Goal: Information Seeking & Learning: Learn about a topic

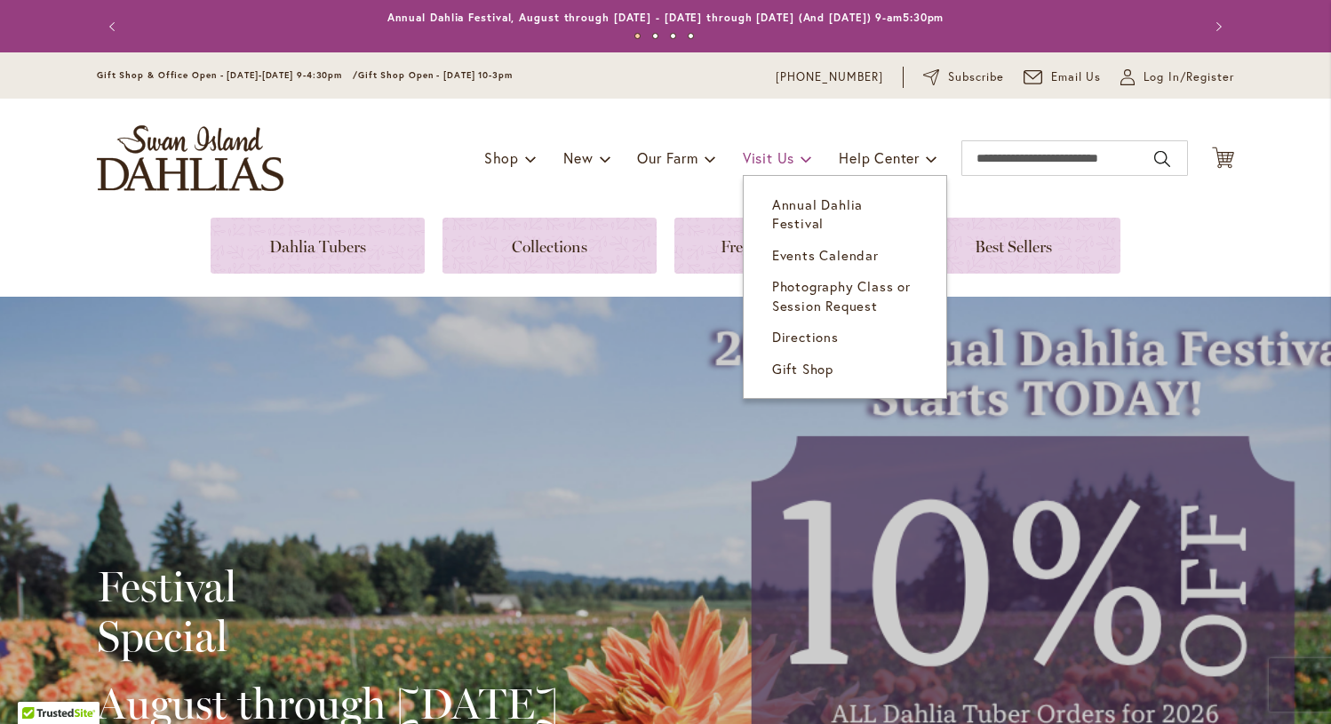
click at [752, 156] on span "Visit Us" at bounding box center [769, 157] width 52 height 19
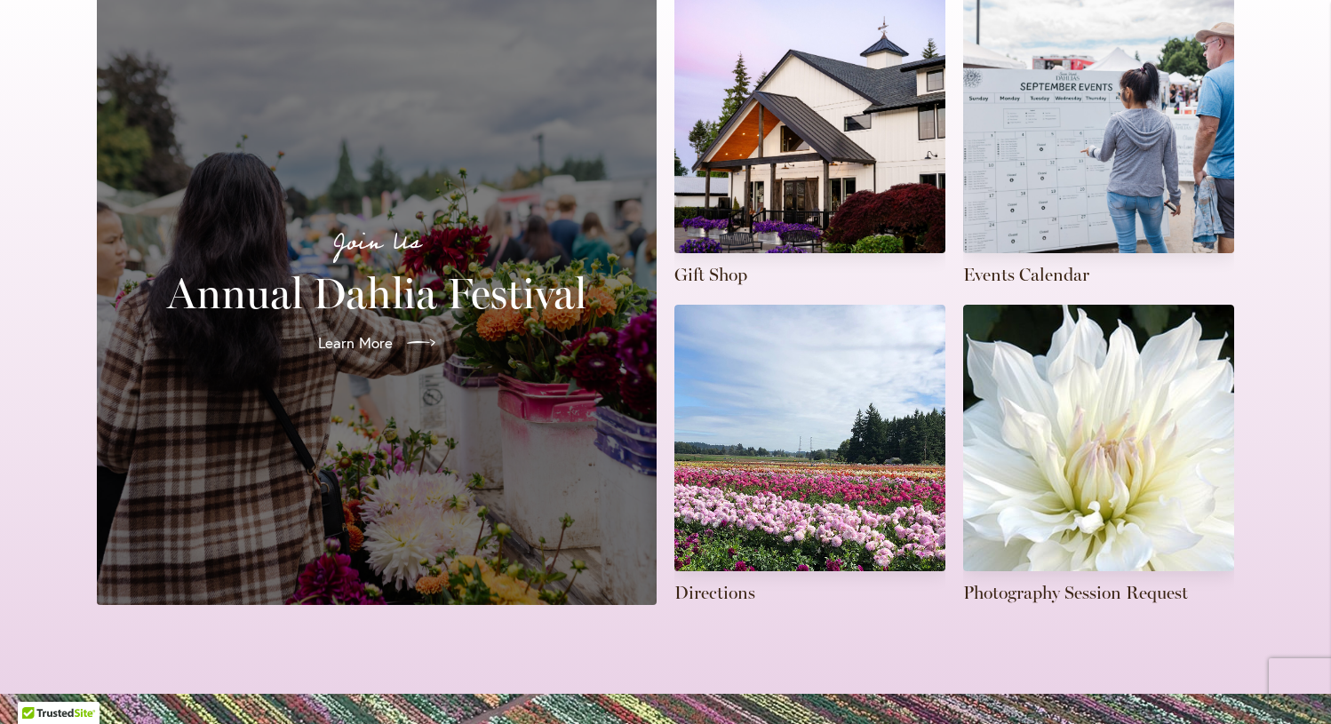
scroll to position [468, 0]
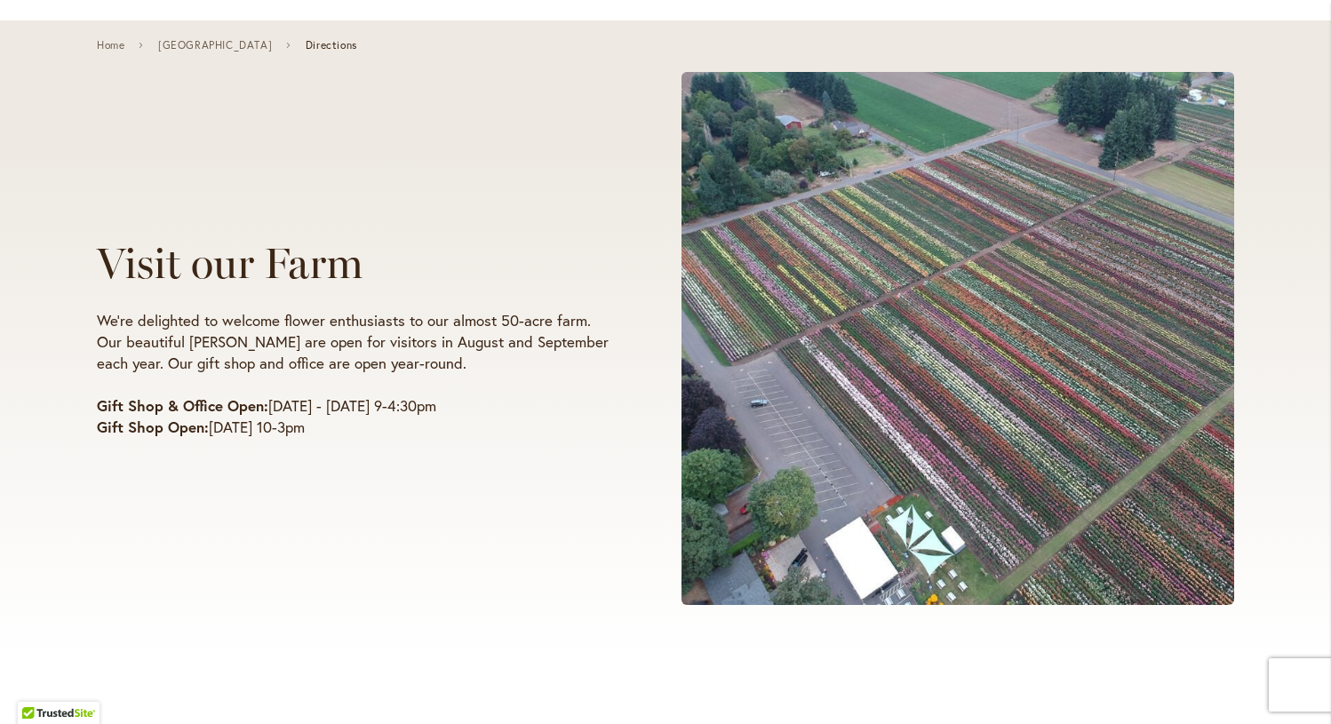
scroll to position [100, 0]
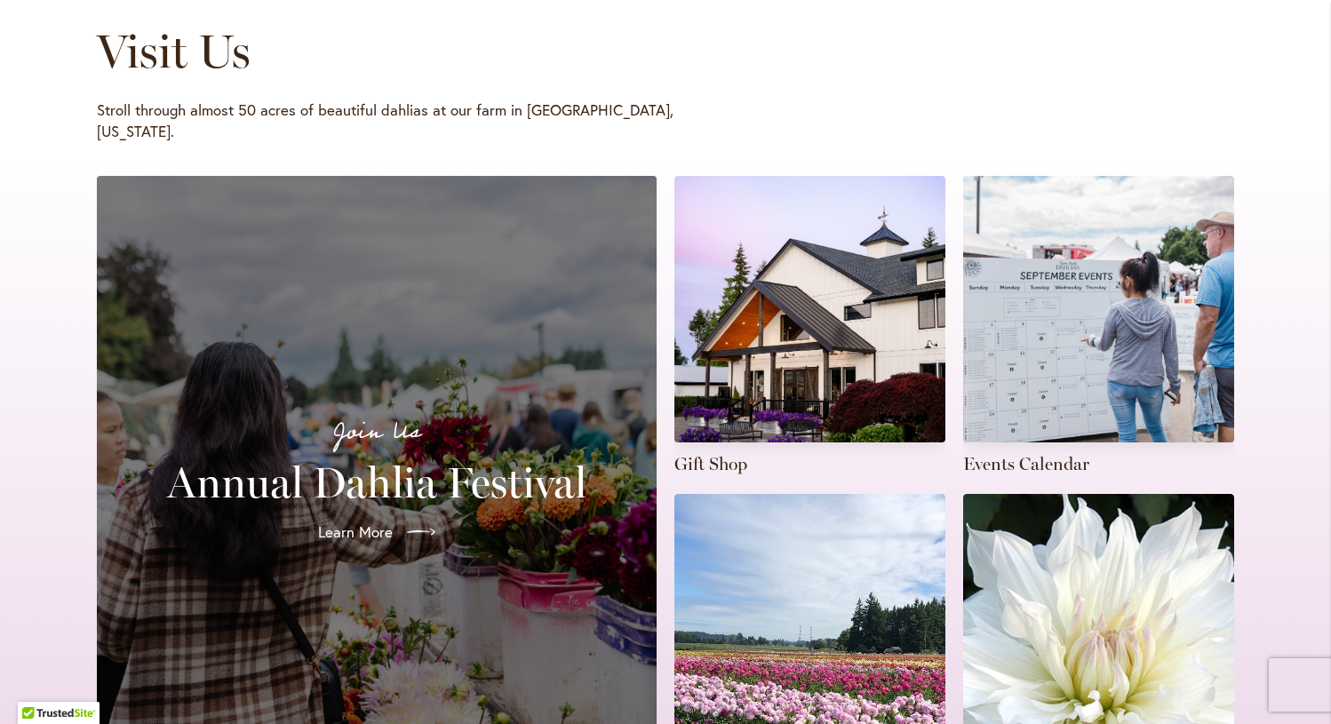
scroll to position [290, 0]
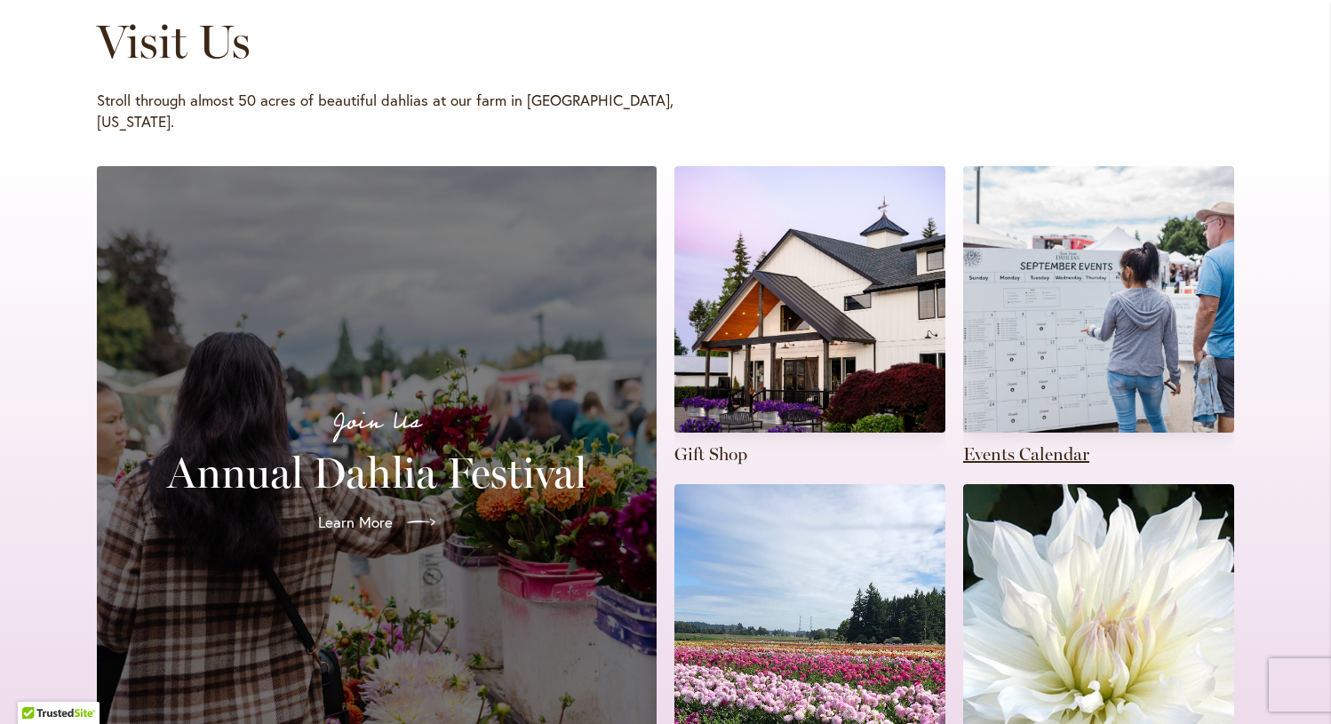
click at [1087, 306] on link at bounding box center [1098, 316] width 271 height 300
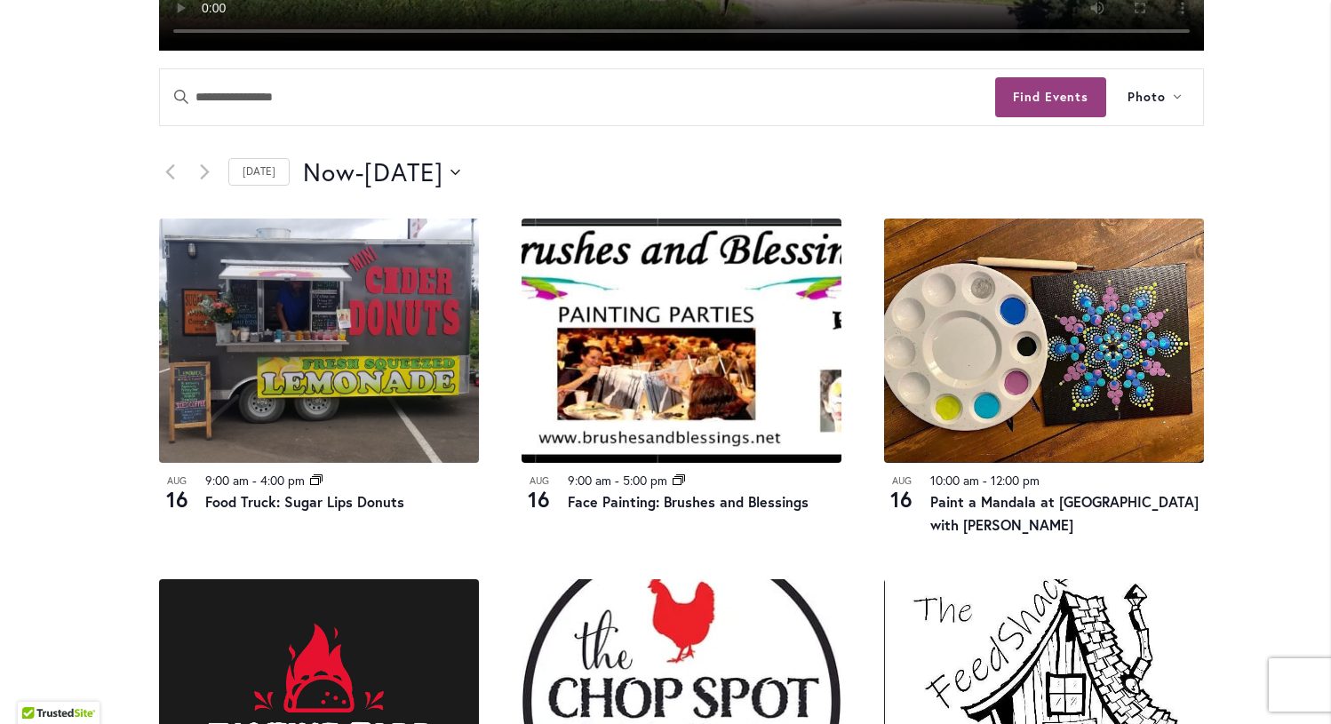
scroll to position [781, 0]
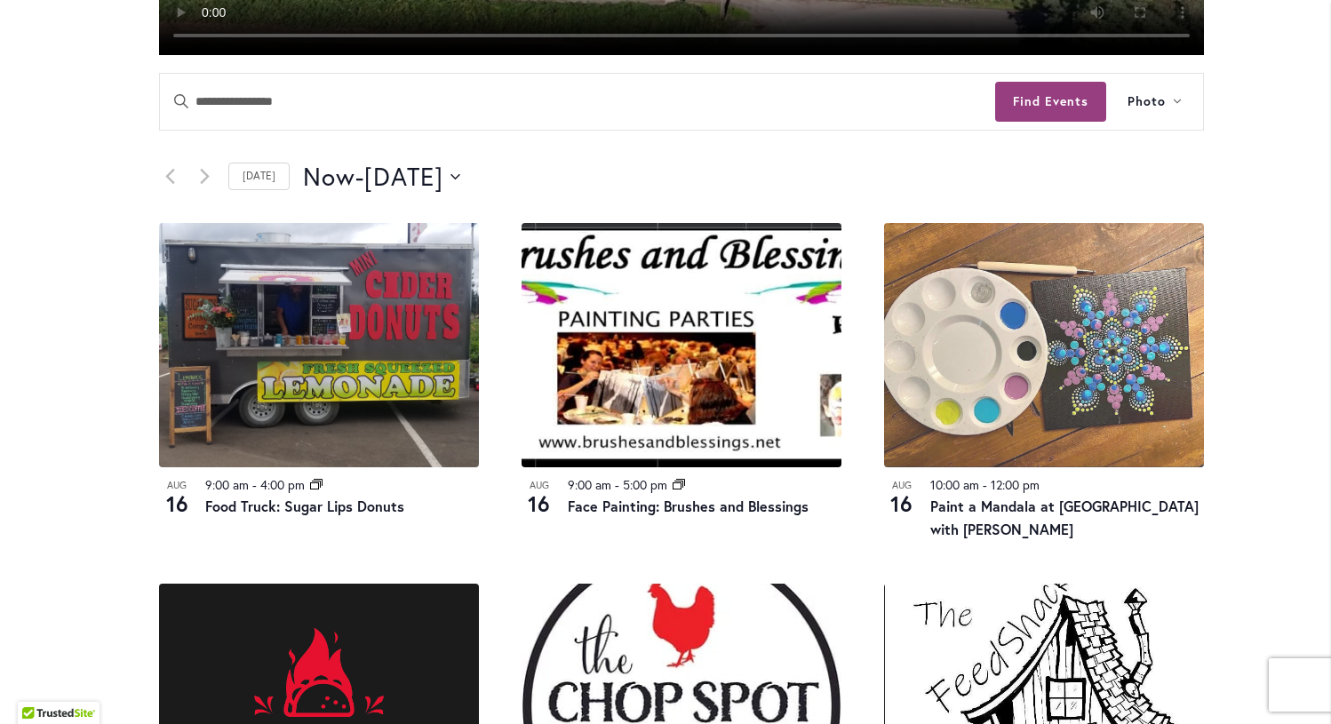
click at [1013, 380] on img at bounding box center [1044, 345] width 320 height 244
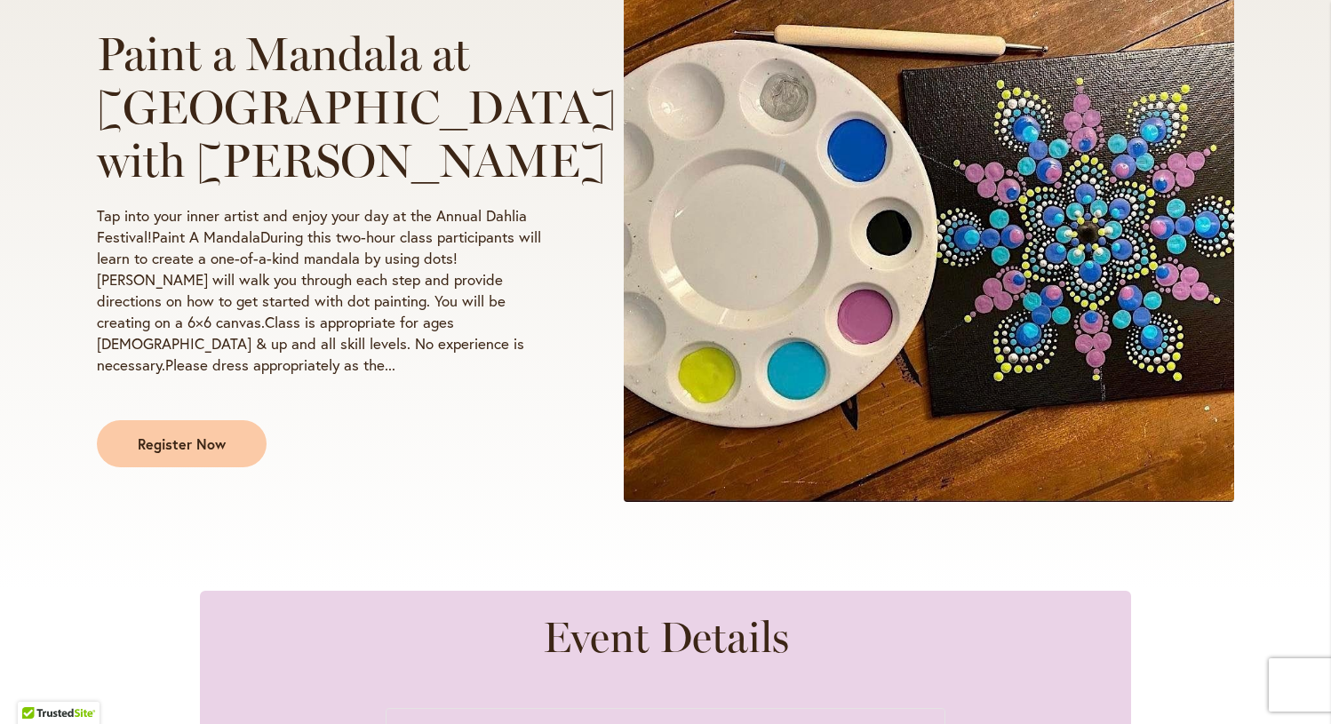
scroll to position [443, 0]
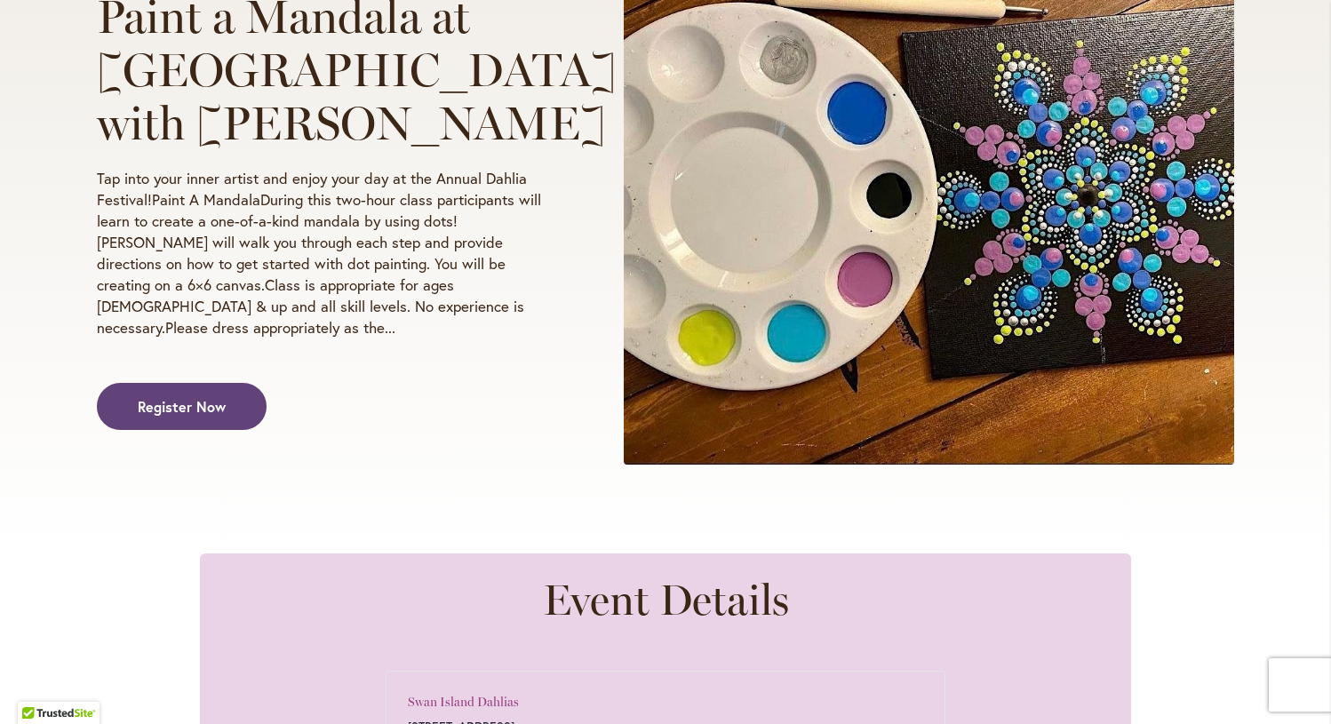
click at [180, 398] on span "Register Now" at bounding box center [182, 406] width 88 height 20
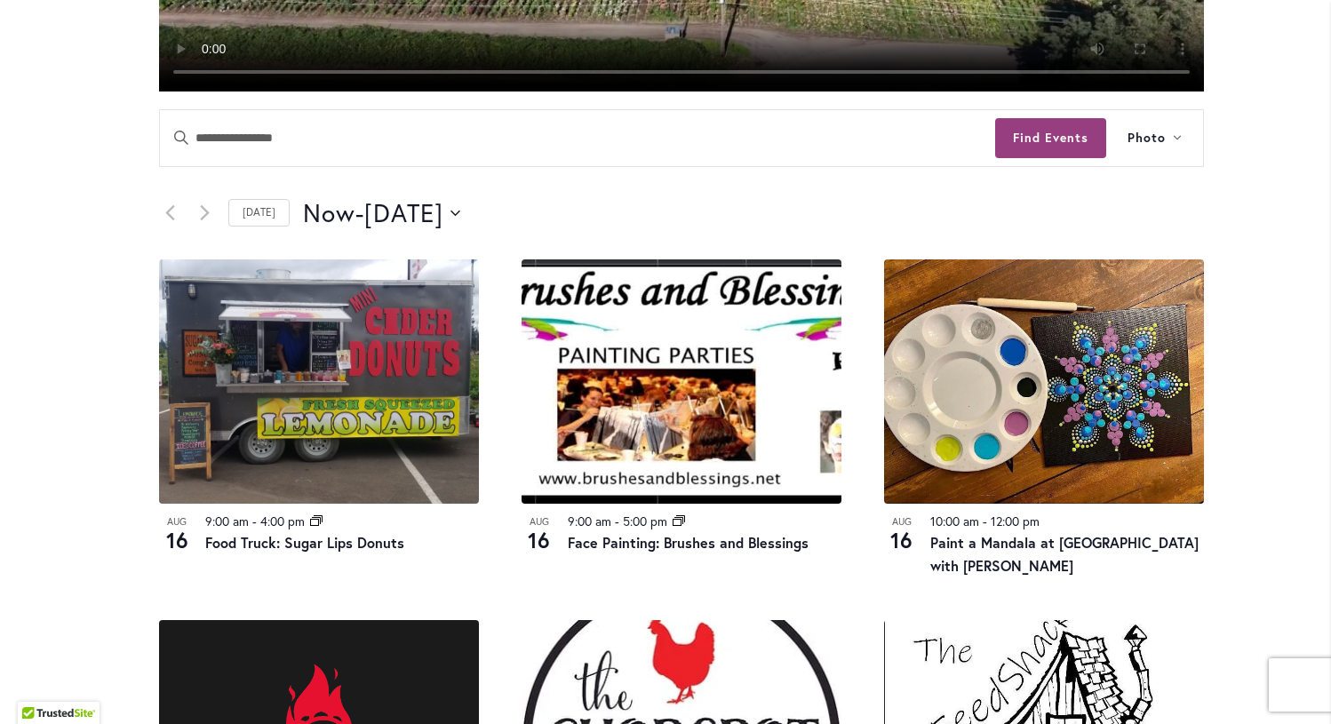
scroll to position [766, 0]
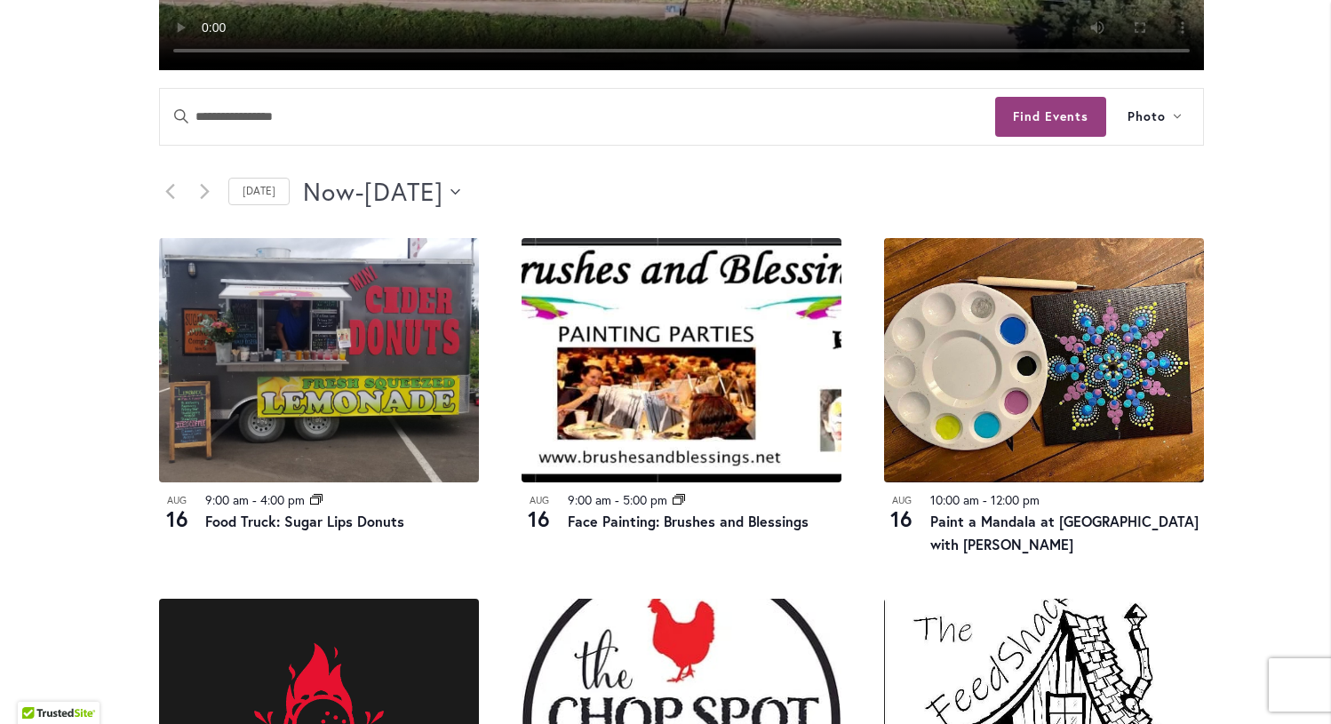
click at [460, 194] on icon "Click to toggle datepicker" at bounding box center [456, 190] width 10 height 5
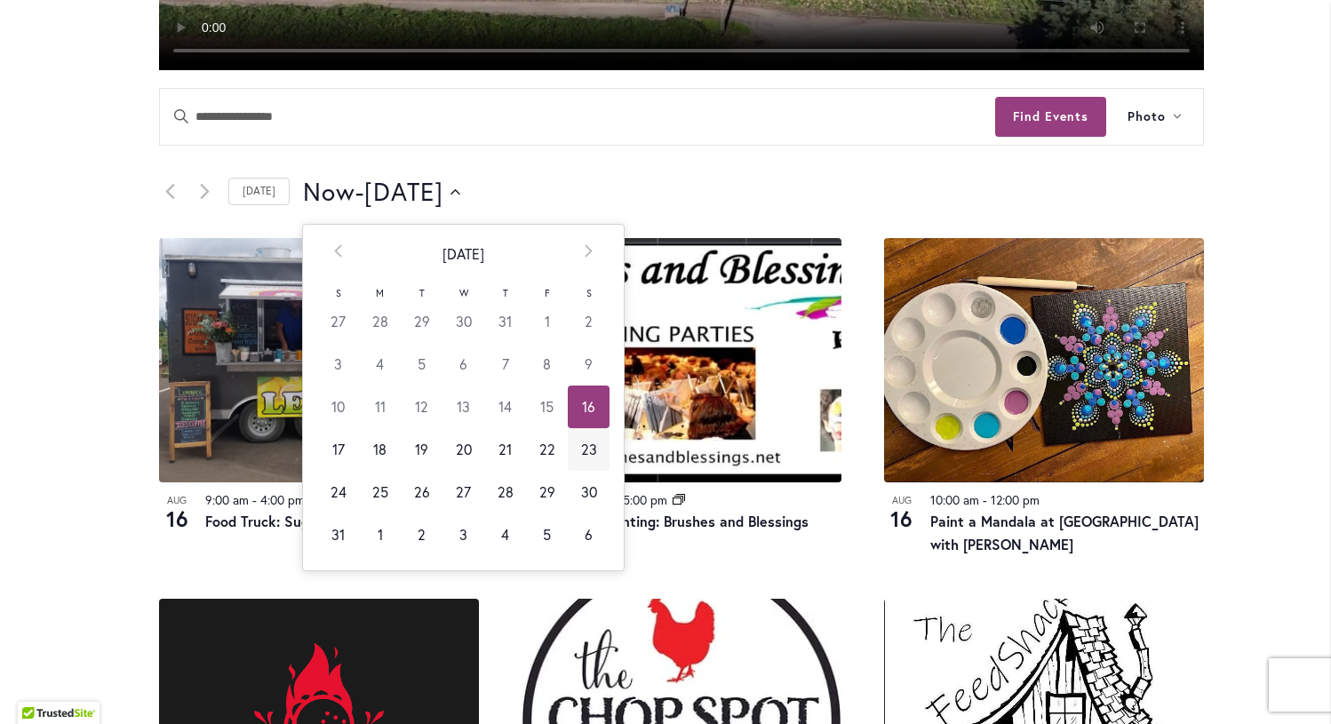
click at [577, 449] on td "23" at bounding box center [589, 449] width 42 height 43
type input "*********"
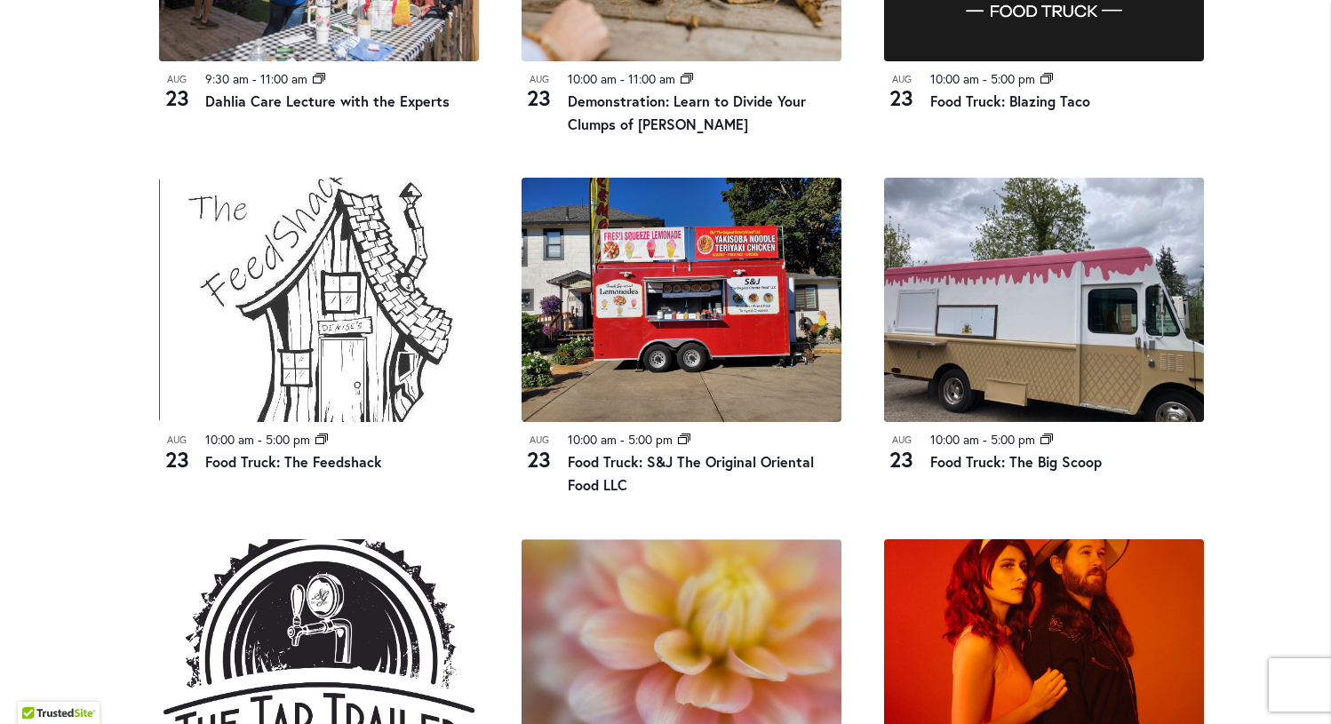
scroll to position [1570, 0]
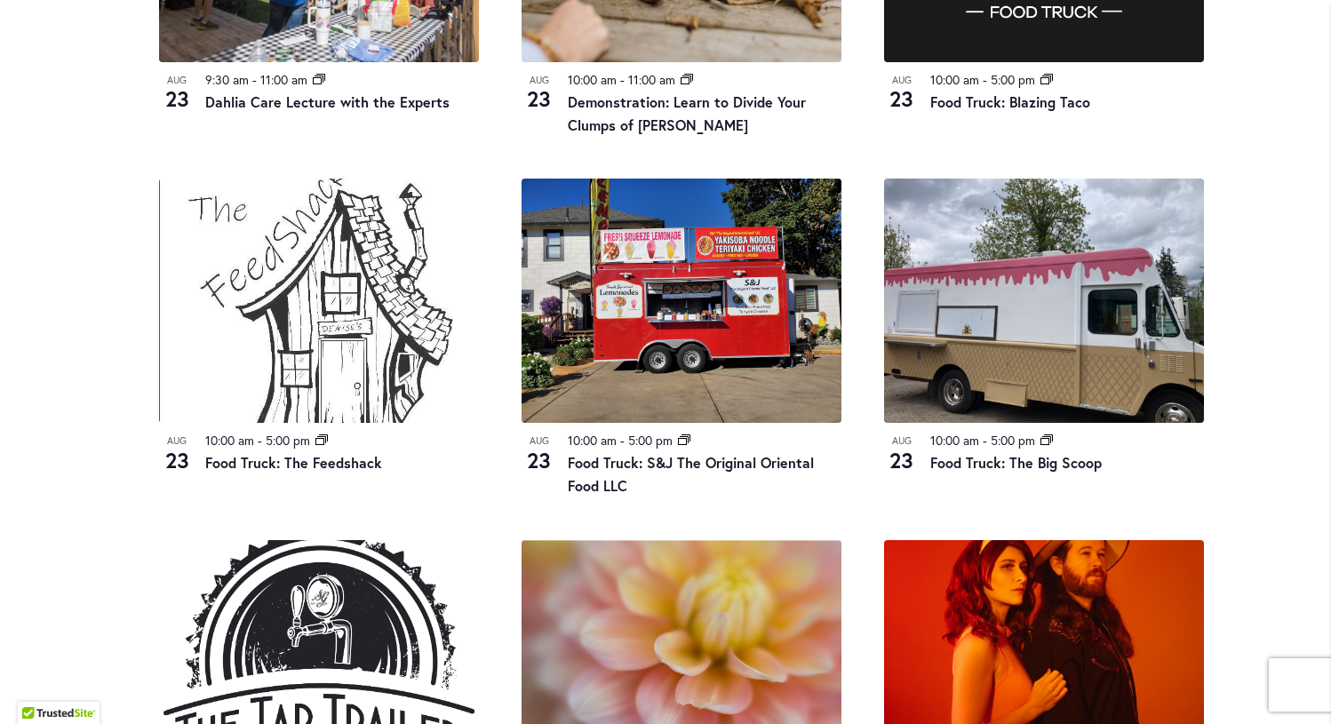
click at [321, 356] on img at bounding box center [319, 301] width 320 height 244
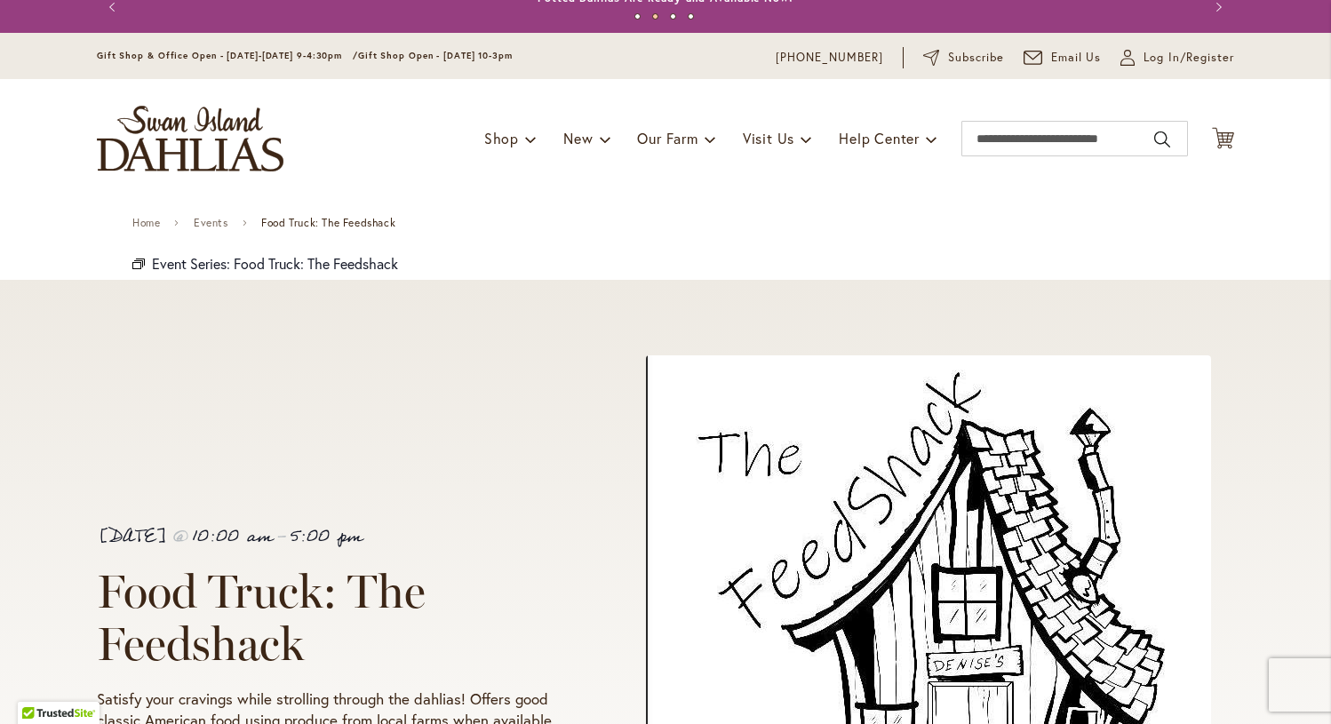
scroll to position [12, 0]
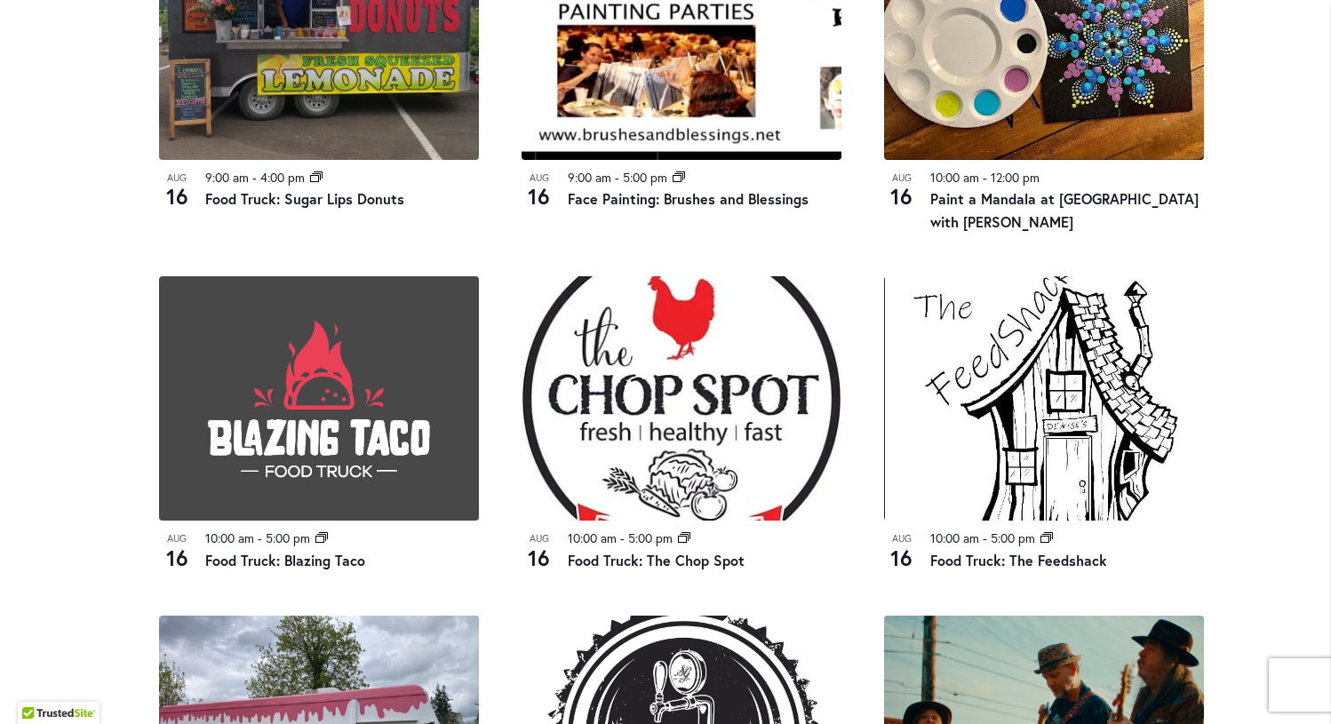
scroll to position [1110, 0]
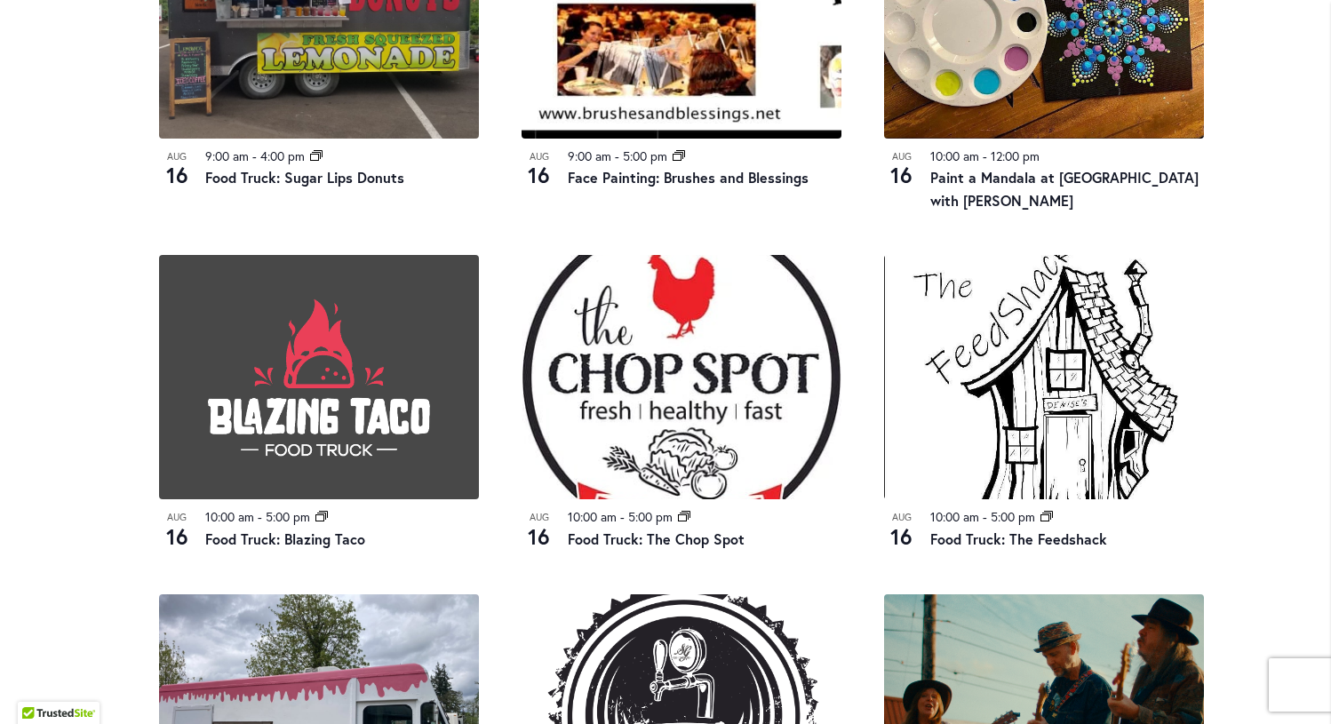
click at [315, 411] on img at bounding box center [319, 377] width 320 height 244
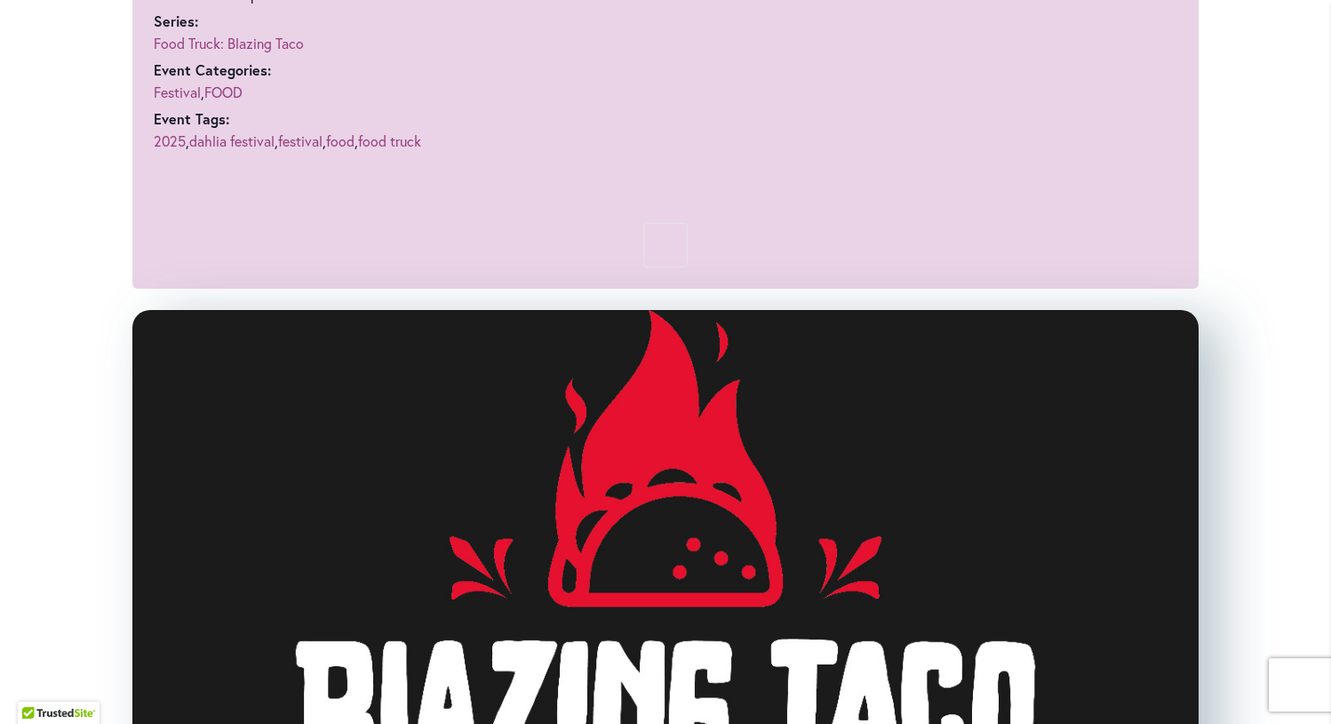
scroll to position [1298, 0]
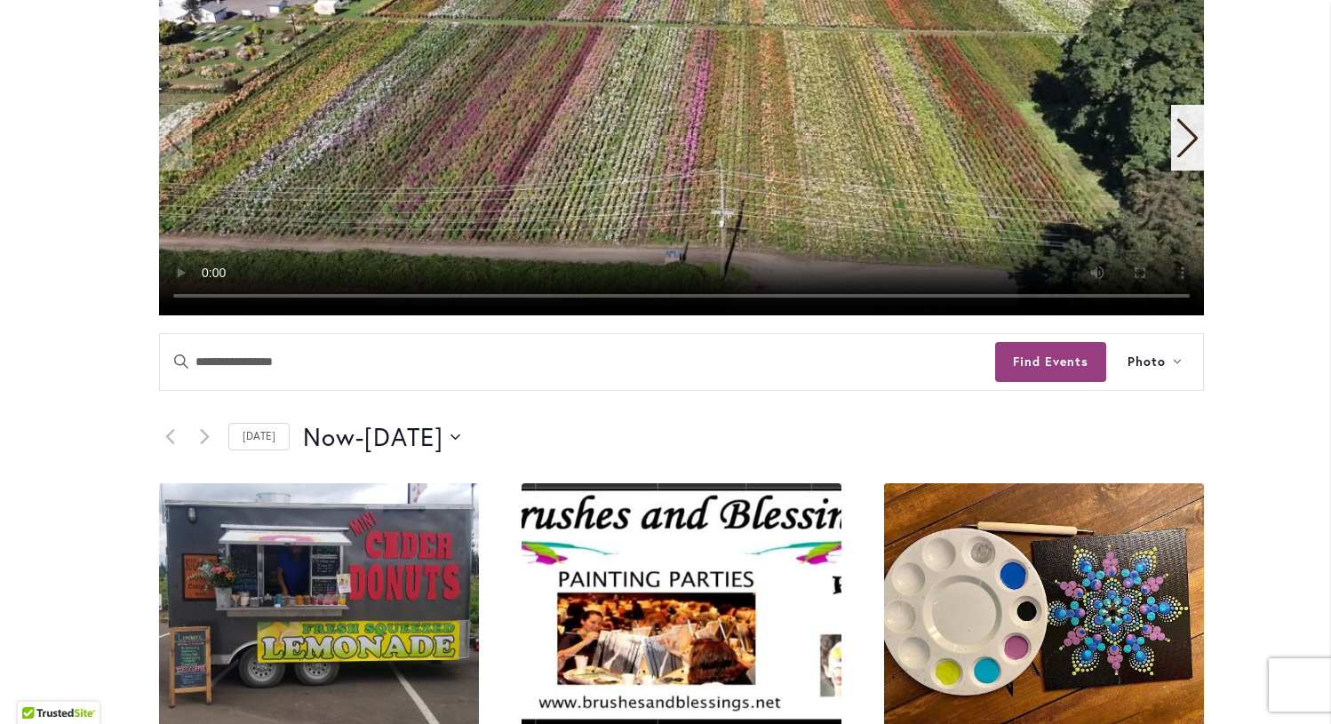
scroll to position [545, 0]
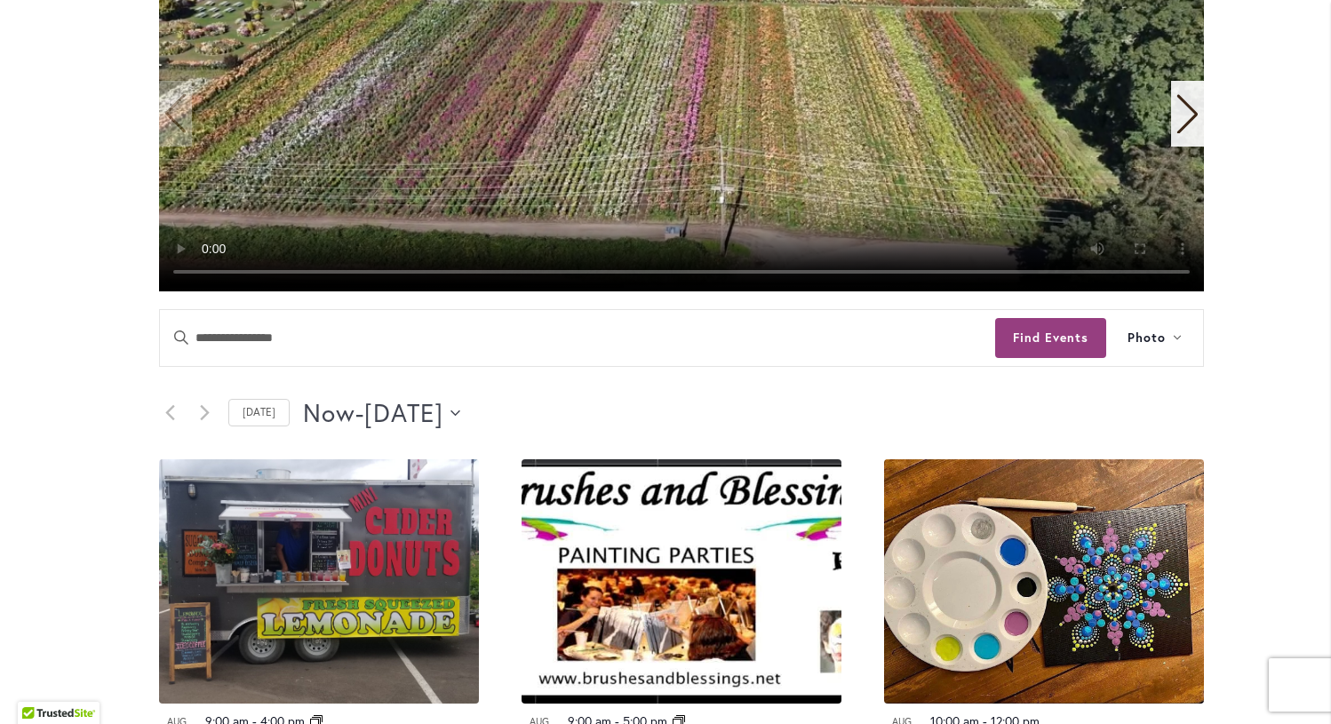
click at [460, 415] on icon "Click to toggle datepicker" at bounding box center [456, 412] width 10 height 5
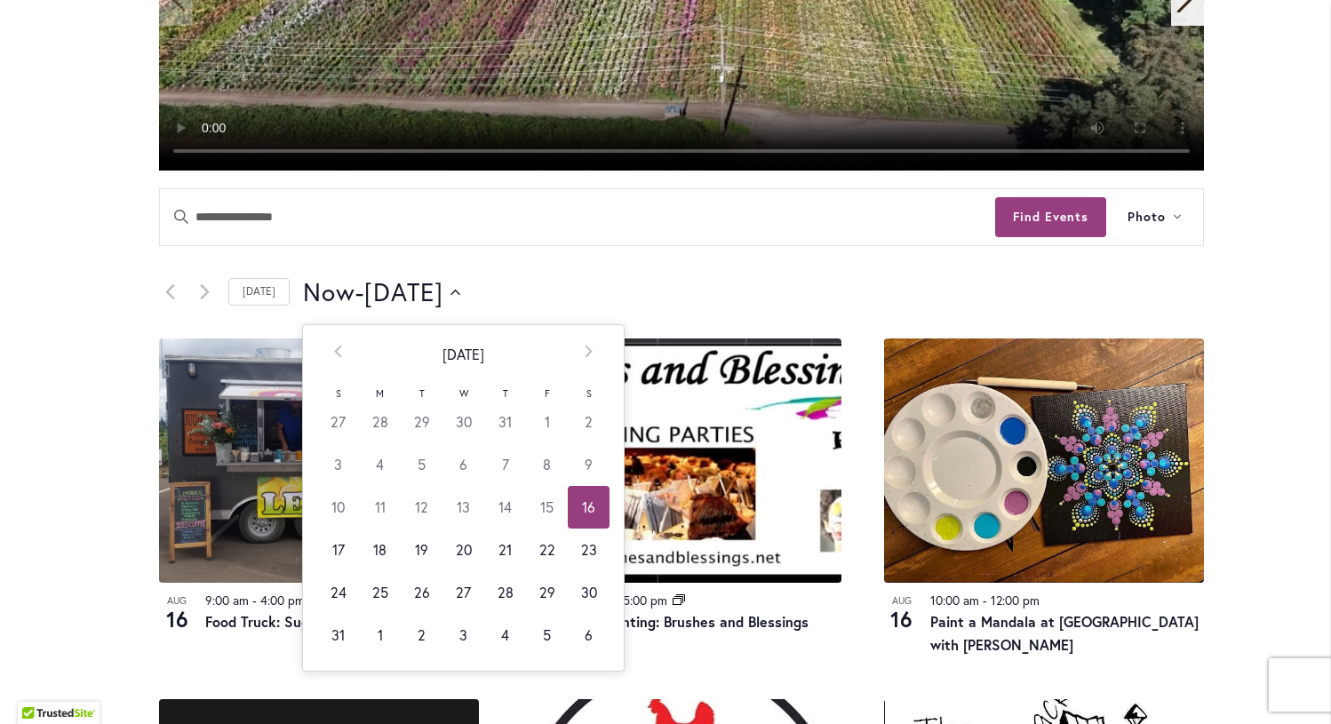
scroll to position [668, 0]
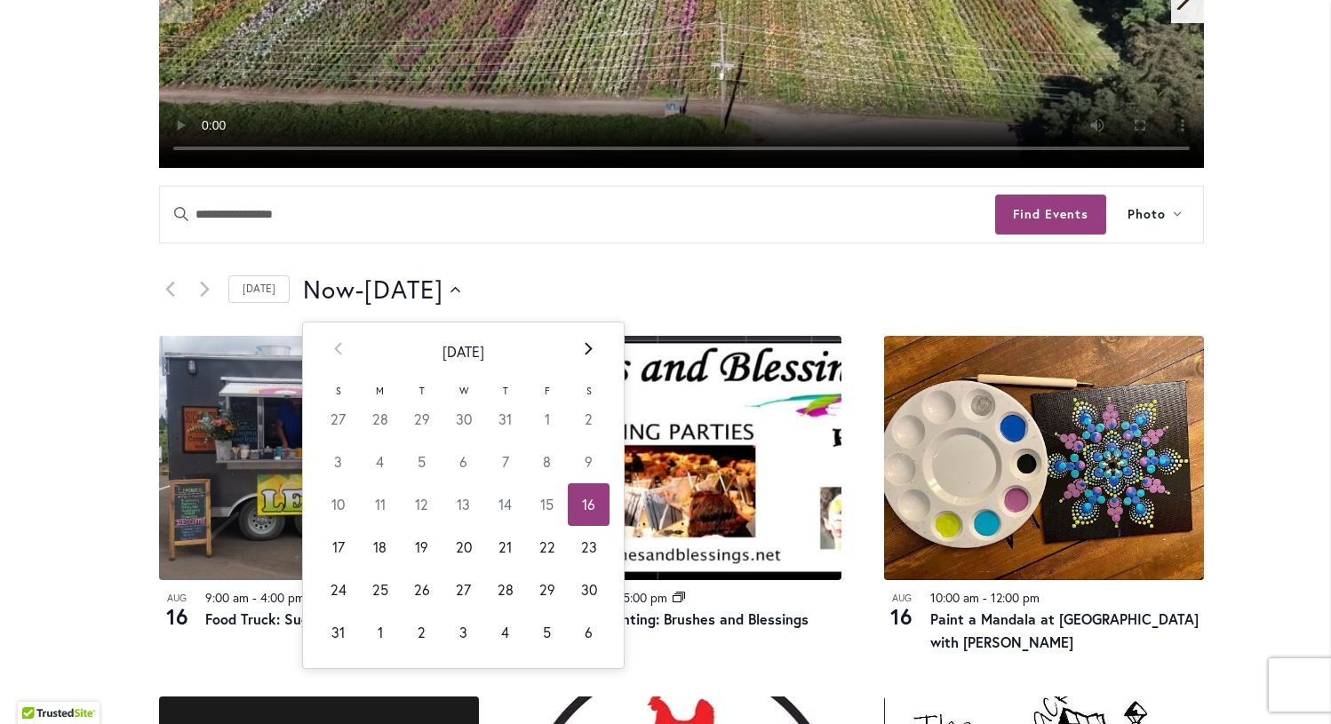
click at [585, 347] on icon at bounding box center [589, 348] width 8 height 13
click at [453, 462] on td "10" at bounding box center [464, 462] width 42 height 43
type input "*********"
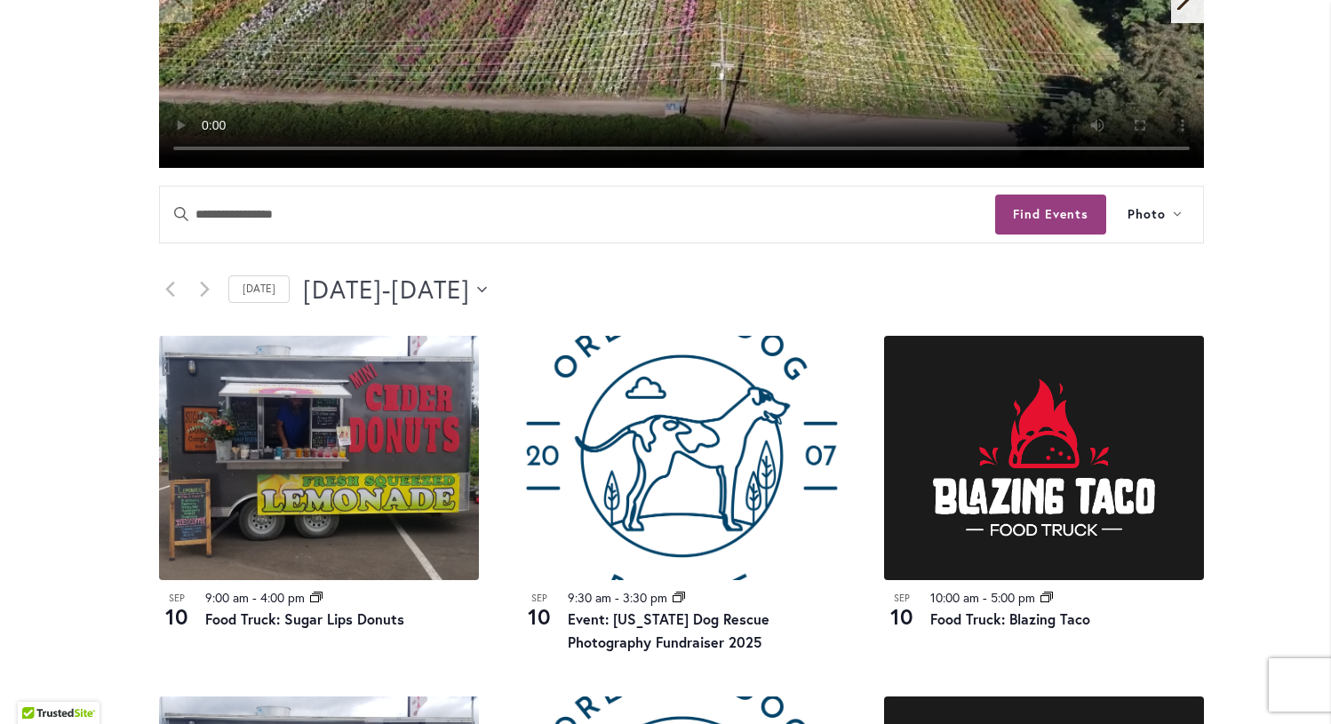
click at [487, 290] on button "9/10/2025 September 10 - 9/12/2025 September 12" at bounding box center [395, 290] width 184 height 36
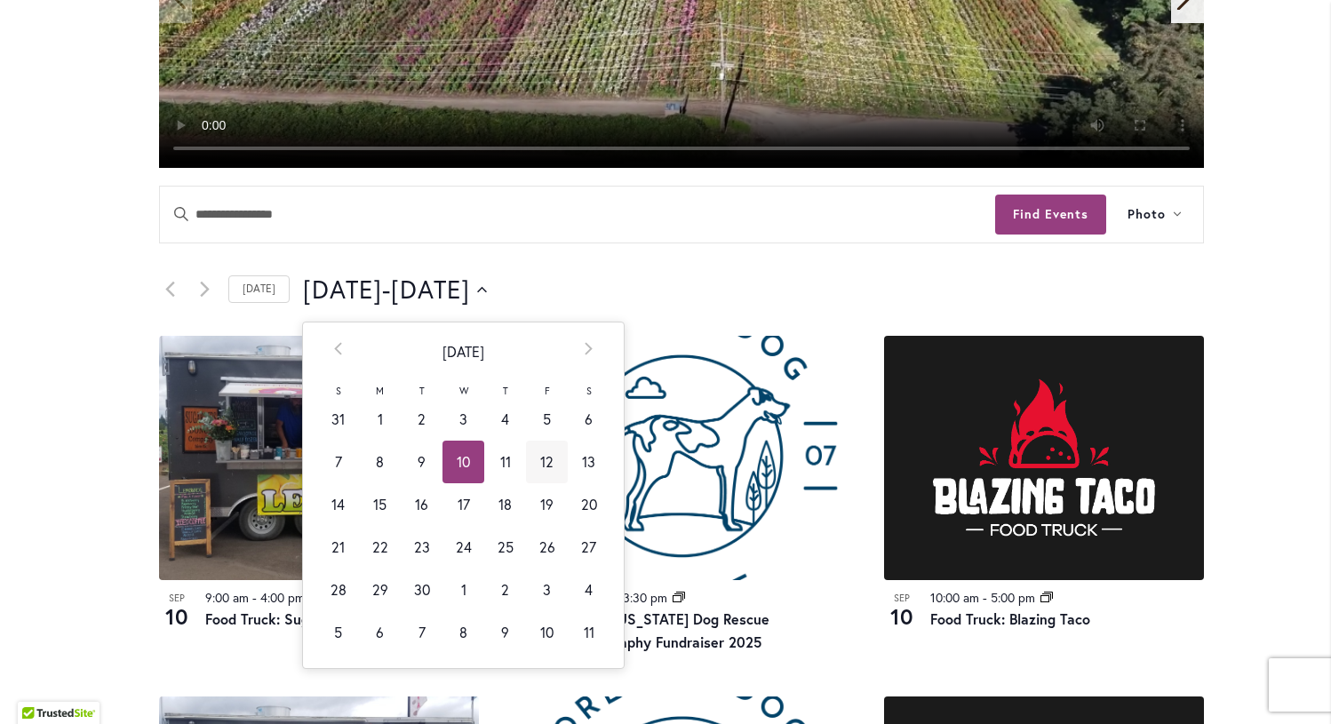
click at [538, 466] on td "12" at bounding box center [547, 462] width 42 height 43
type input "*********"
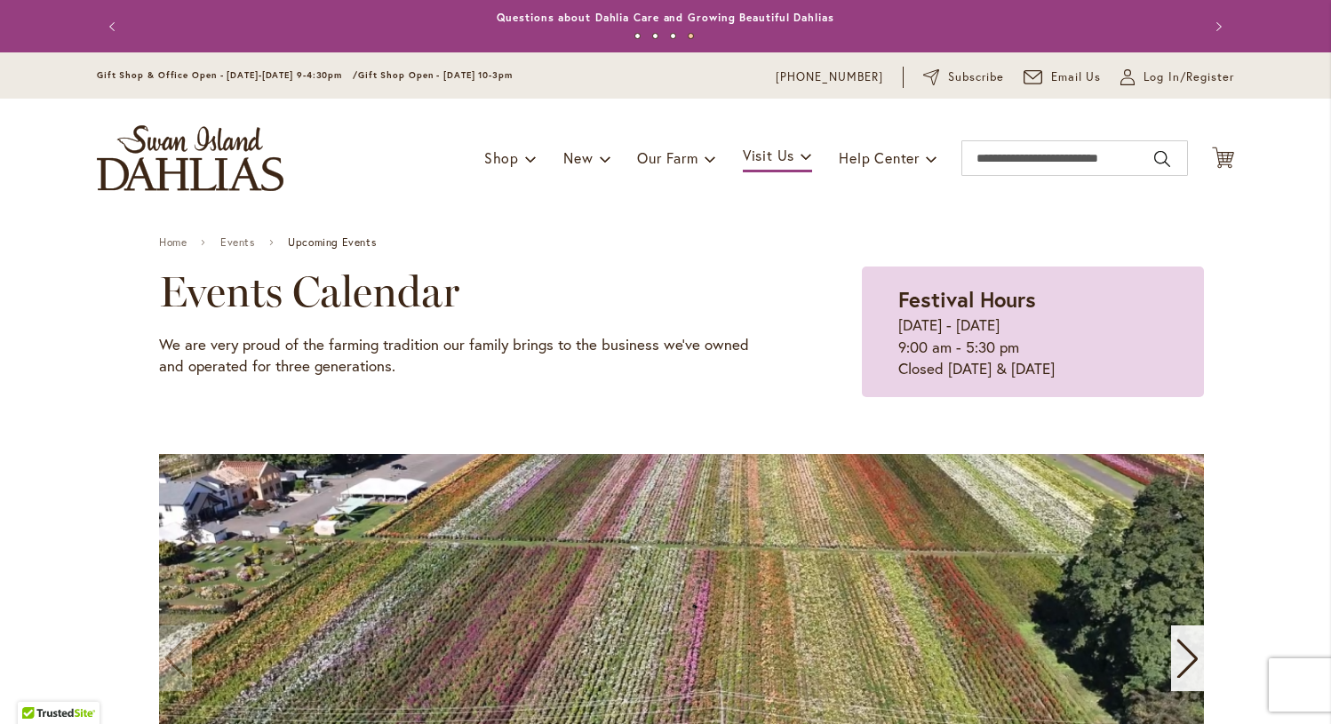
scroll to position [0, 0]
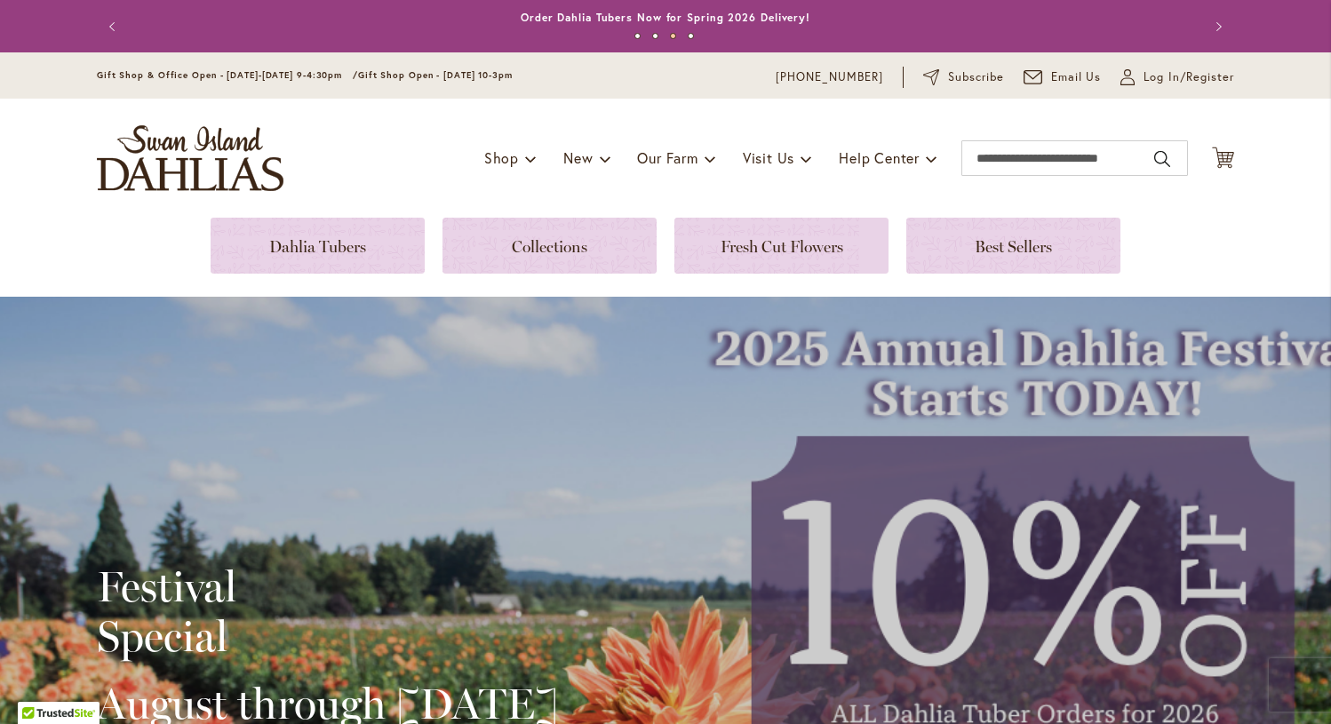
click at [494, 160] on span "Shop" at bounding box center [501, 157] width 35 height 19
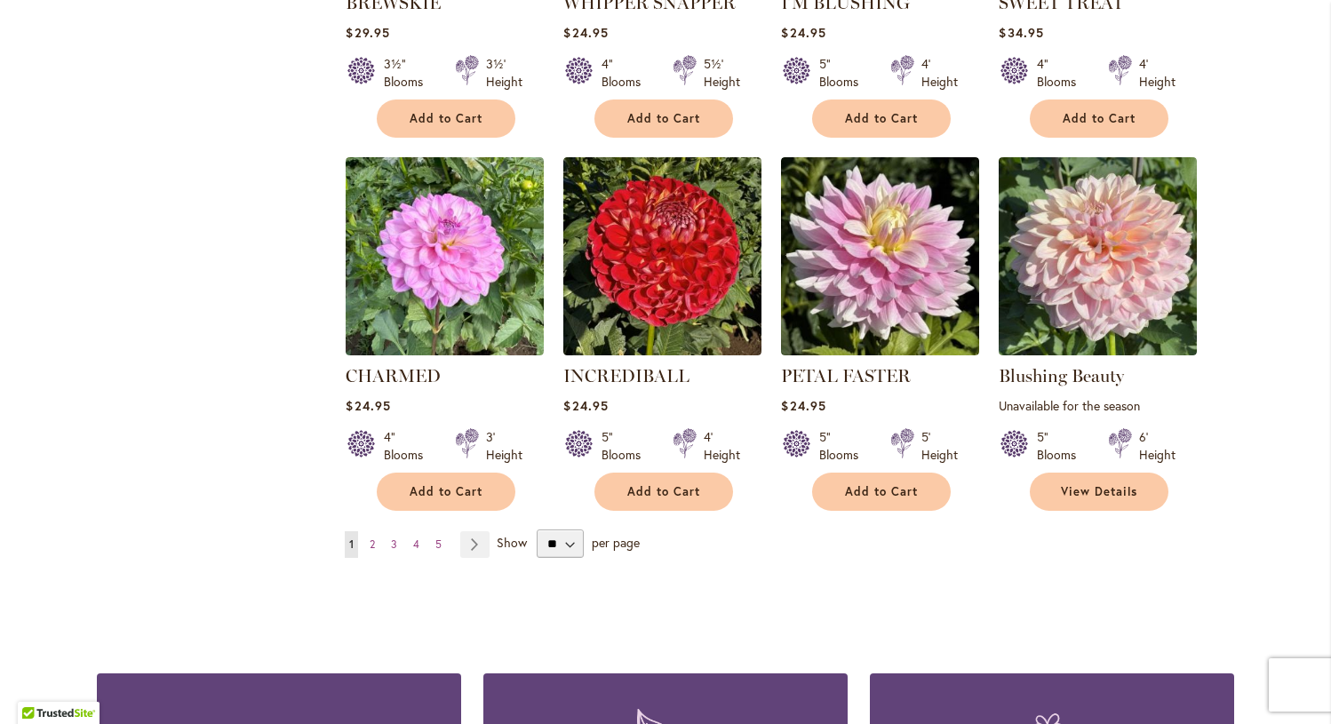
scroll to position [1283, 0]
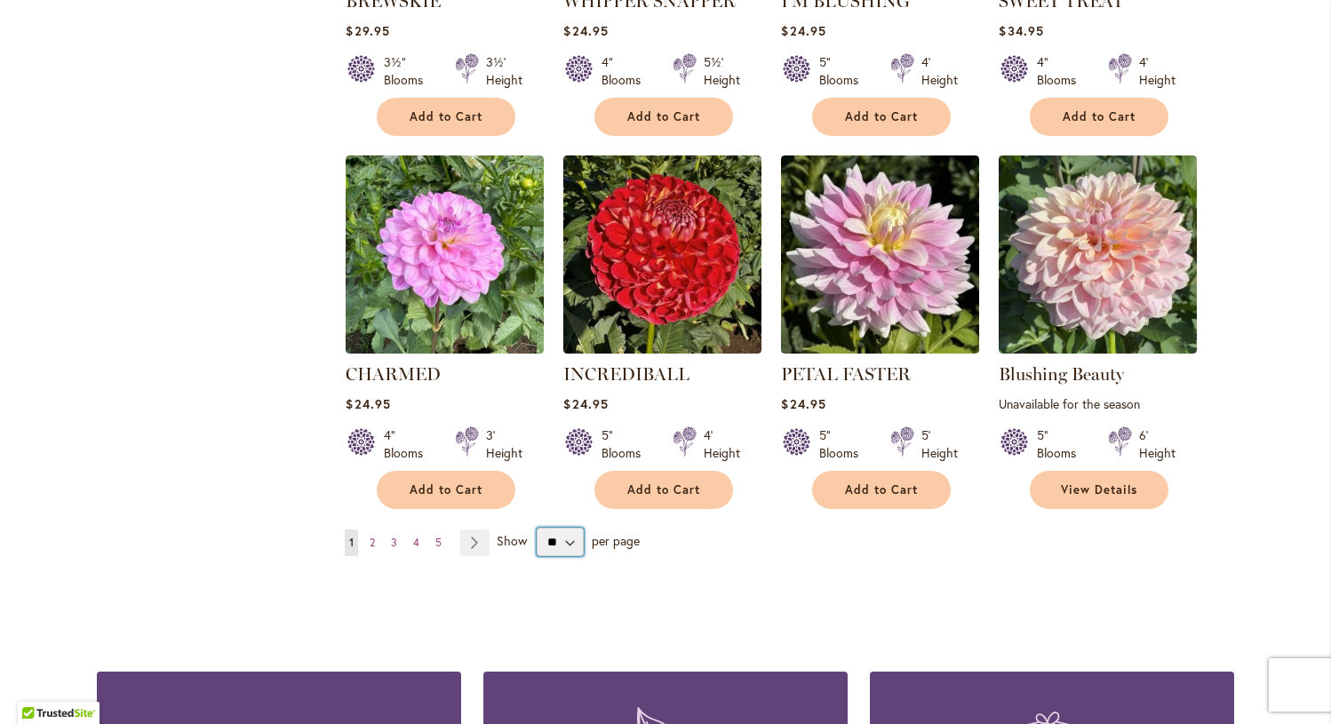
select select "**"
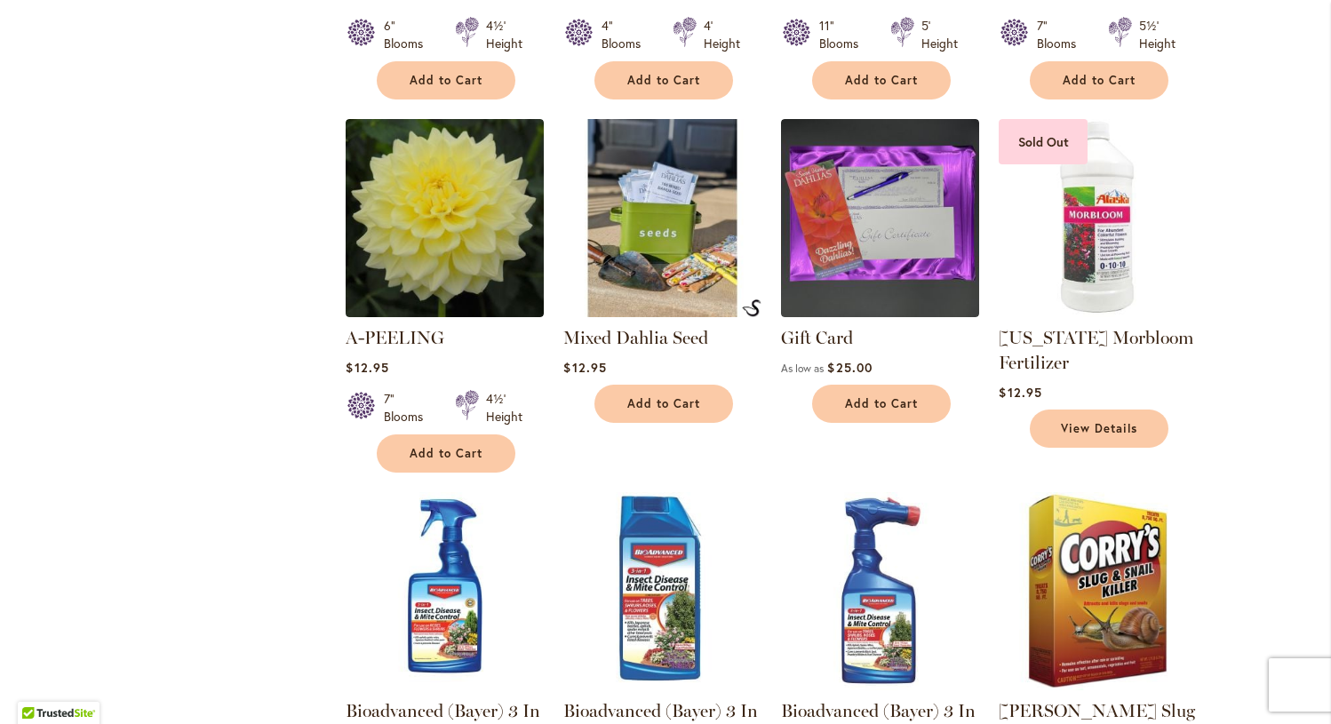
scroll to position [2068, 0]
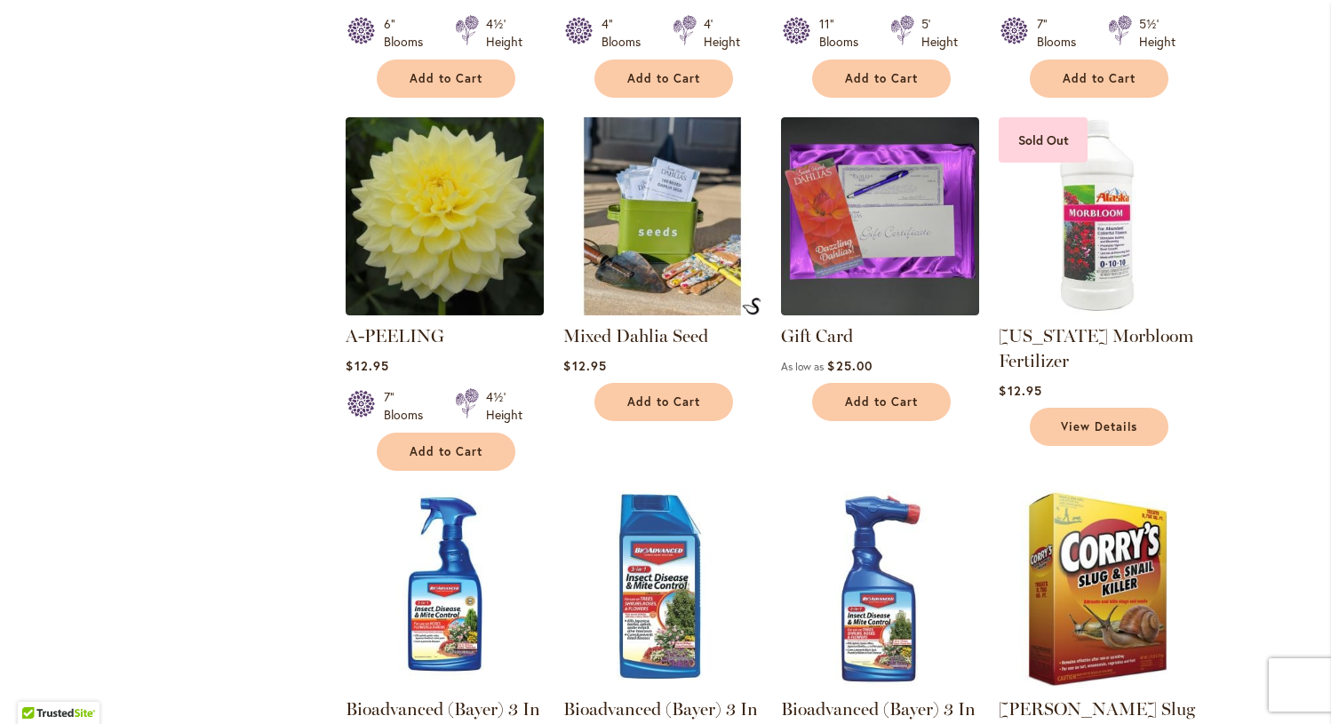
click at [666, 214] on img at bounding box center [663, 216] width 208 height 208
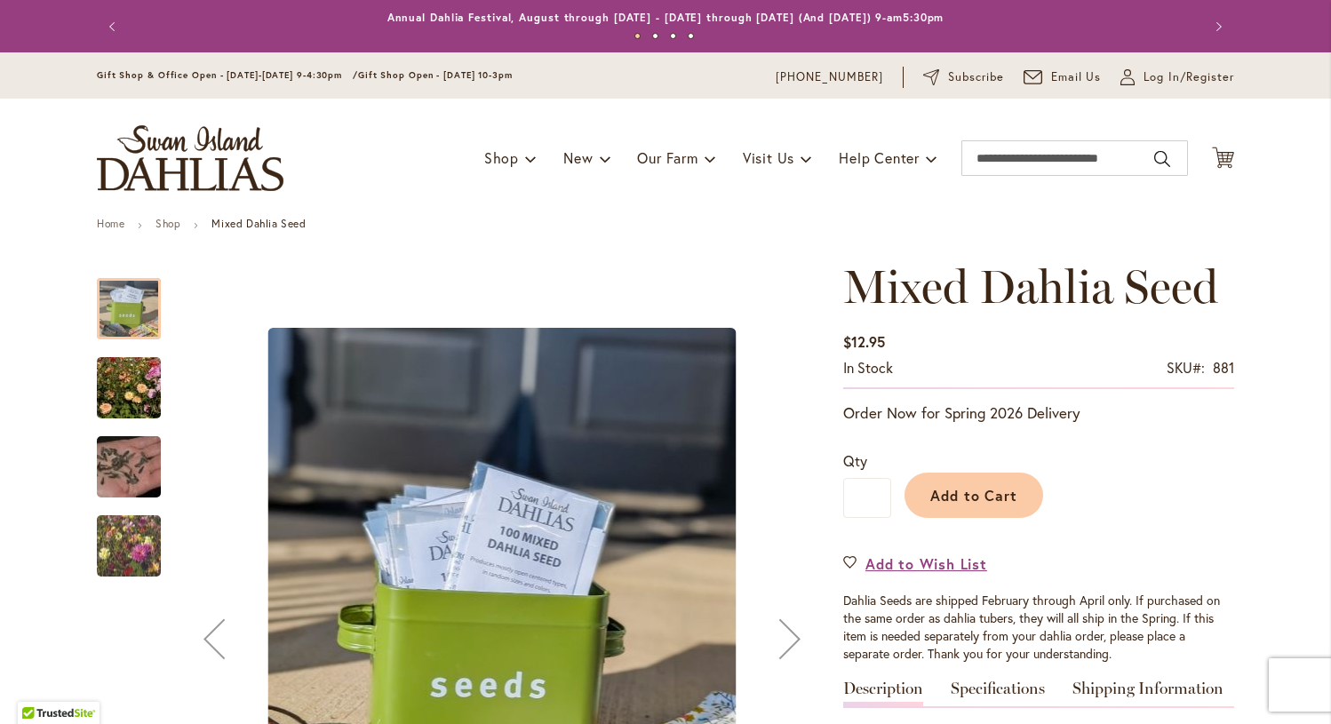
click at [116, 384] on img "Swan Island Dahlias - Dahlia Seedlings" at bounding box center [129, 388] width 128 height 85
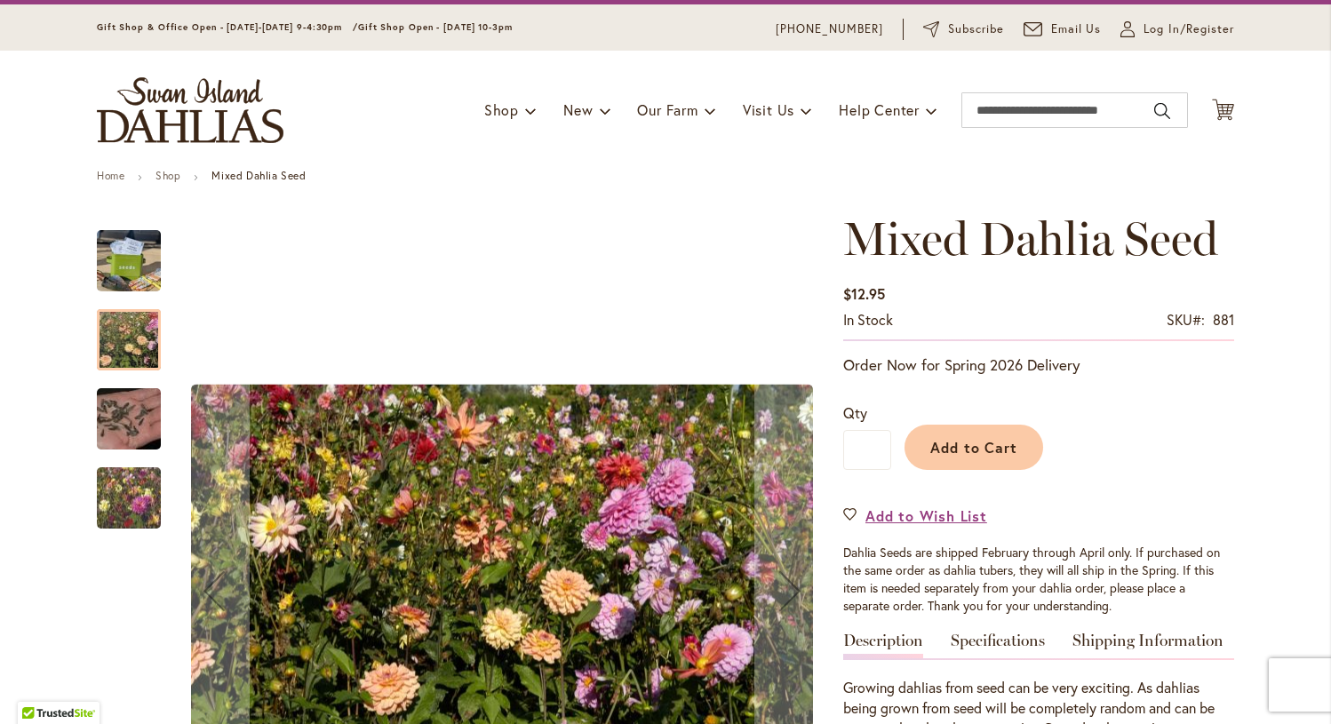
scroll to position [49, 0]
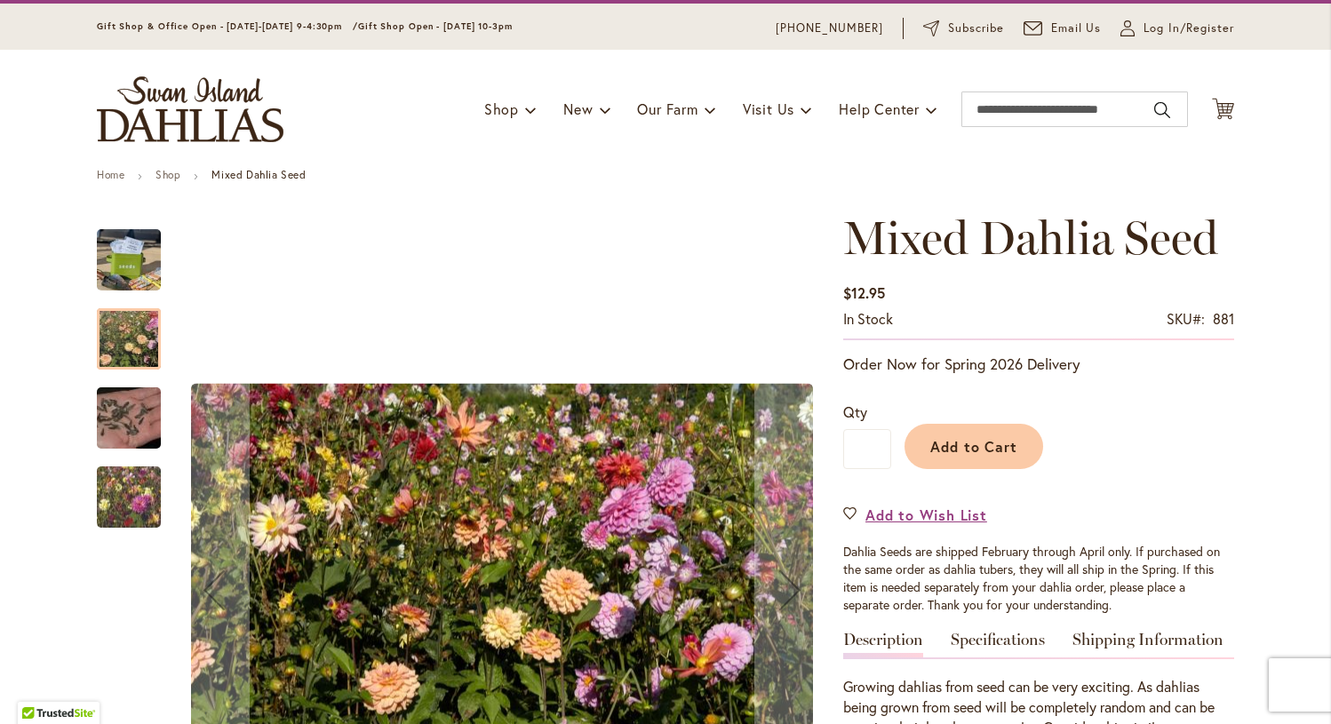
click at [116, 411] on img "Swan Island Dahlias - Dahlia Seed" at bounding box center [129, 418] width 128 height 85
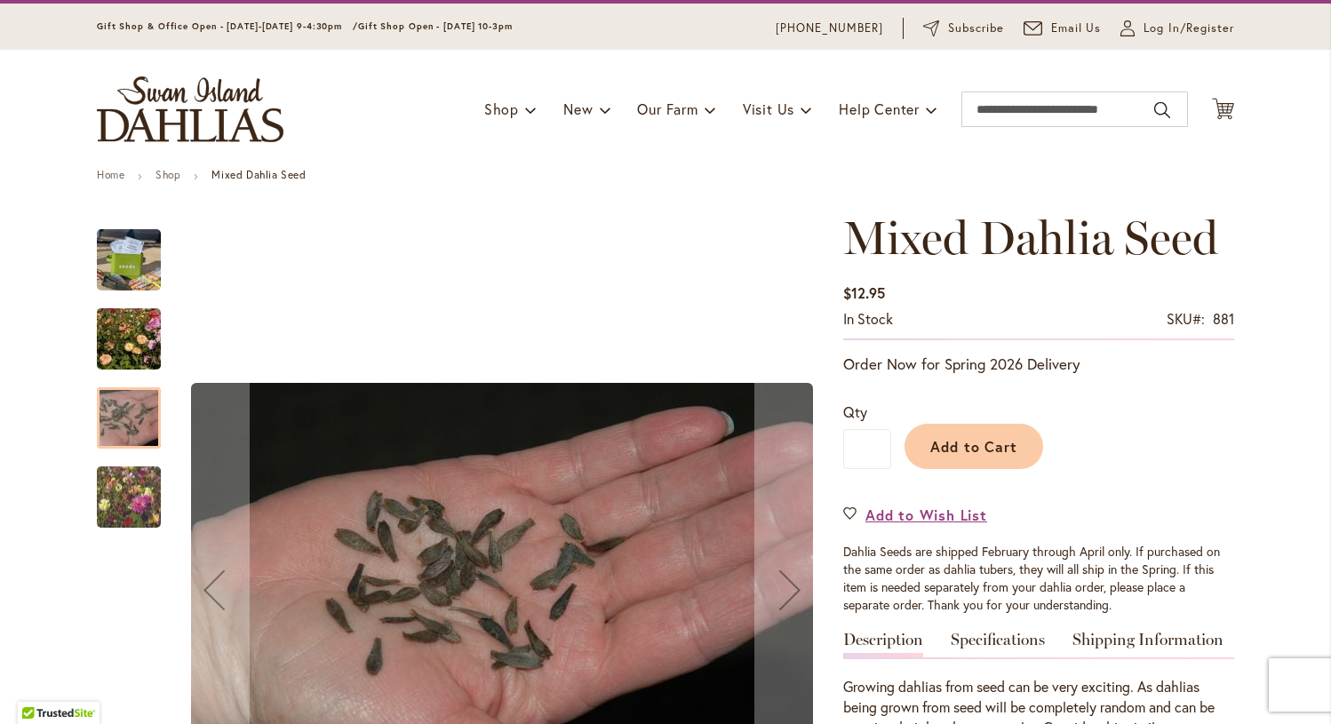
click at [102, 484] on img "Swan Island Dahlias - Dahlia Seedlings" at bounding box center [129, 497] width 128 height 108
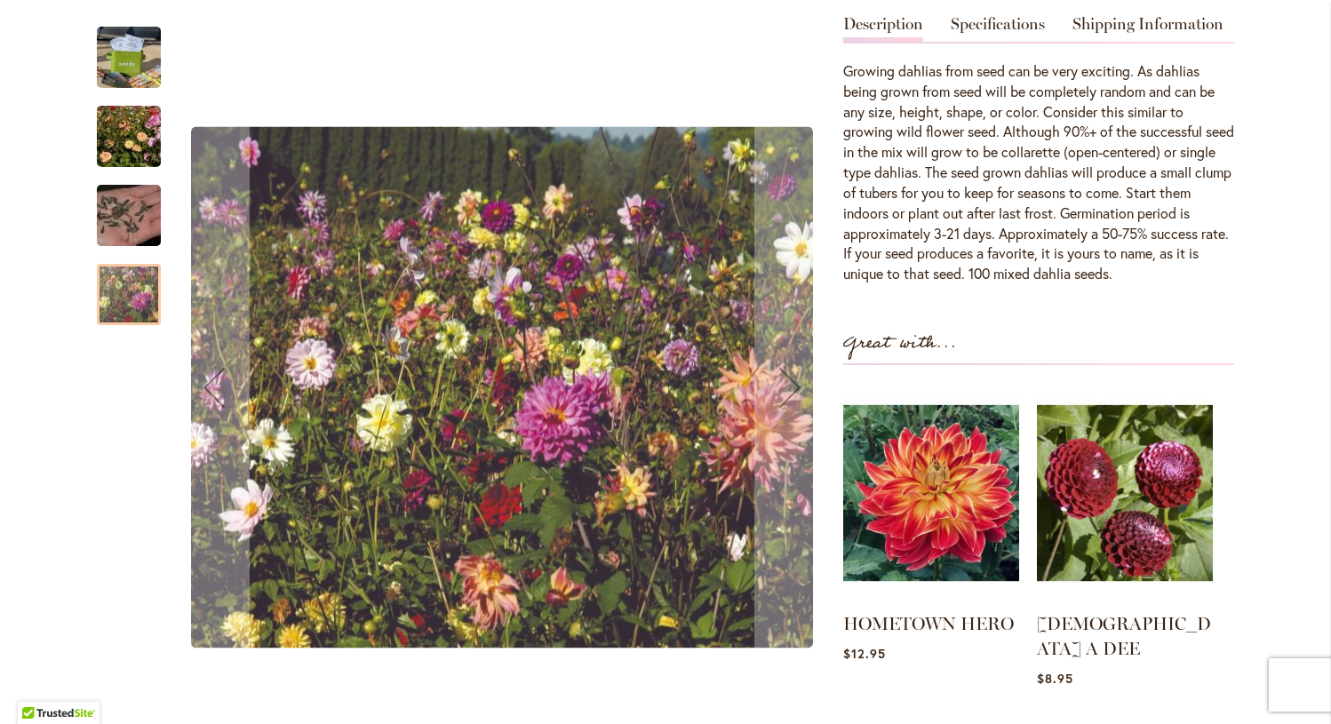
scroll to position [664, 0]
click at [109, 140] on img "Swan Island Dahlias - Dahlia Seedlings" at bounding box center [129, 136] width 128 height 85
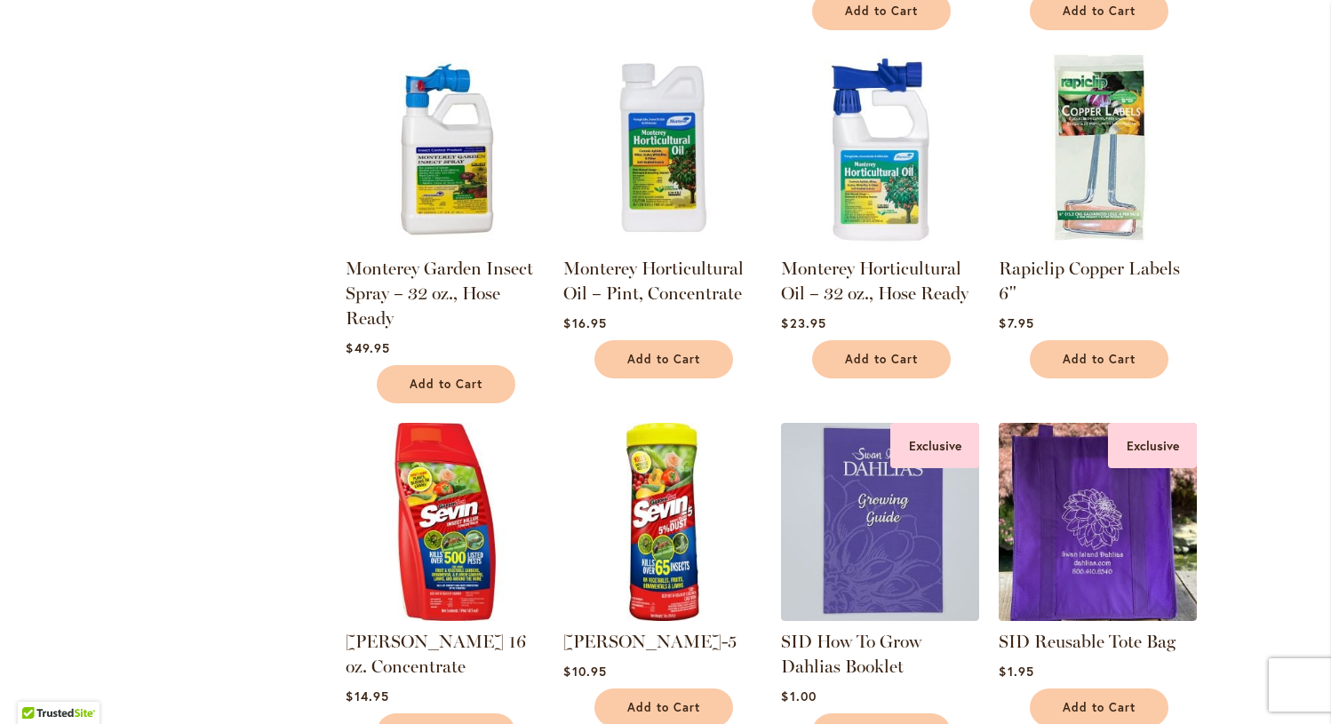
scroll to position [4254, 0]
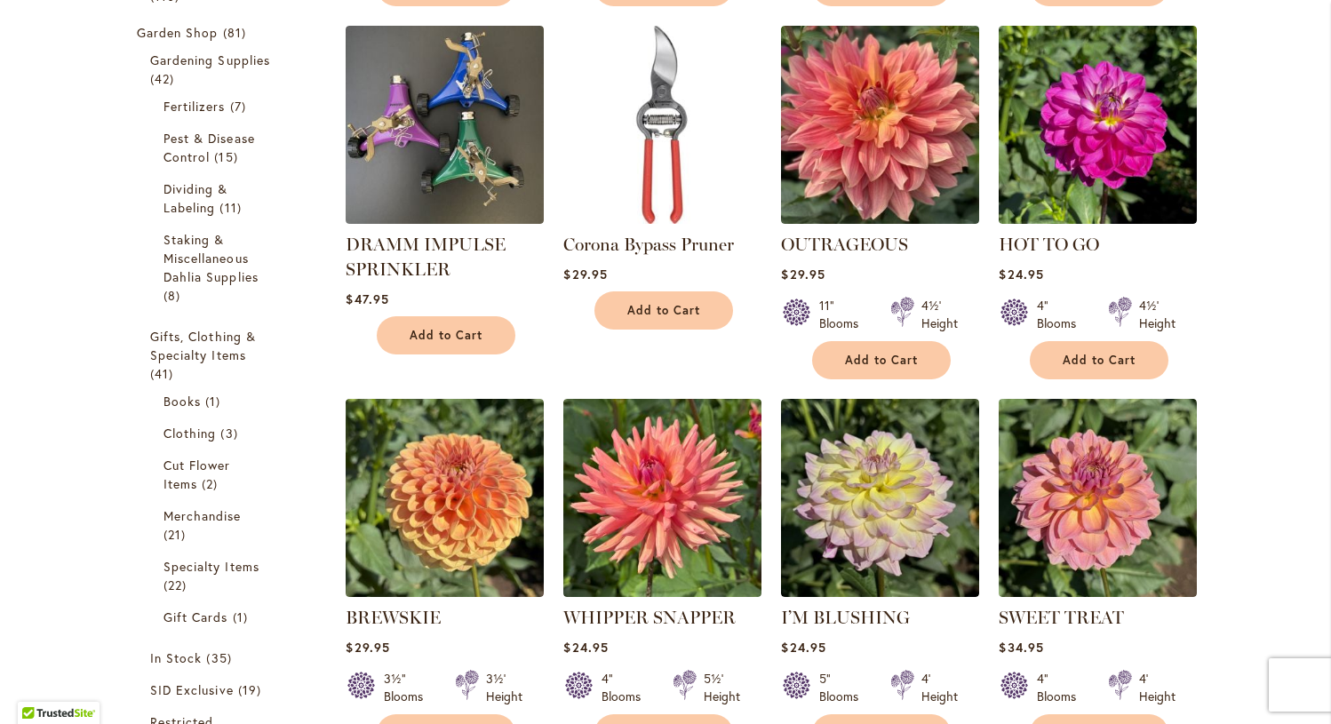
scroll to position [674, 0]
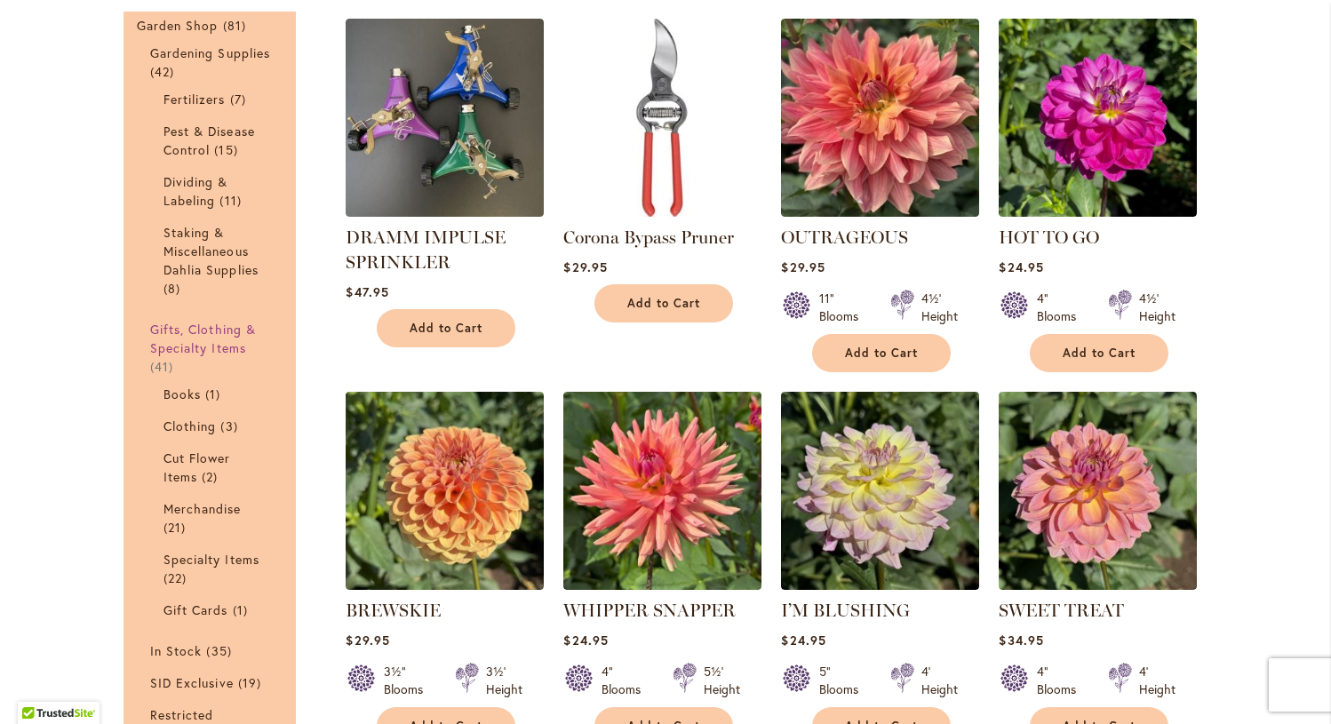
click at [214, 333] on span "Gifts, Clothing & Specialty Items" at bounding box center [203, 339] width 106 height 36
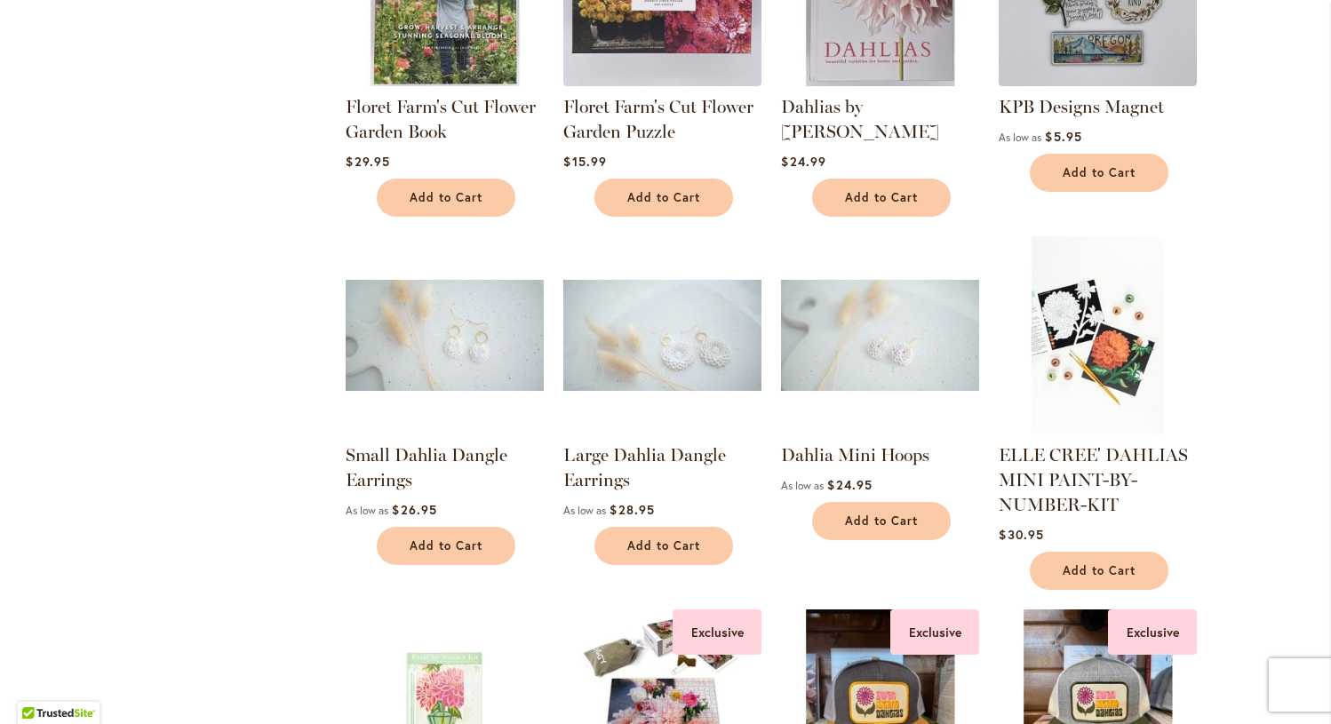
scroll to position [2260, 0]
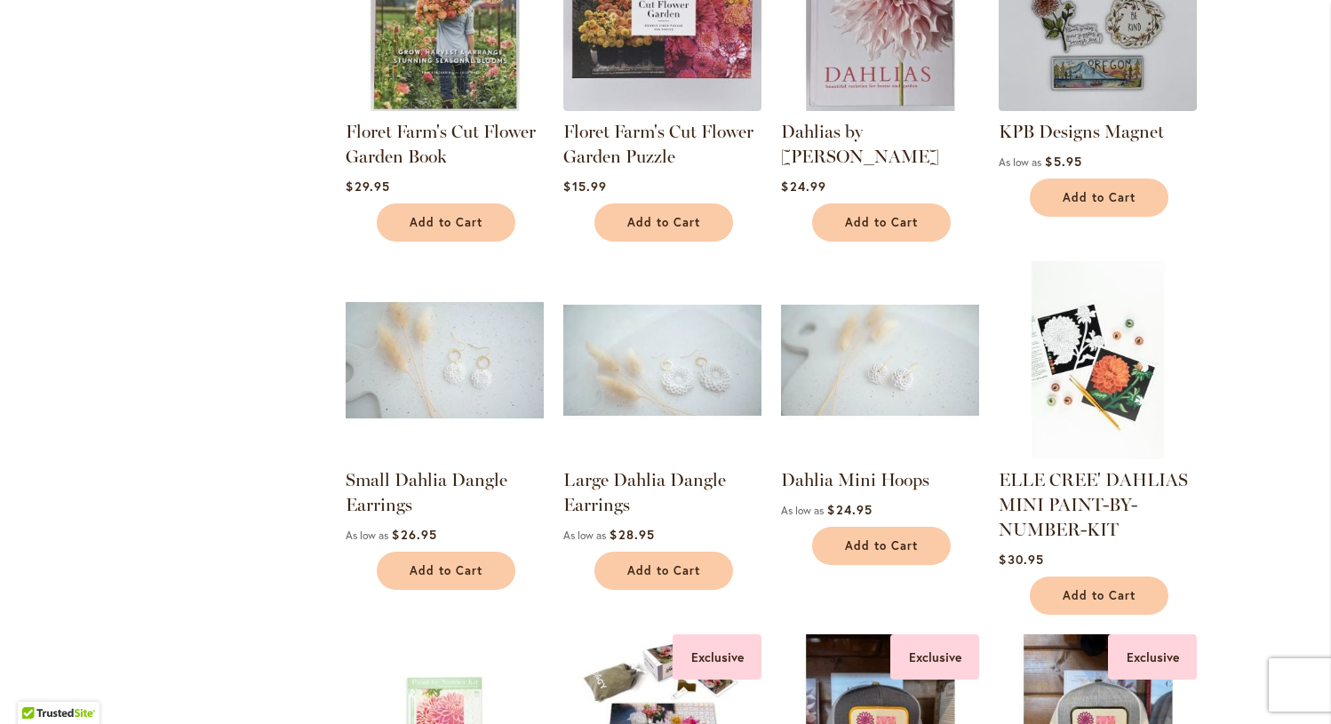
click at [466, 387] on img at bounding box center [445, 360] width 208 height 208
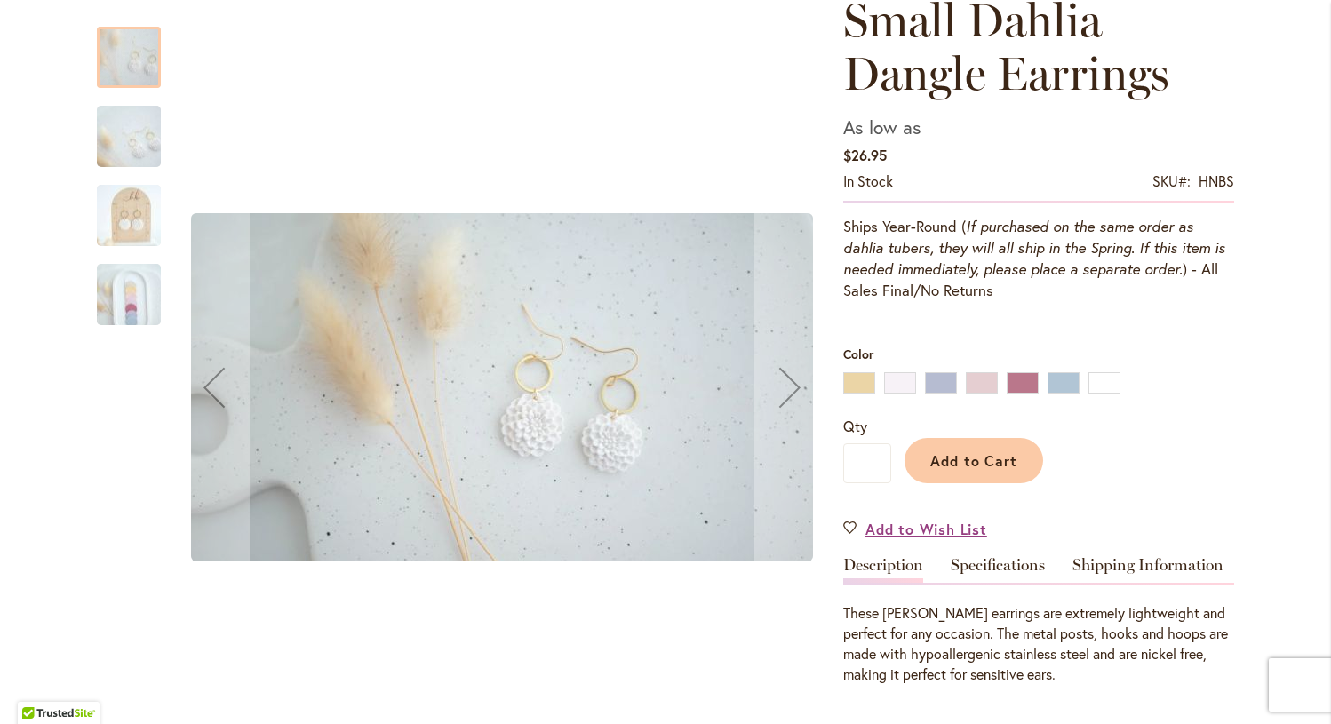
scroll to position [268, 0]
click at [127, 220] on img "Small Dahlia Dangle Earrings" at bounding box center [129, 216] width 128 height 72
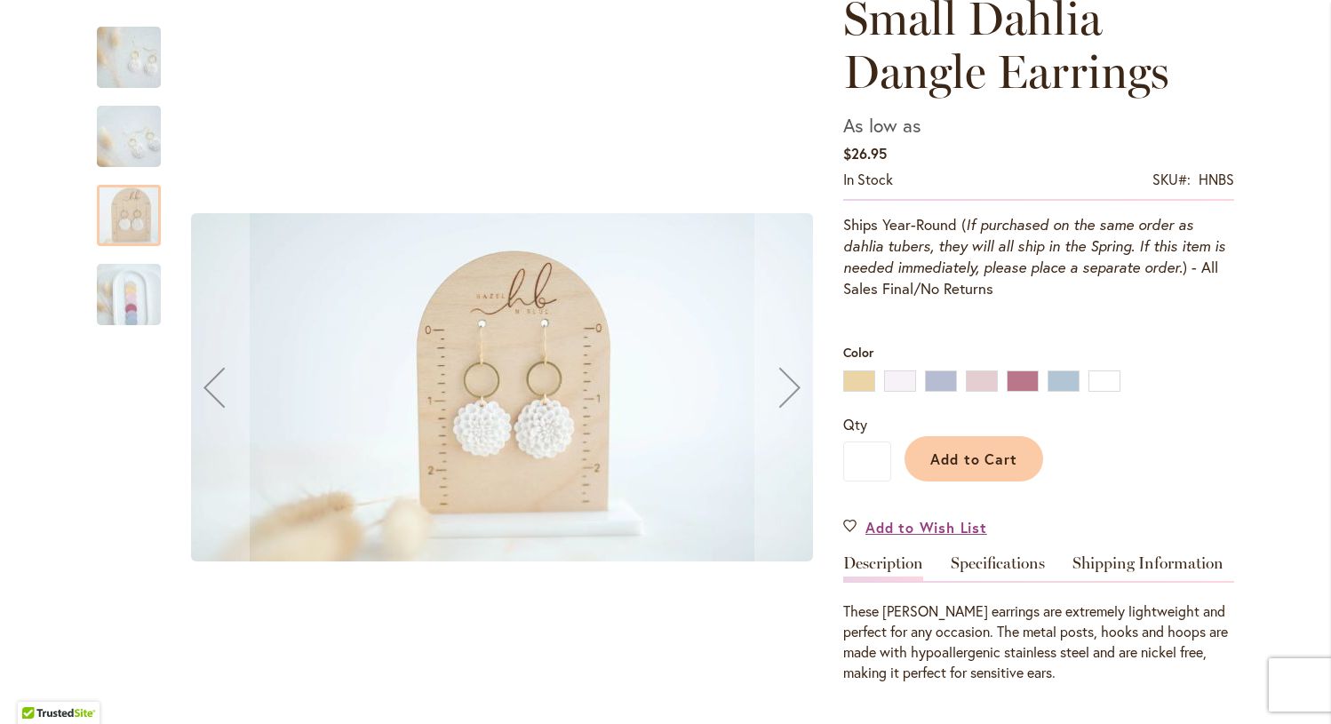
click at [124, 305] on img "Small Dahlia Dangle Earrings" at bounding box center [129, 295] width 128 height 72
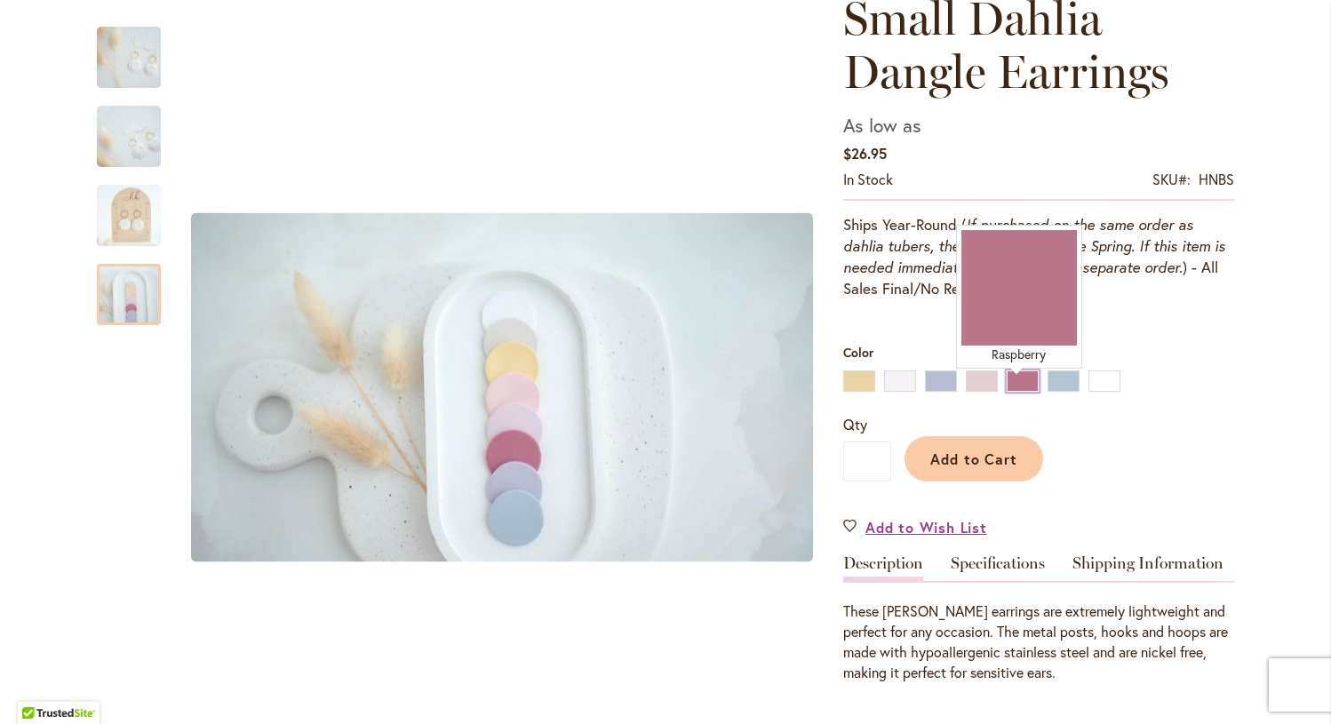
click at [1017, 392] on div "Raspberry" at bounding box center [1023, 381] width 32 height 21
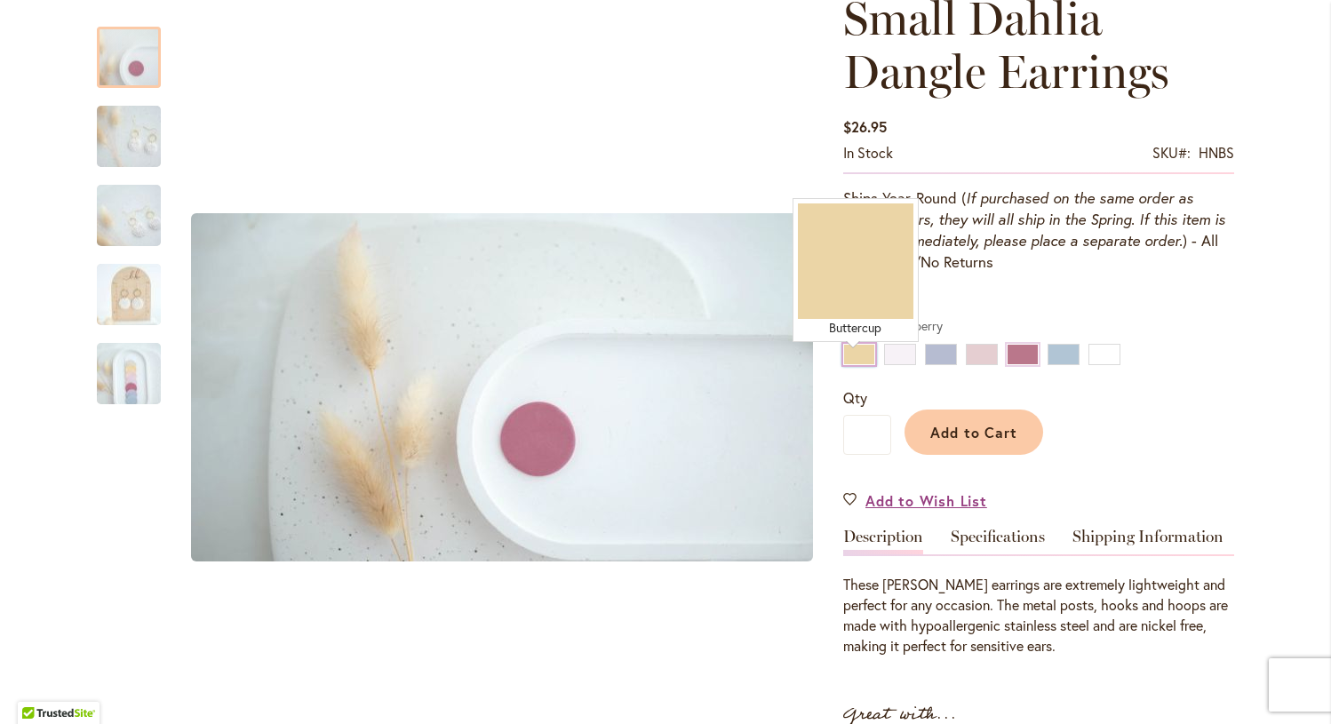
click at [857, 365] on div "Buttercup" at bounding box center [859, 354] width 32 height 21
type input "****"
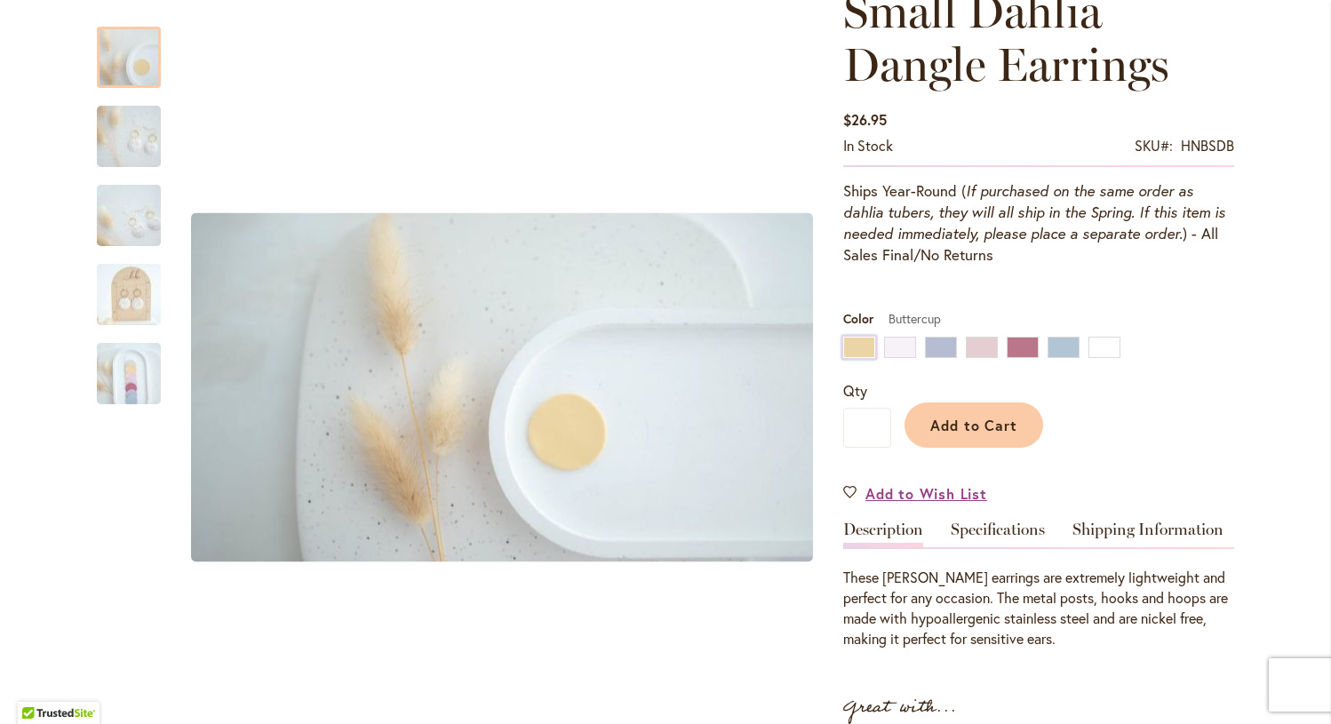
scroll to position [274, 0]
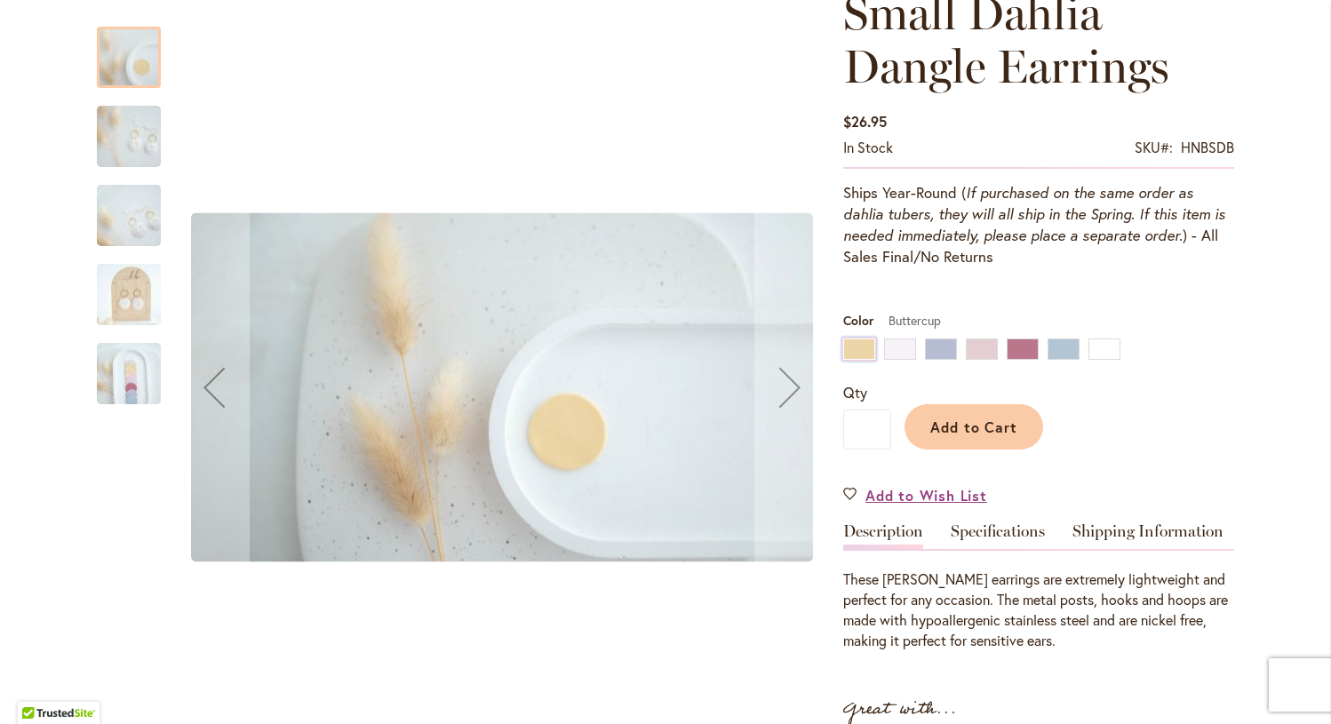
click at [133, 283] on img "Small Dahlia Dangle Earrings" at bounding box center [129, 295] width 128 height 72
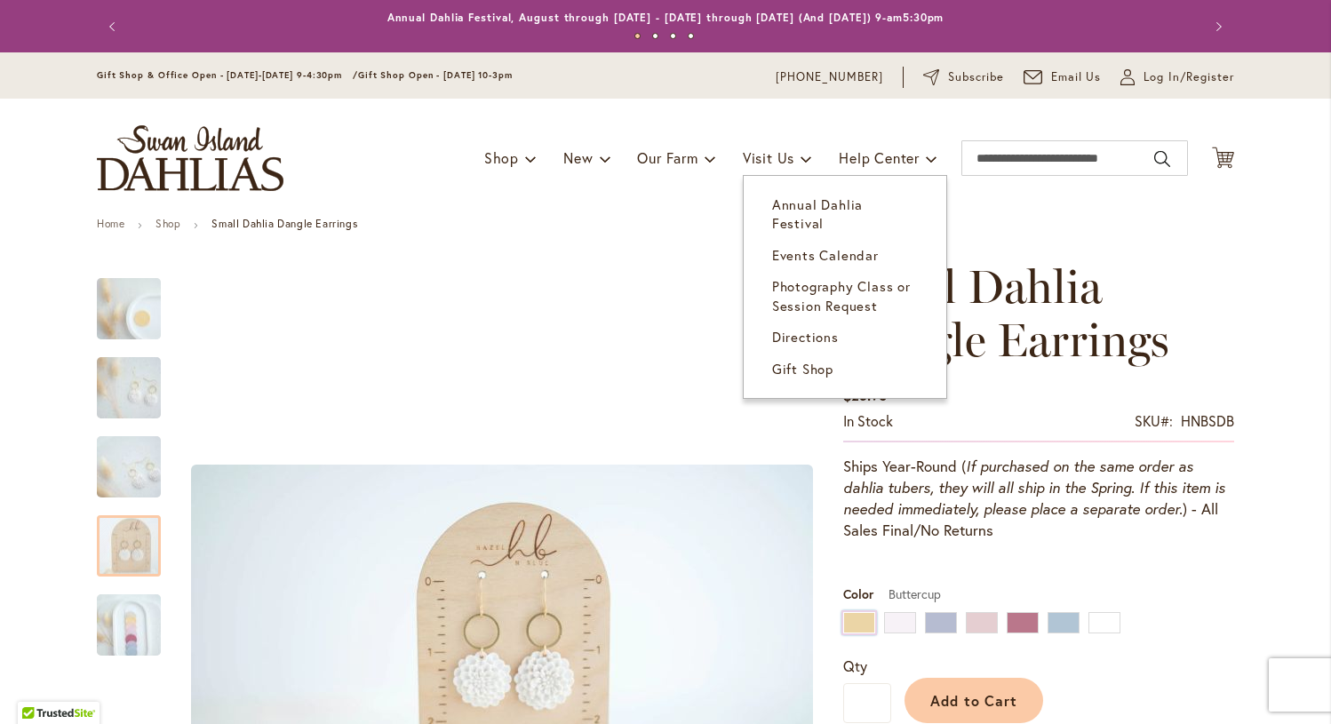
scroll to position [0, 0]
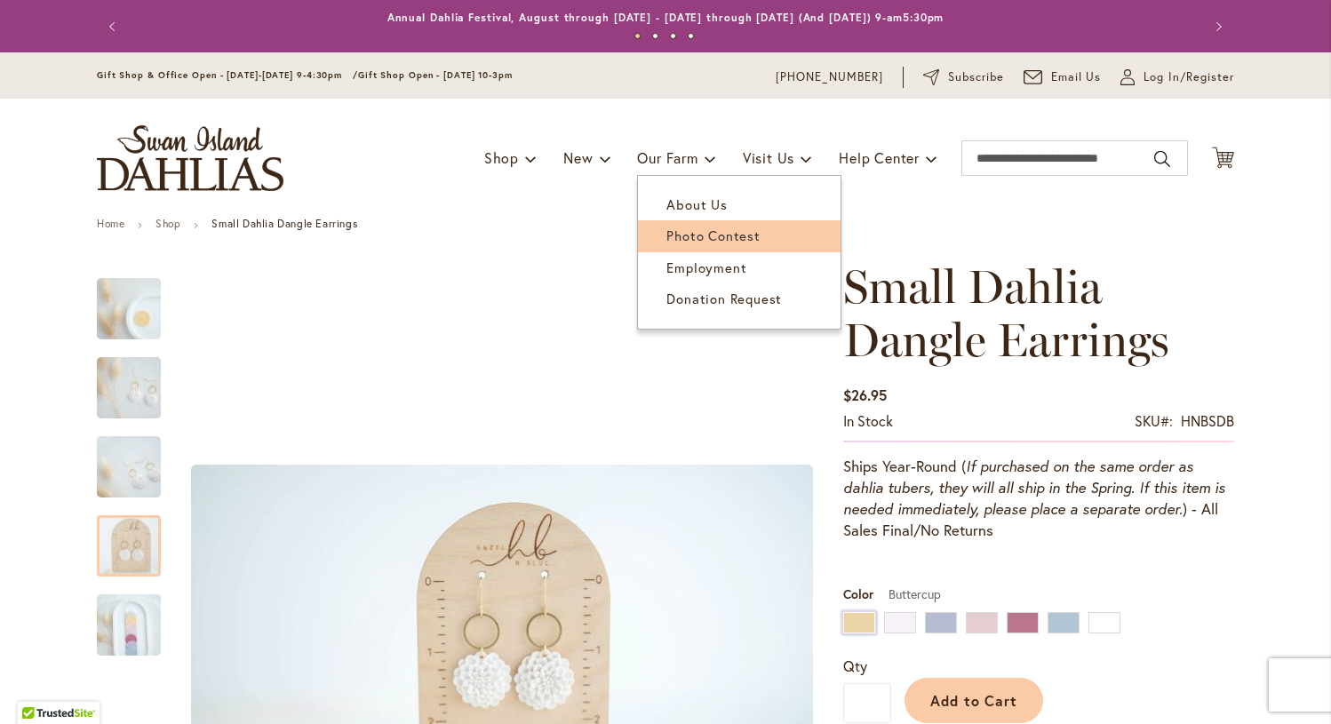
click at [682, 232] on span "Photo Contest" at bounding box center [712, 236] width 93 height 18
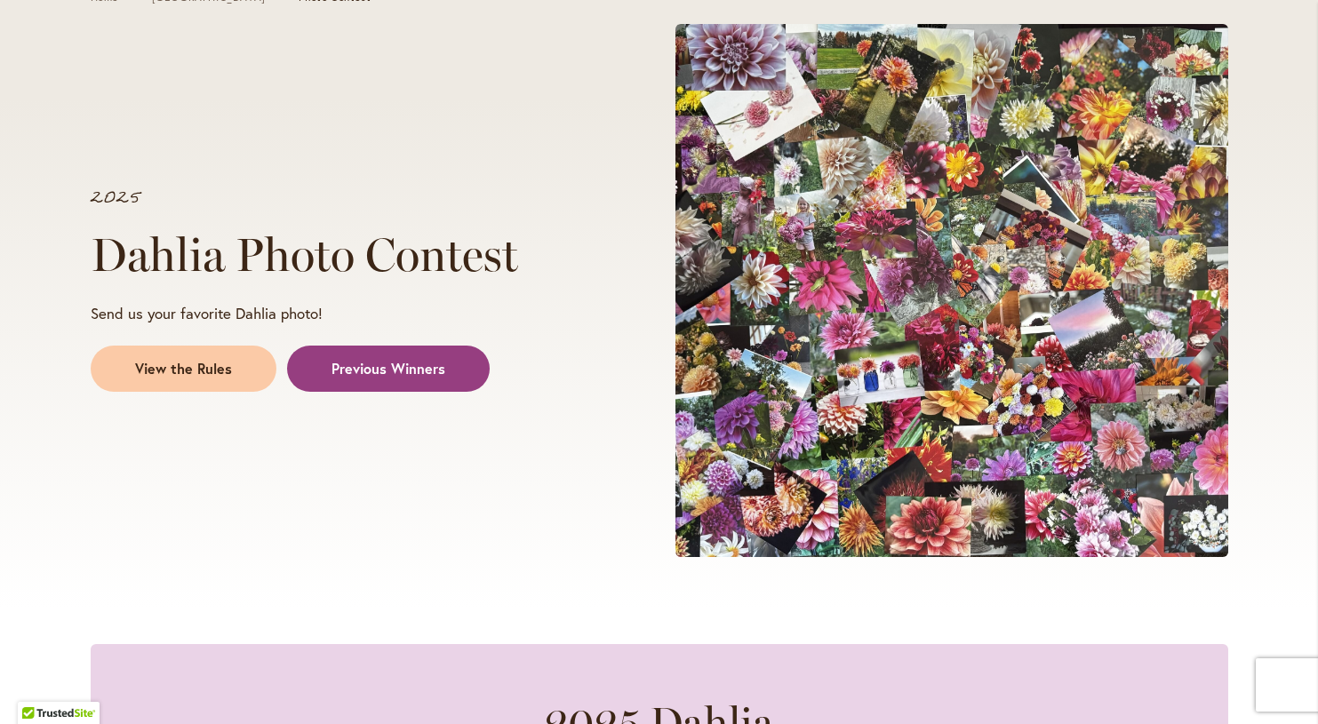
scroll to position [247, 0]
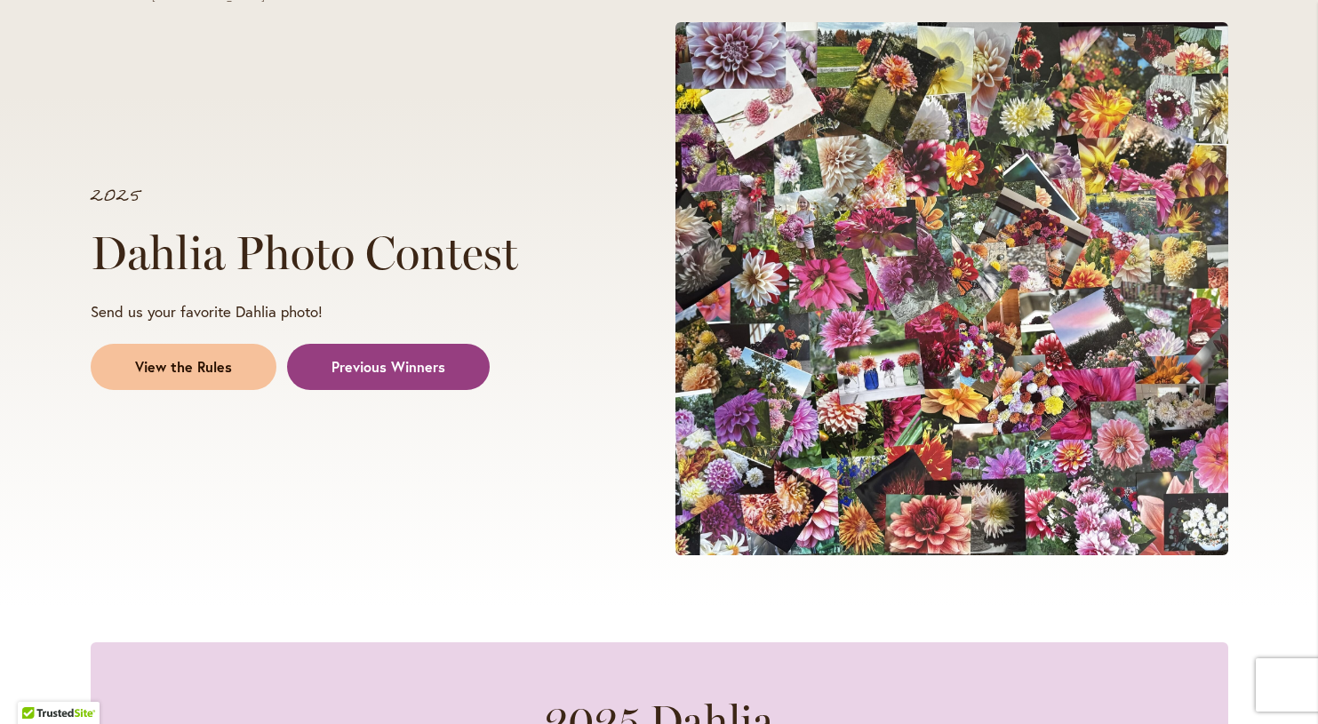
click at [198, 369] on span "View the Rules" at bounding box center [183, 367] width 97 height 20
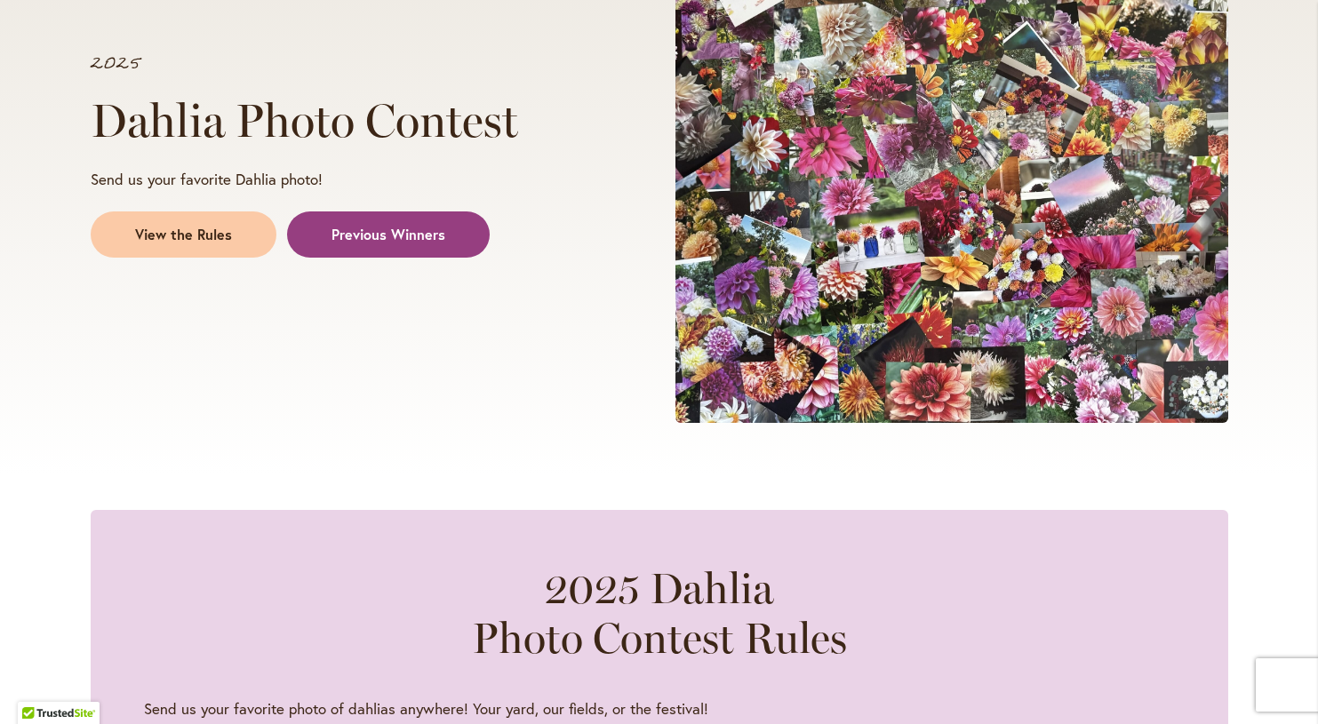
scroll to position [344, 0]
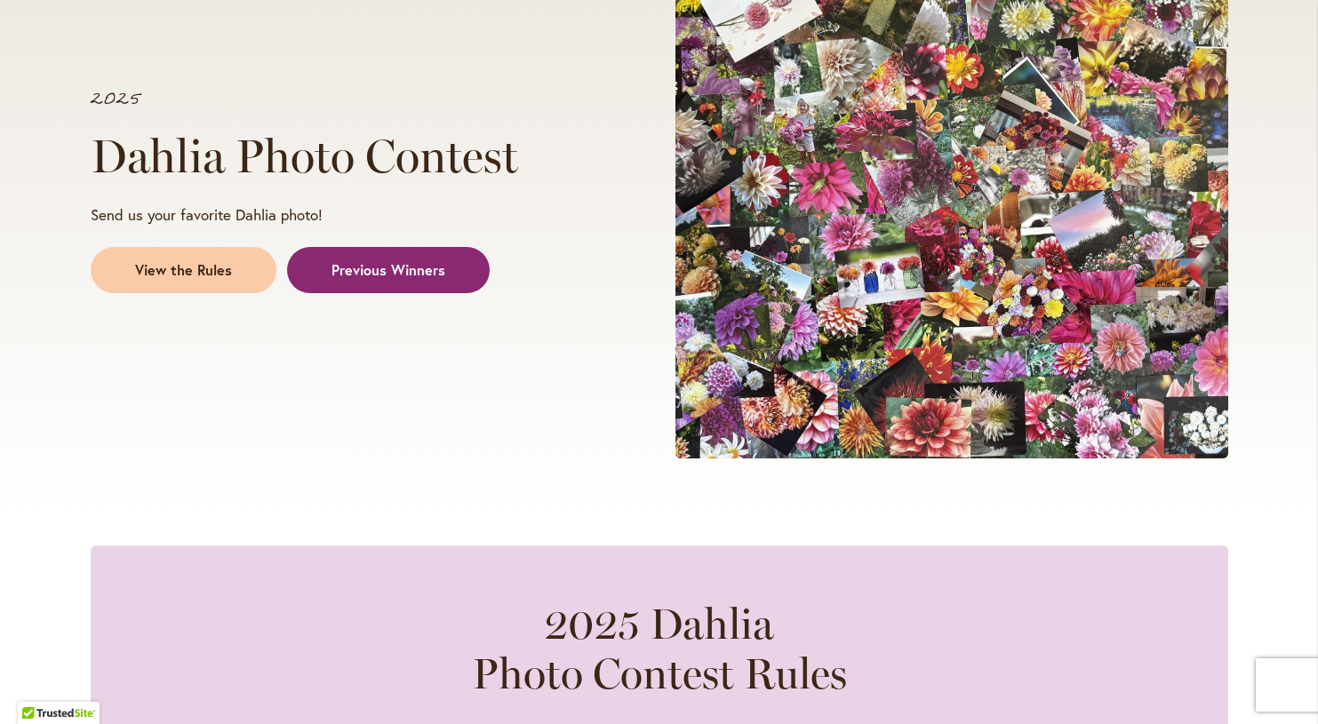
click at [380, 261] on span "Previous Winners" at bounding box center [388, 270] width 114 height 20
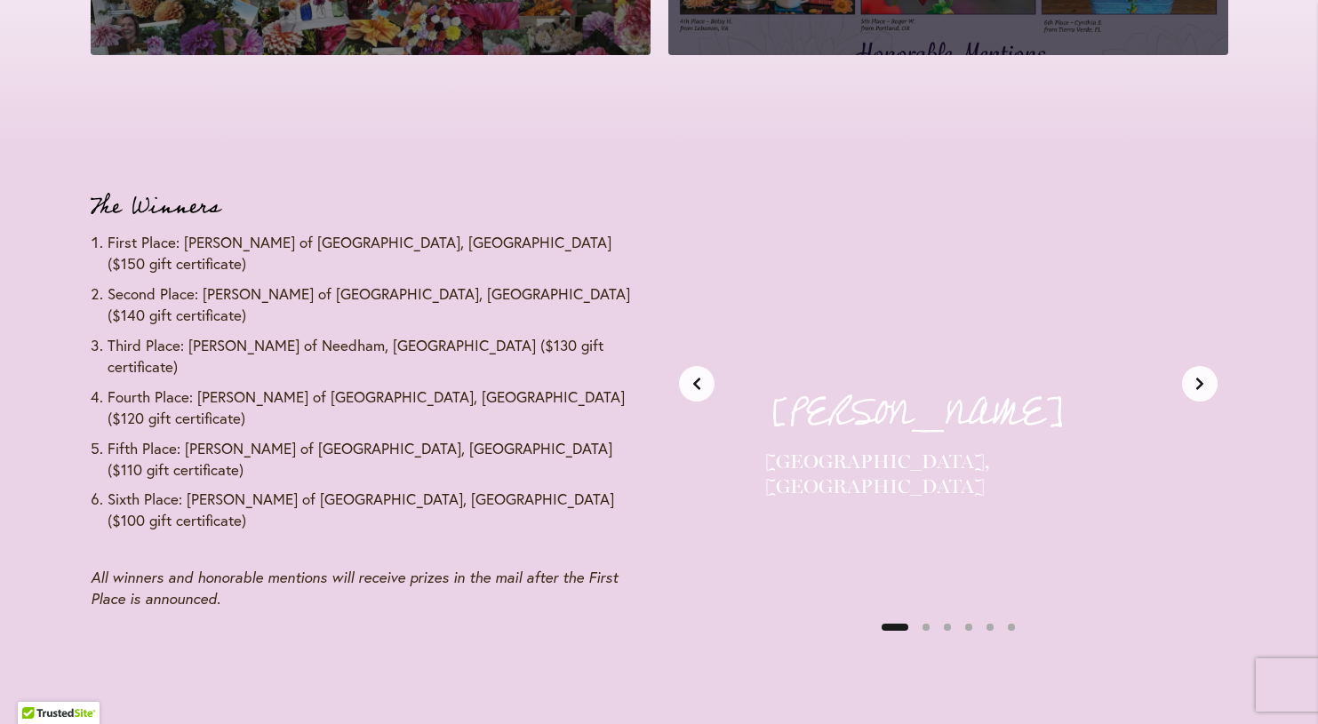
scroll to position [2067, 0]
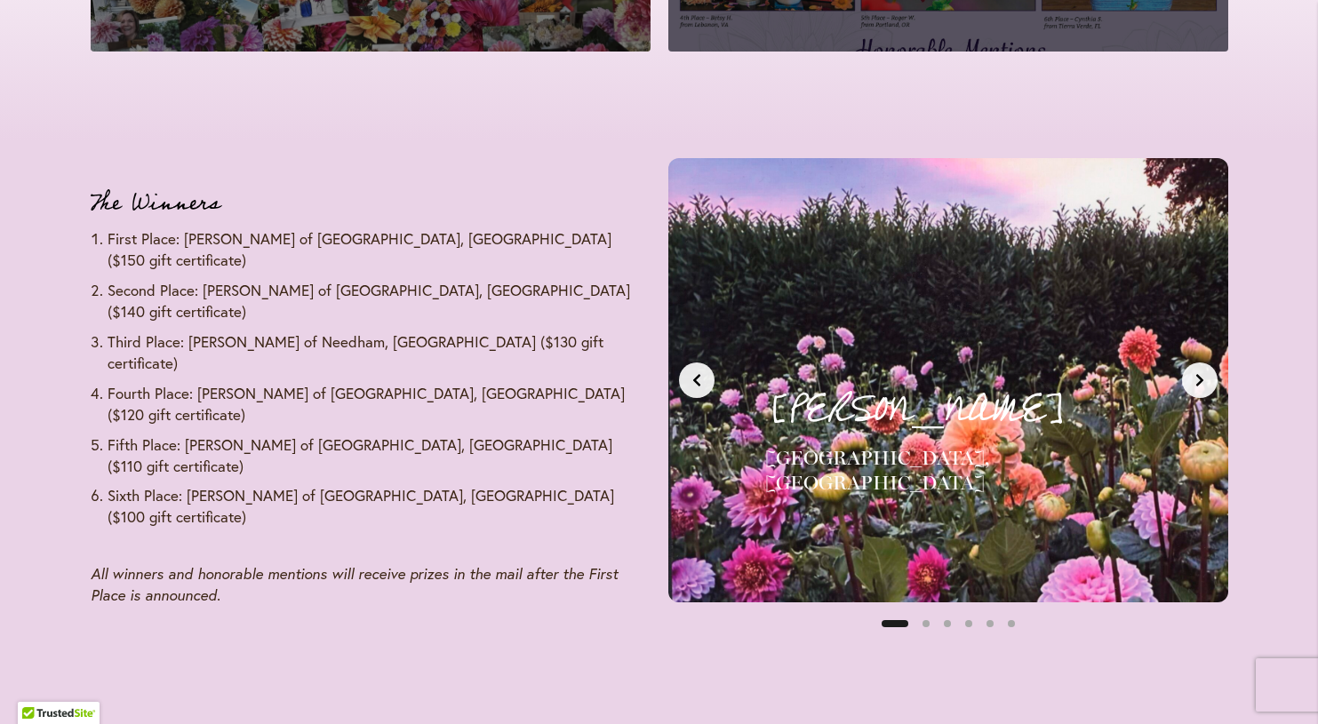
click at [992, 446] on h4 "[GEOGRAPHIC_DATA], [GEOGRAPHIC_DATA]" at bounding box center [977, 471] width 424 height 50
click at [1208, 367] on button "Next slide" at bounding box center [1200, 381] width 36 height 36
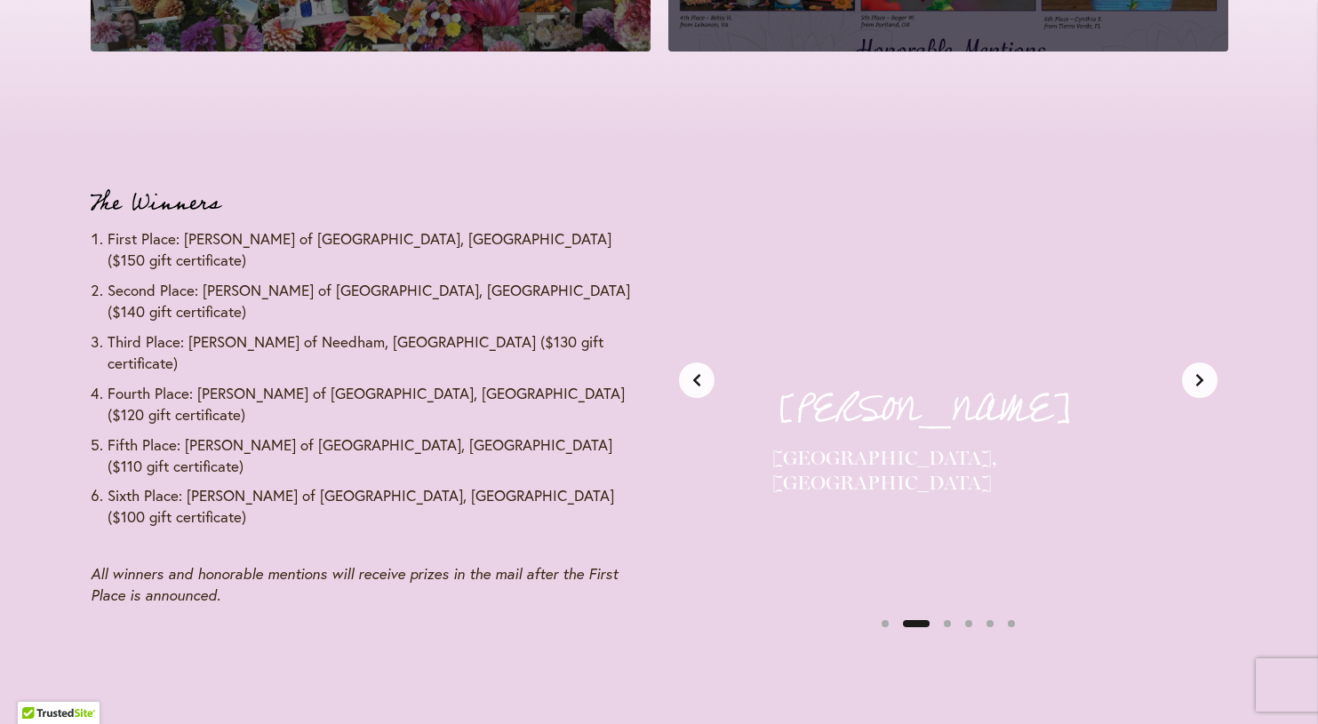
scroll to position [0, 587]
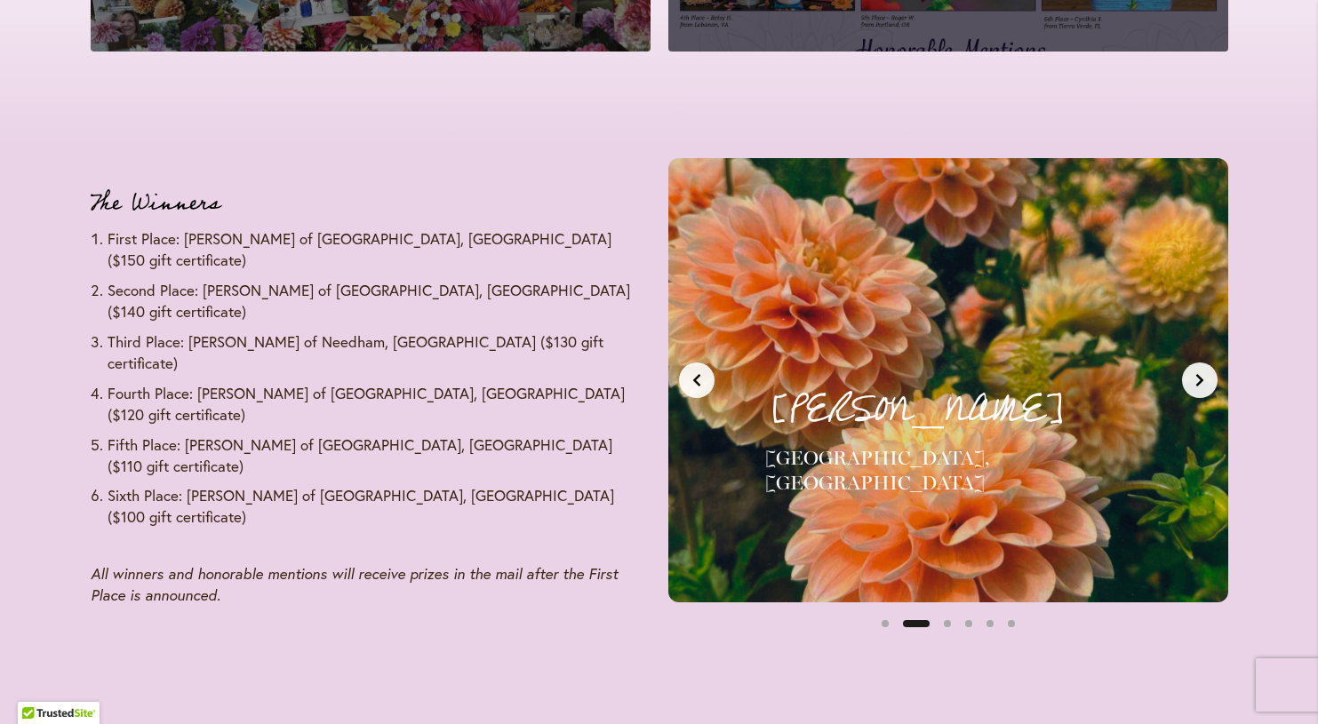
click at [1208, 367] on button "Next slide" at bounding box center [1200, 381] width 36 height 36
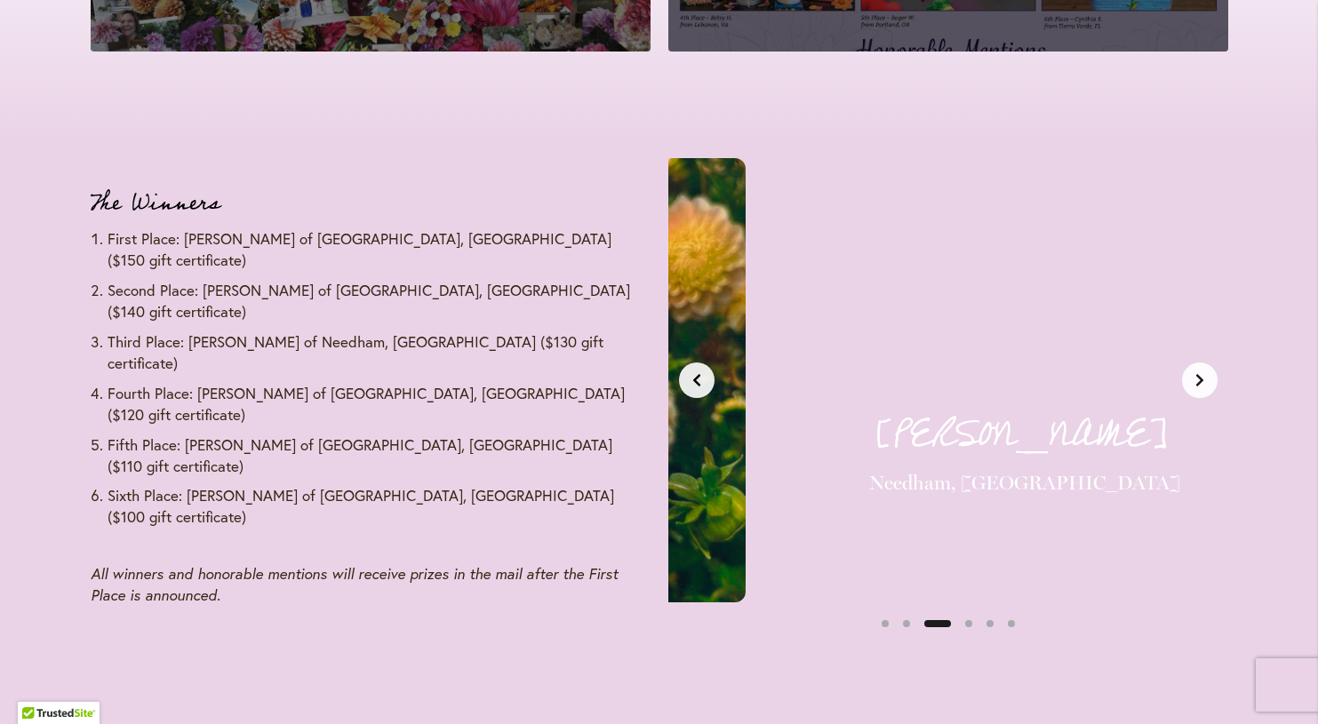
scroll to position [0, 1173]
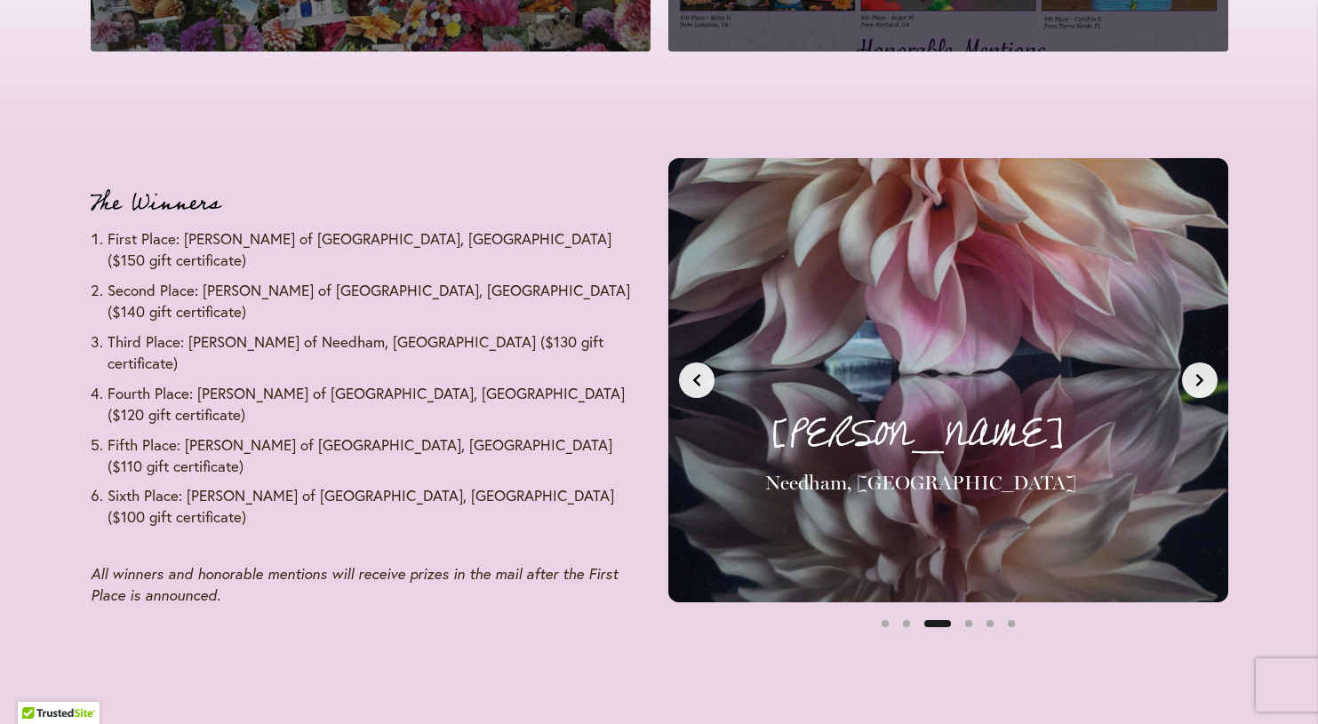
click at [1208, 367] on button "Next slide" at bounding box center [1200, 381] width 36 height 36
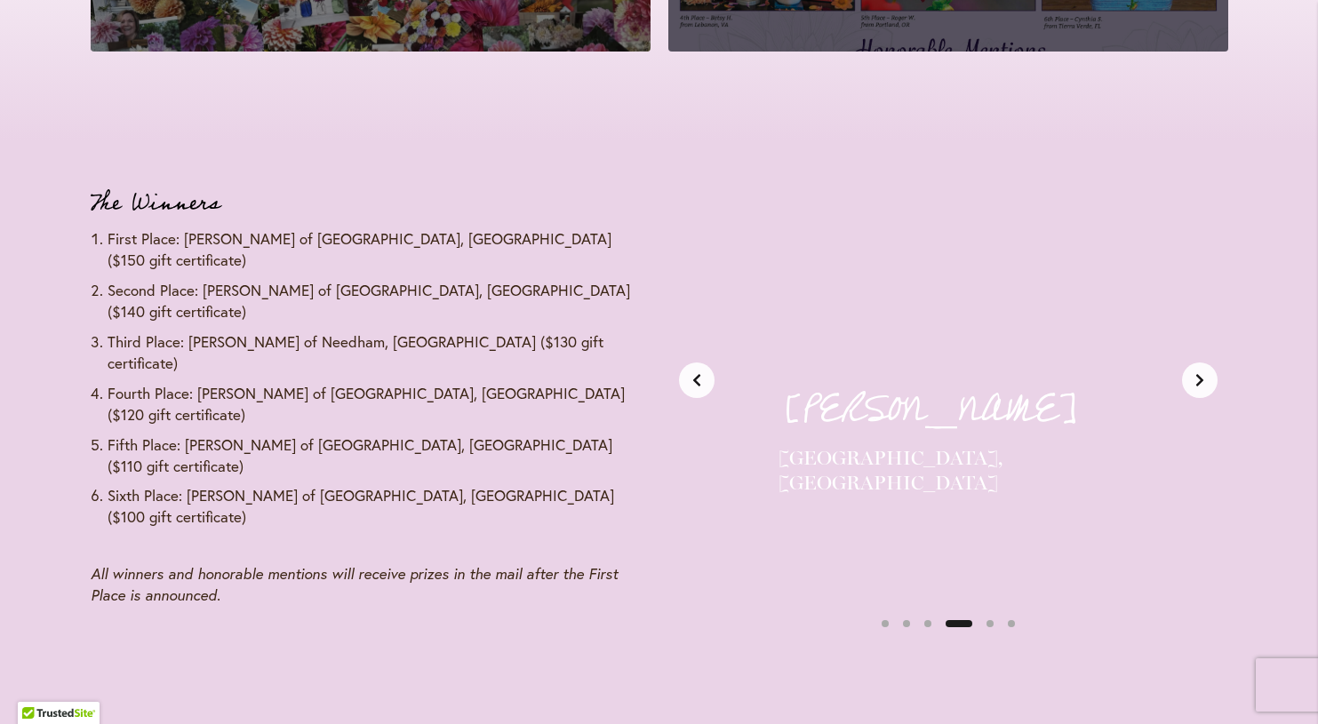
scroll to position [0, 1760]
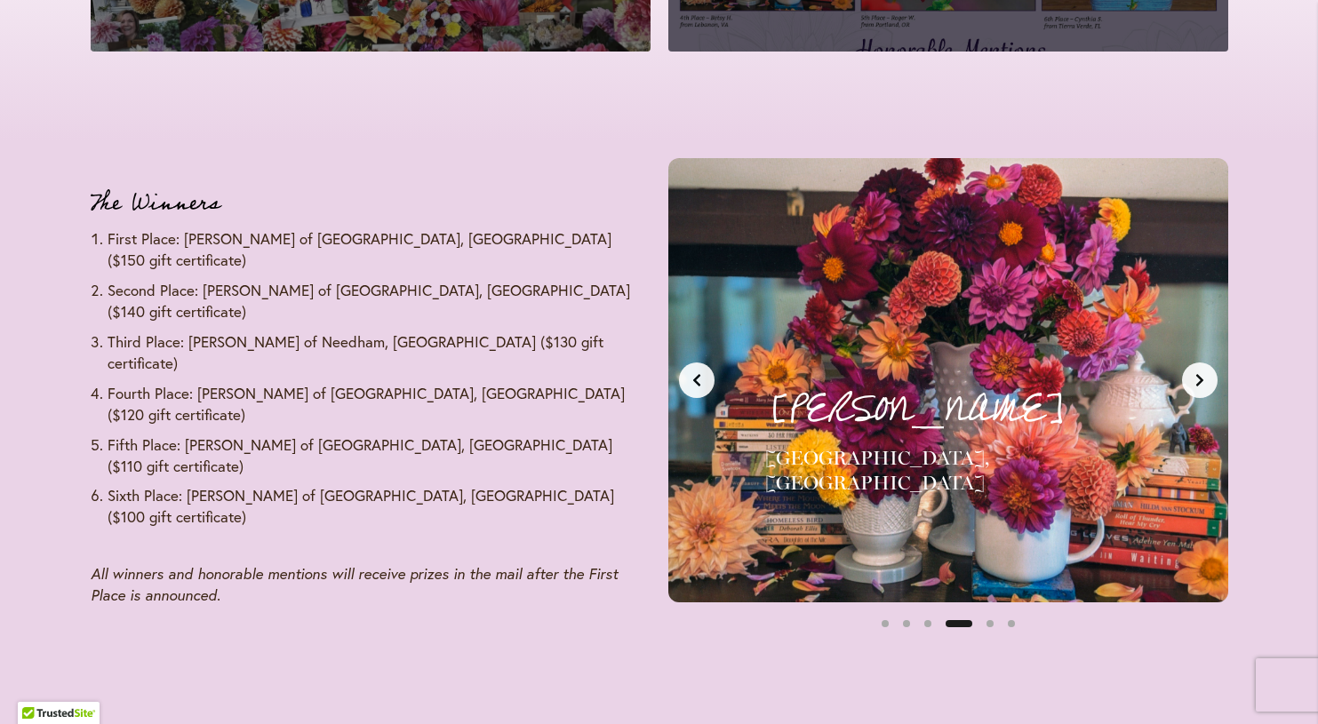
click at [1208, 367] on button "Next slide" at bounding box center [1200, 381] width 36 height 36
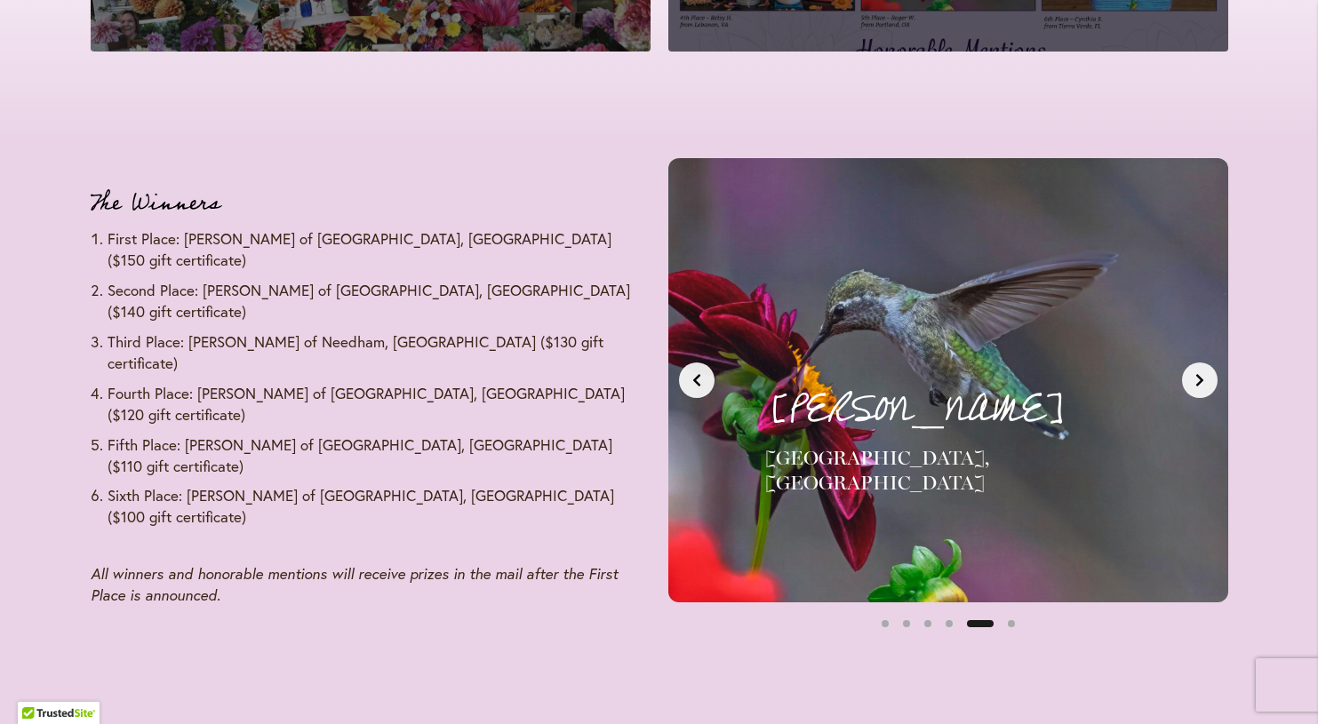
click at [1208, 368] on button "Next slide" at bounding box center [1200, 381] width 36 height 36
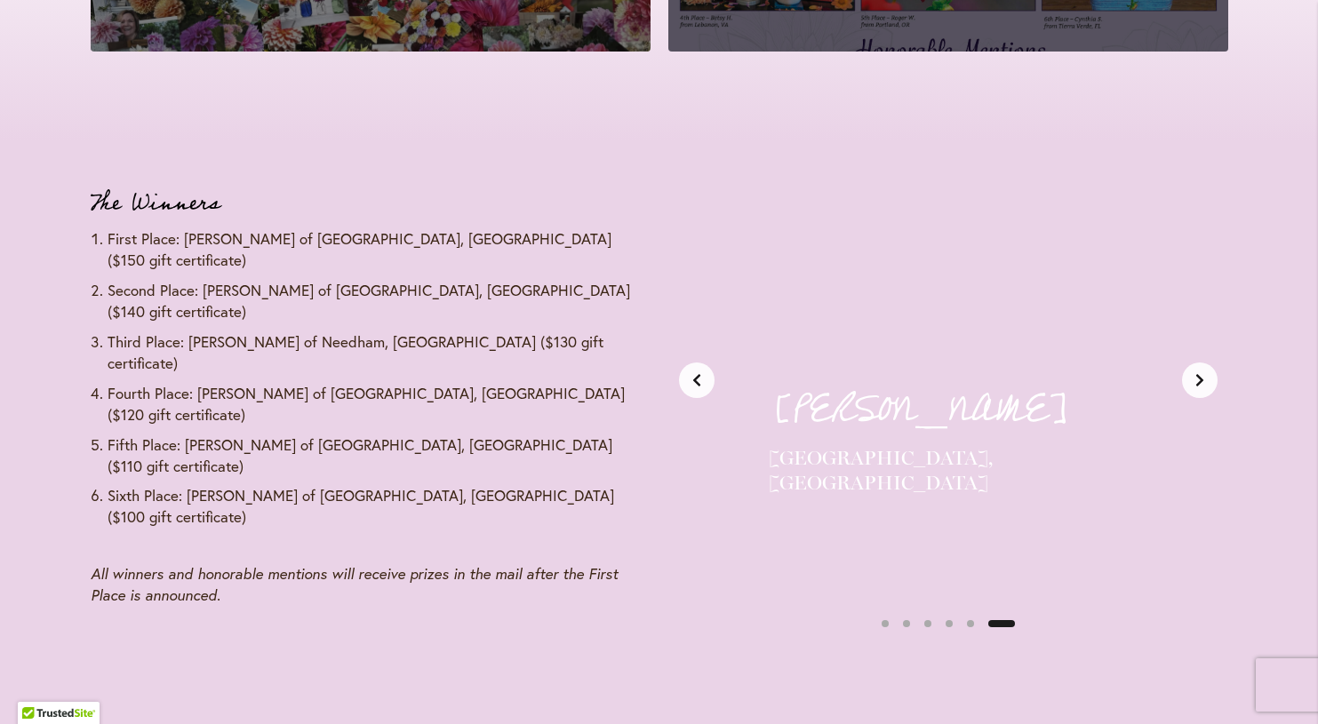
scroll to position [0, 2933]
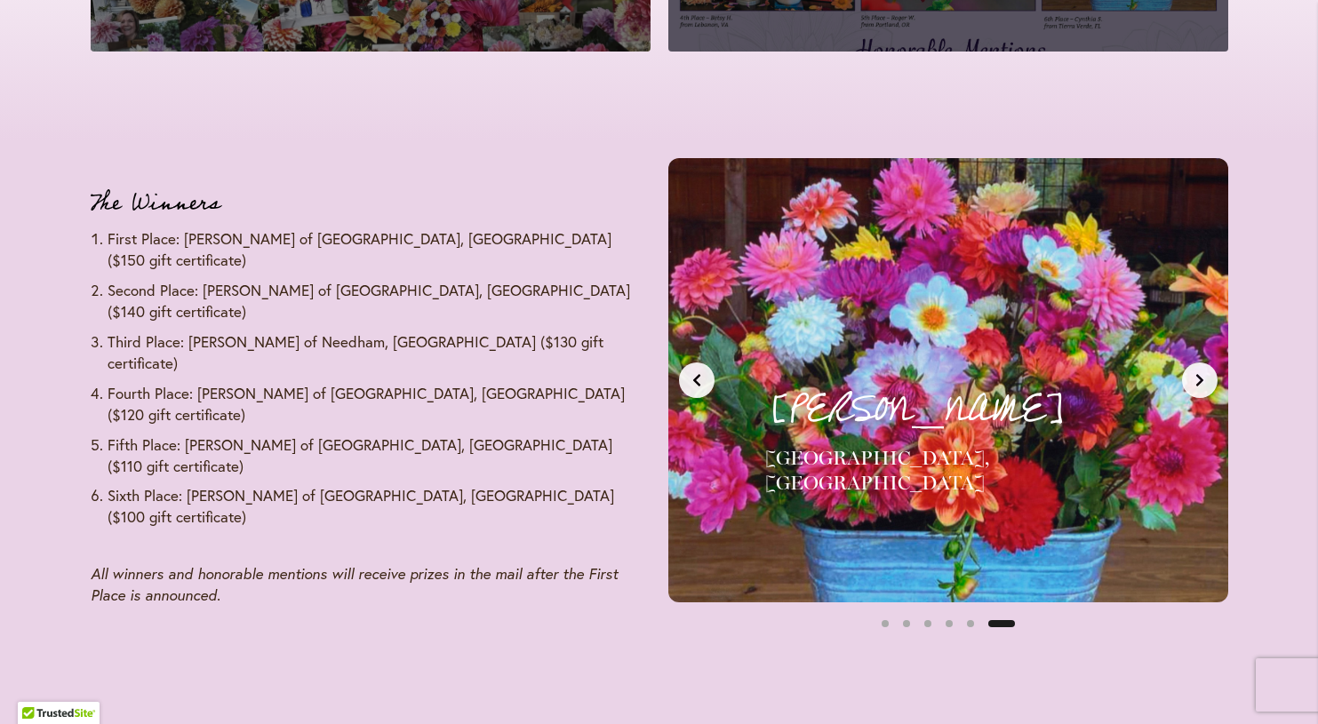
click at [693, 373] on icon "Previous slide" at bounding box center [697, 380] width 14 height 14
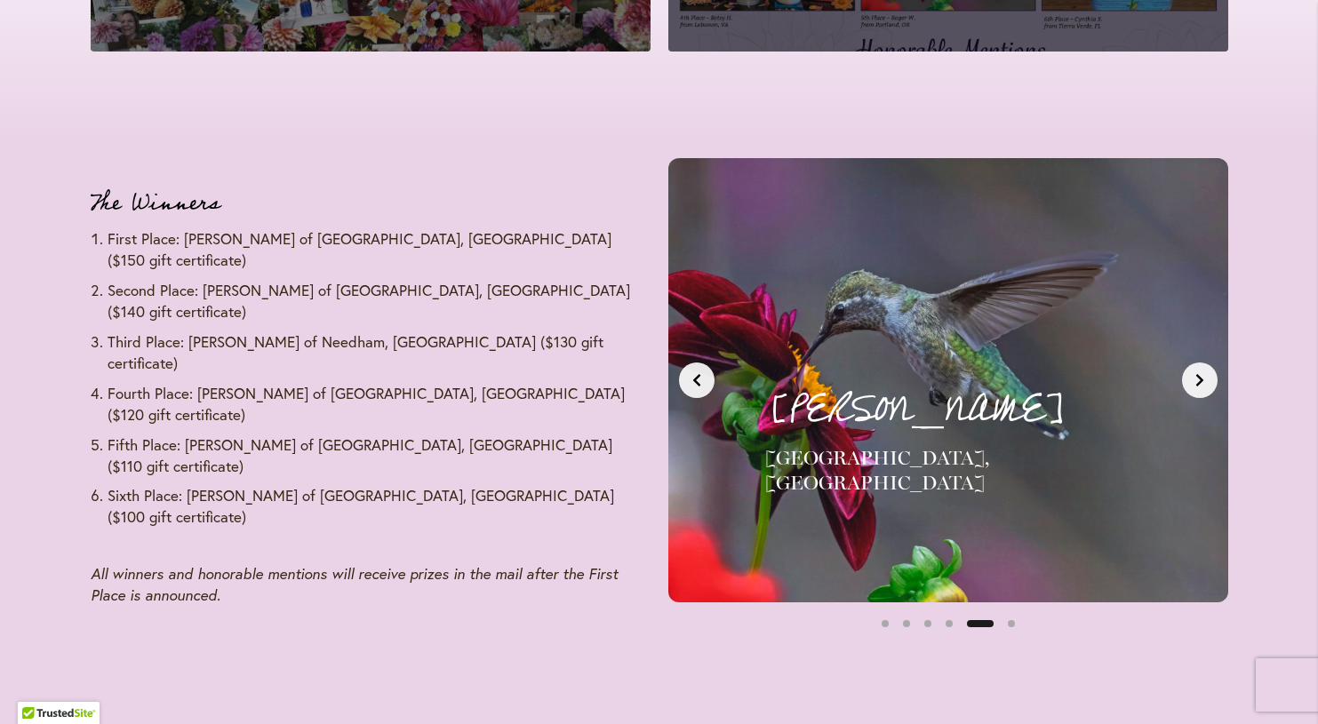
click at [693, 373] on icon "Previous slide" at bounding box center [697, 380] width 14 height 14
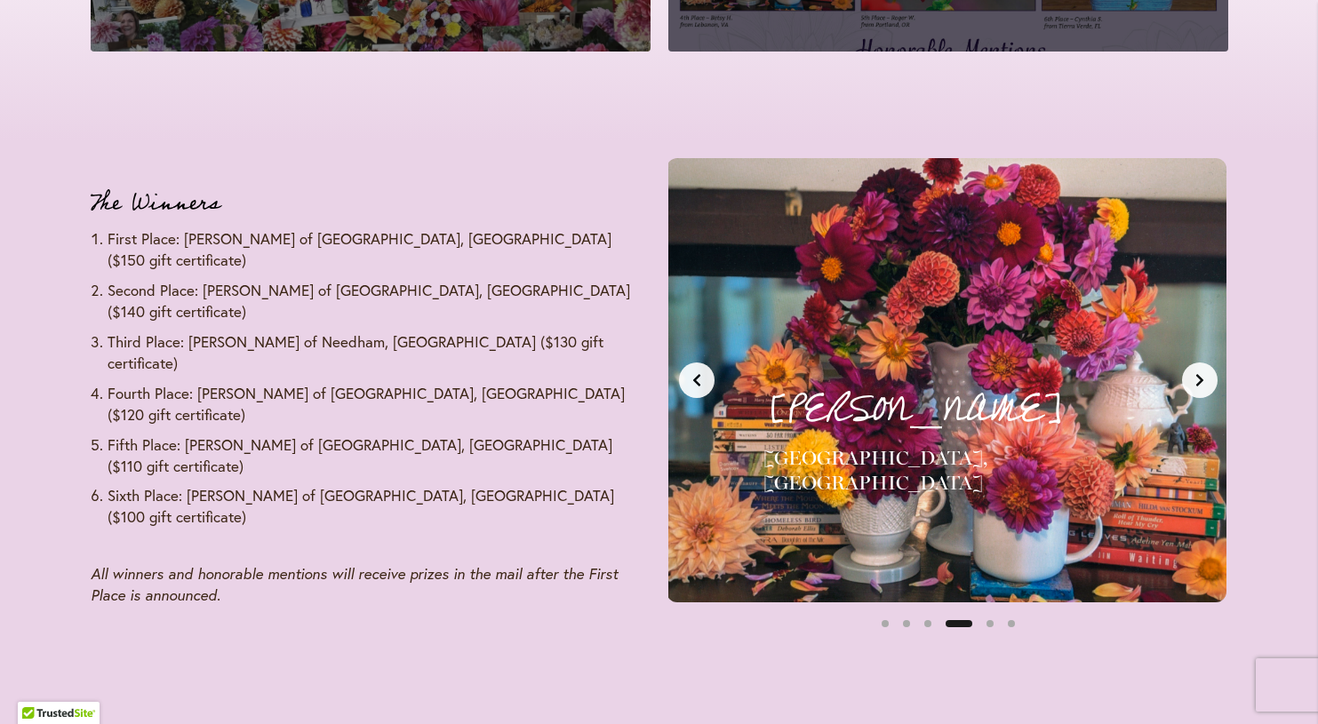
scroll to position [0, 1760]
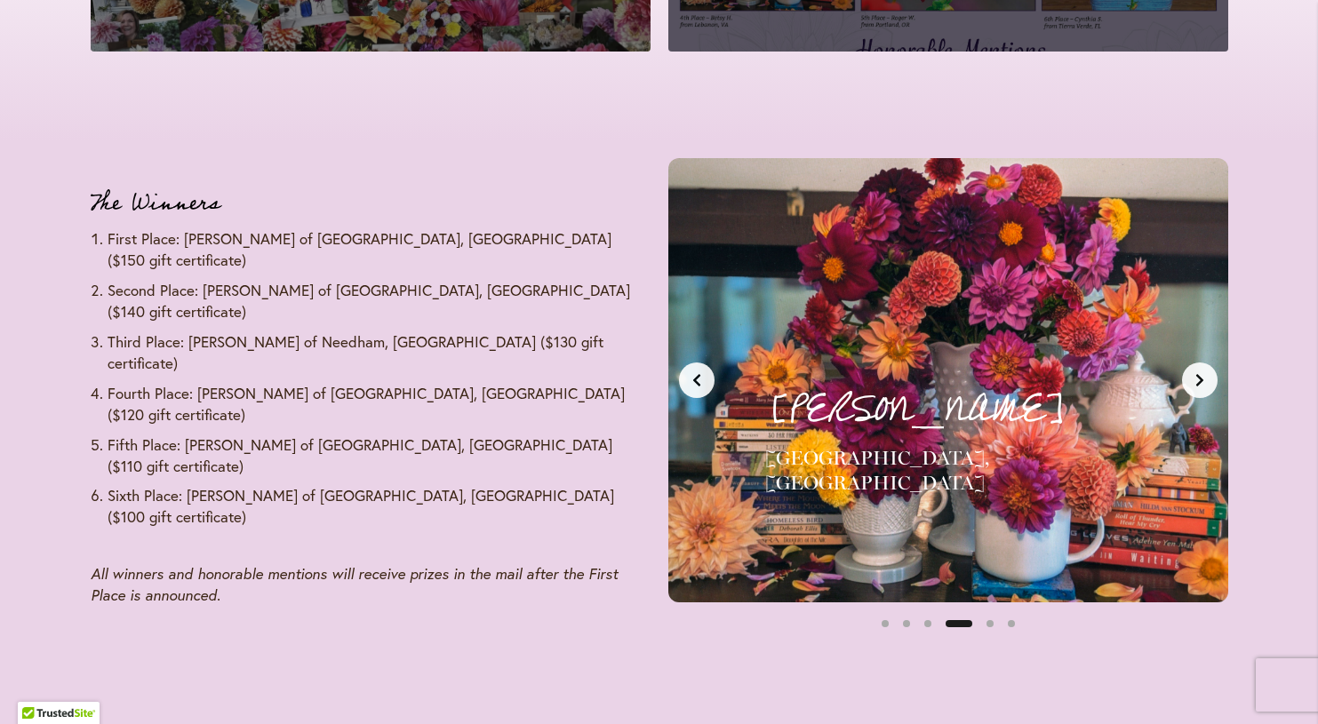
click at [693, 373] on icon "Previous slide" at bounding box center [697, 380] width 14 height 14
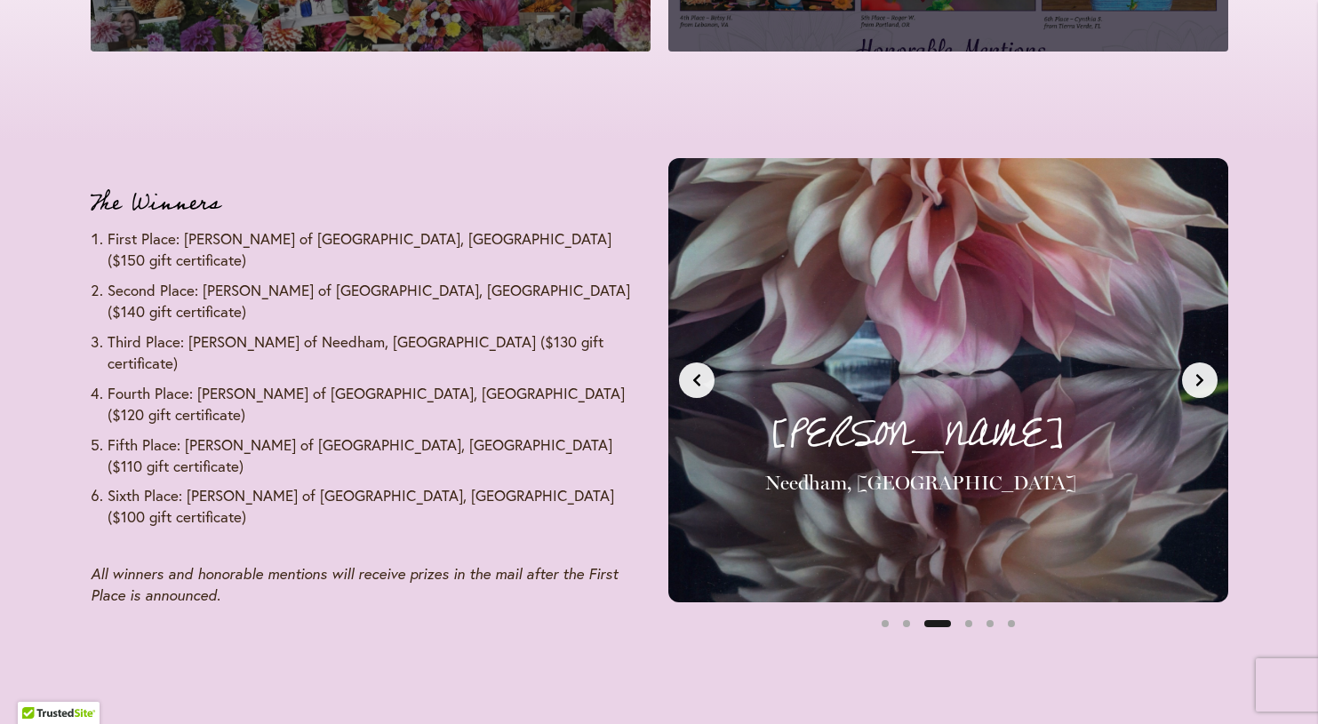
click at [693, 373] on icon "Previous slide" at bounding box center [697, 380] width 14 height 14
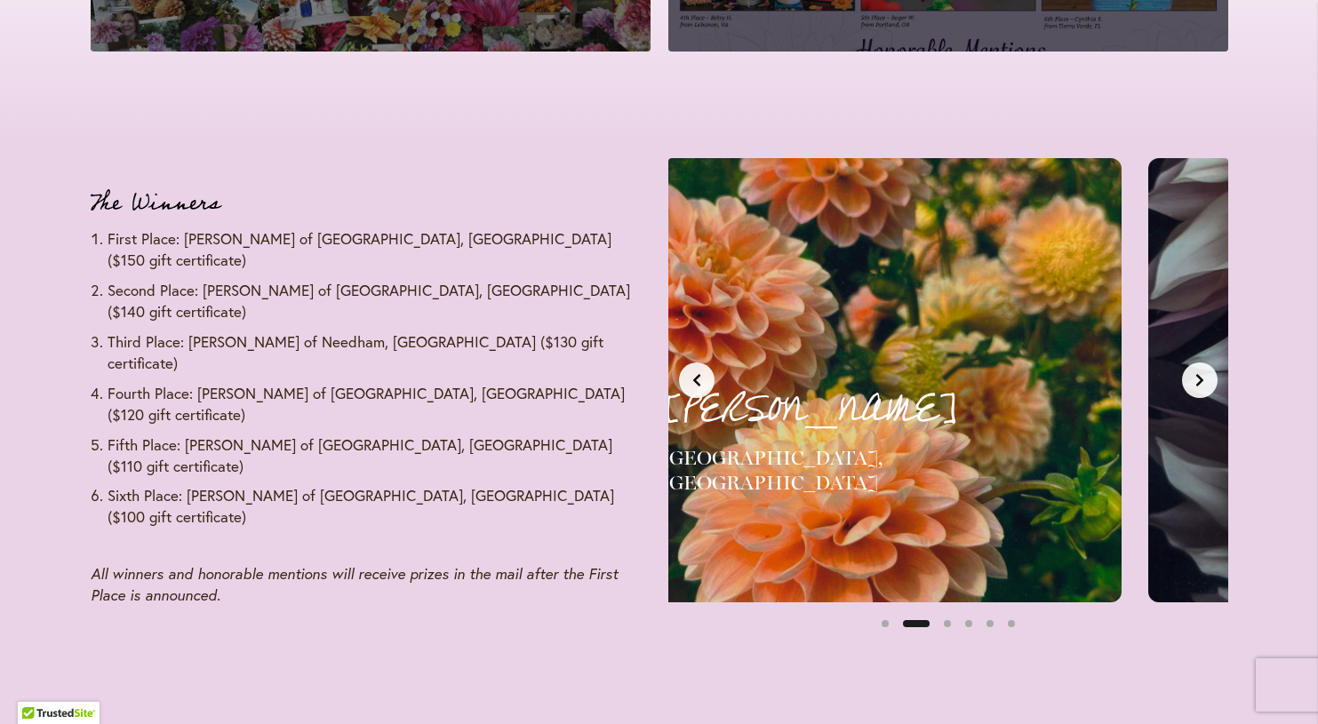
scroll to position [0, 587]
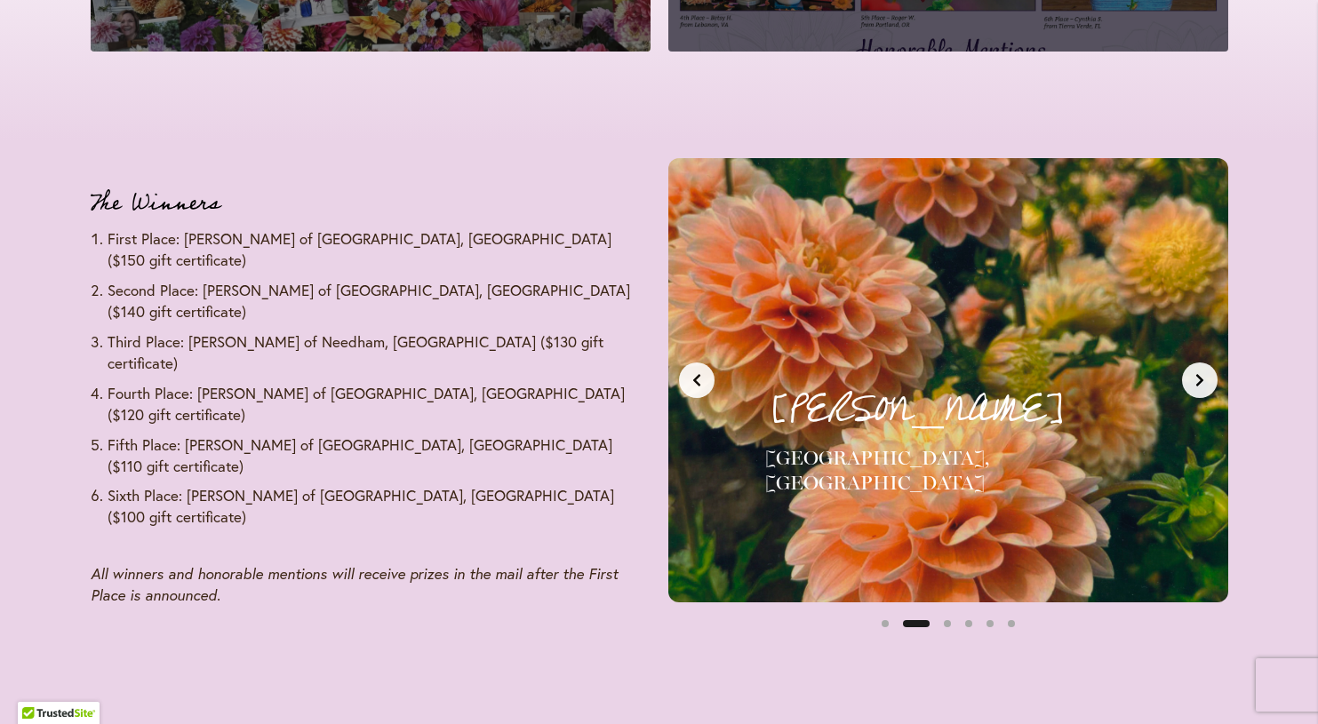
click at [693, 373] on icon "Previous slide" at bounding box center [697, 380] width 14 height 14
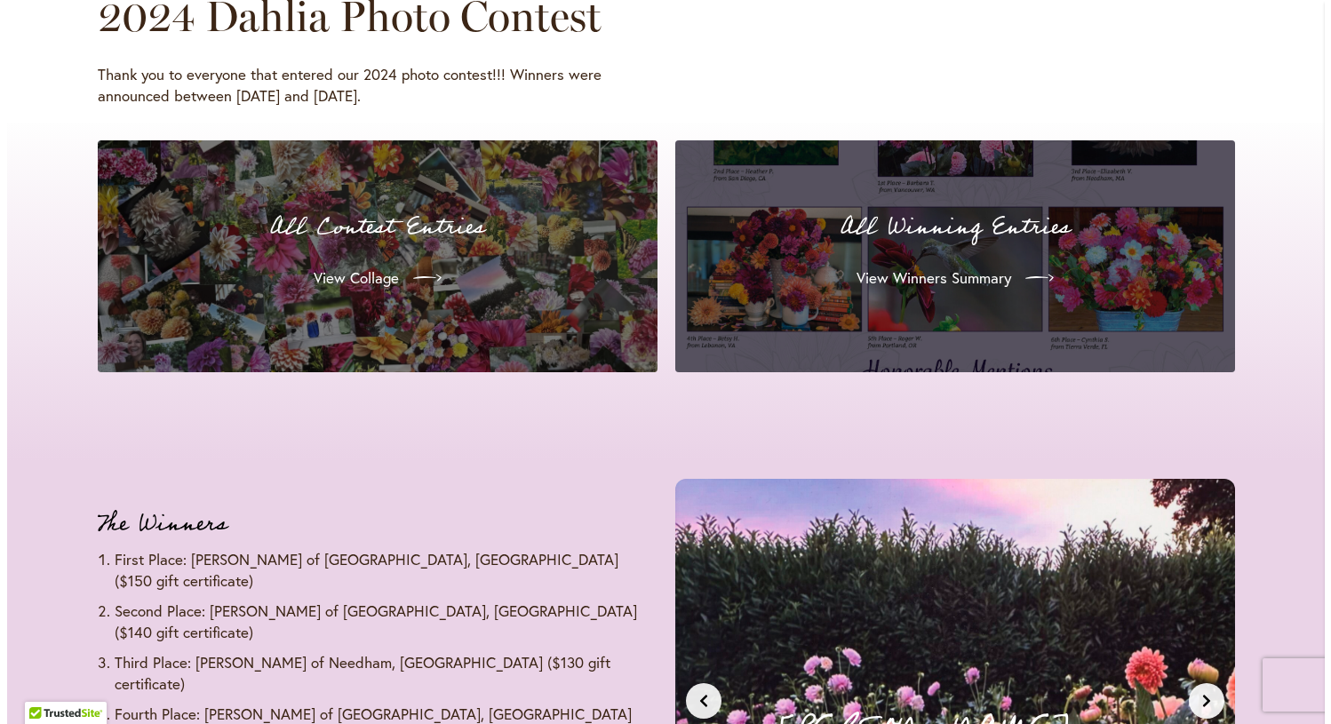
scroll to position [1721, 0]
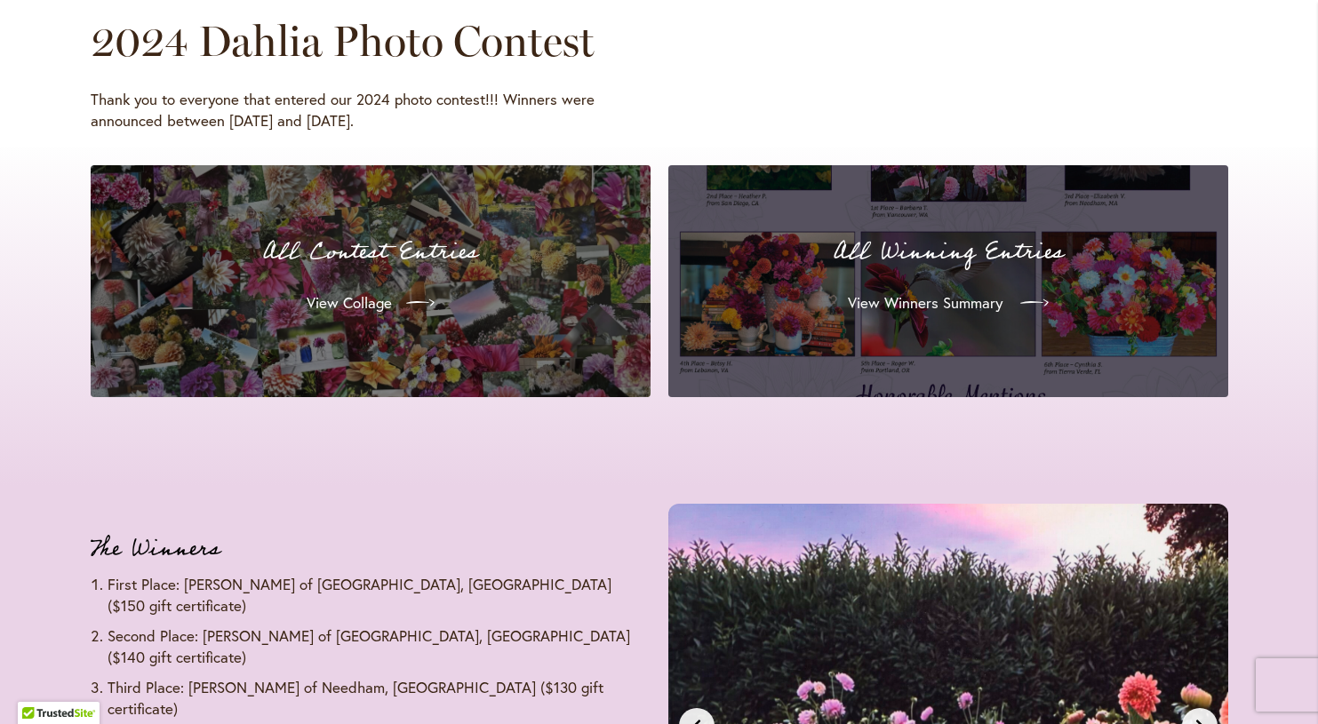
click at [852, 295] on span "View Winners Summary" at bounding box center [925, 302] width 155 height 21
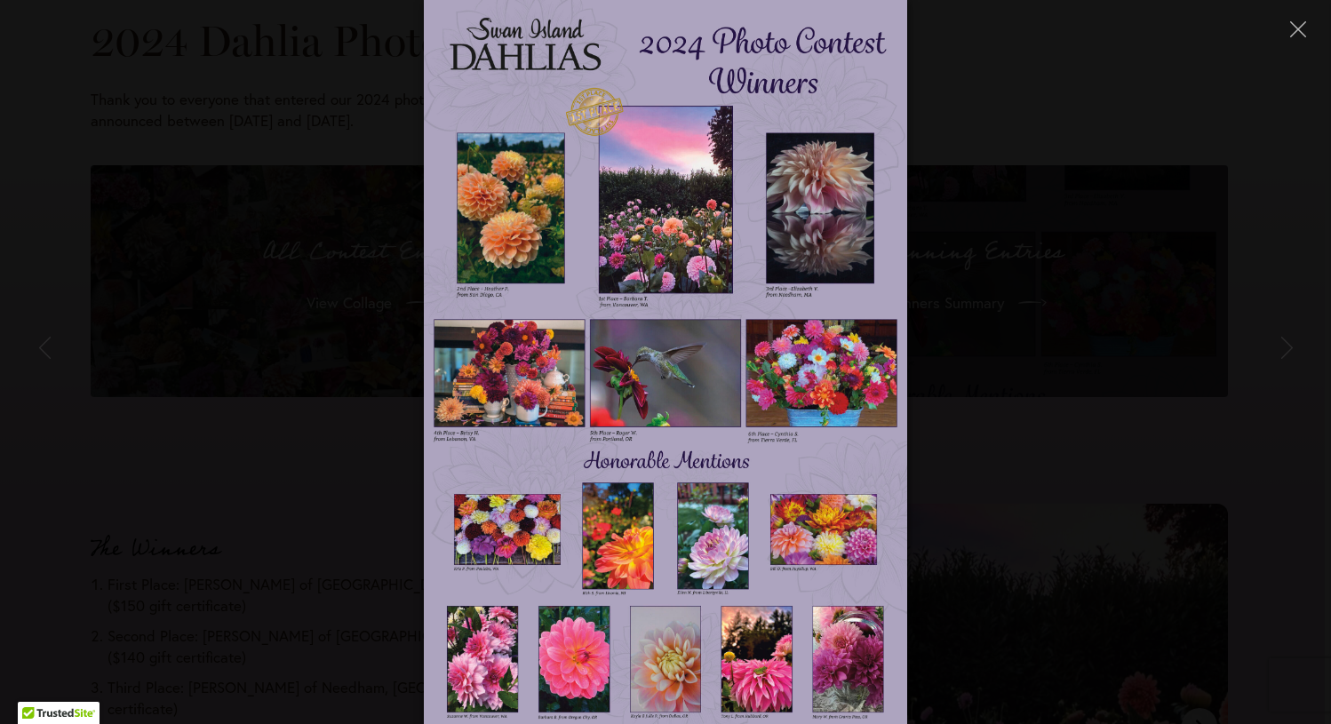
click at [639, 299] on img at bounding box center [665, 362] width 483 height 724
click at [572, 300] on img at bounding box center [665, 362] width 483 height 724
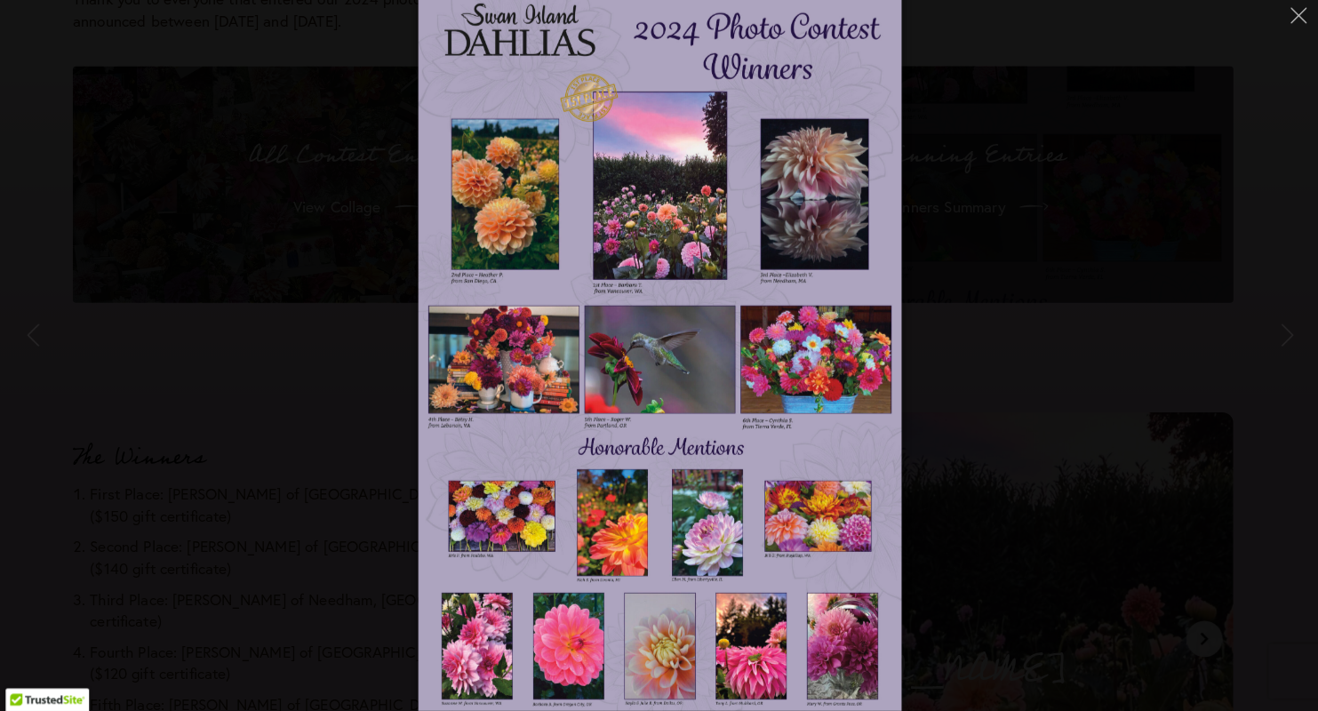
scroll to position [1811, 0]
click at [1277, 21] on icon "Close" at bounding box center [1285, 29] width 16 height 16
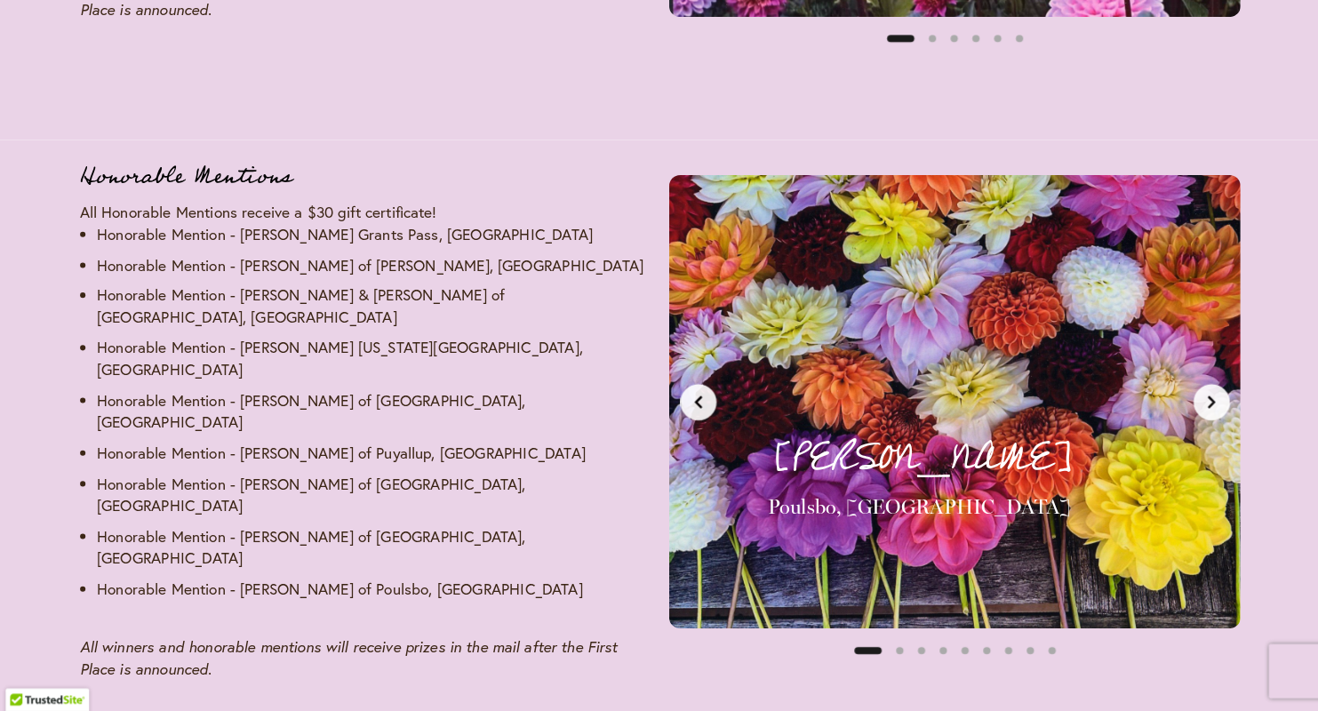
scroll to position [2652, 0]
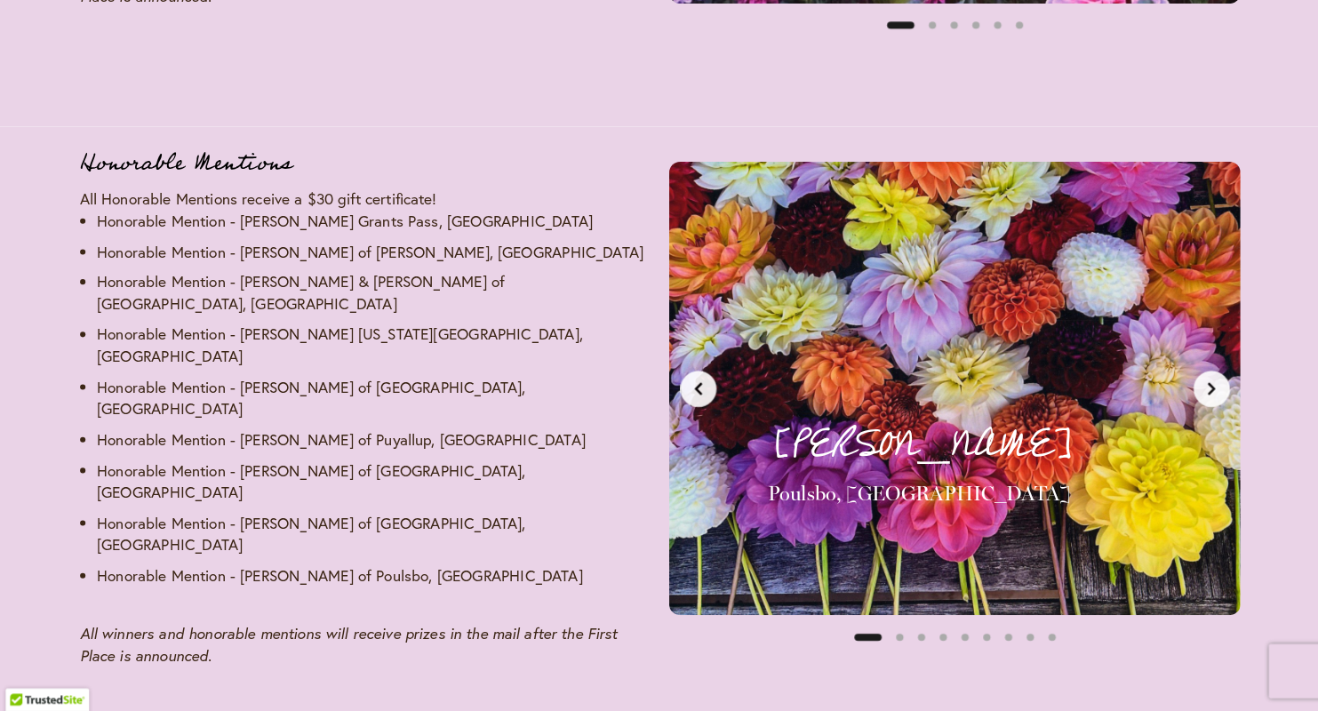
click at [1184, 378] on button "Next slide" at bounding box center [1200, 396] width 36 height 36
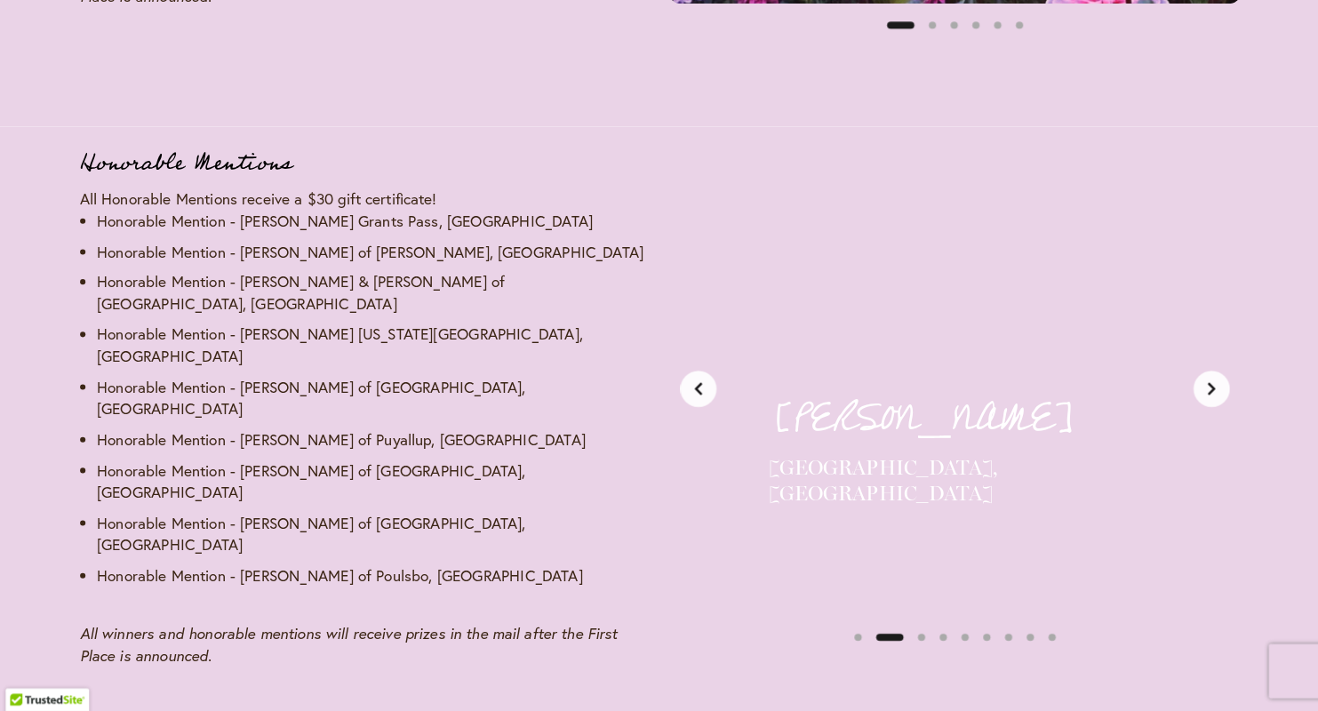
scroll to position [0, 587]
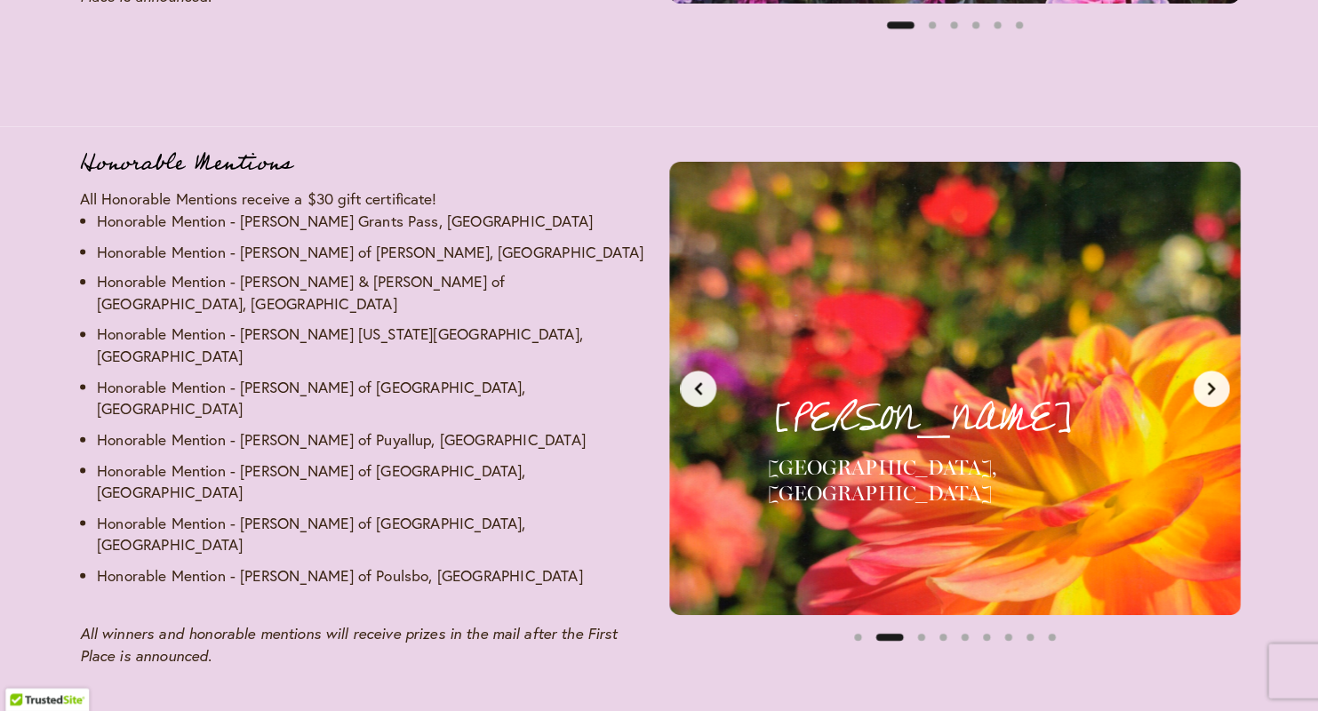
click at [1184, 378] on button "Next slide" at bounding box center [1200, 396] width 36 height 36
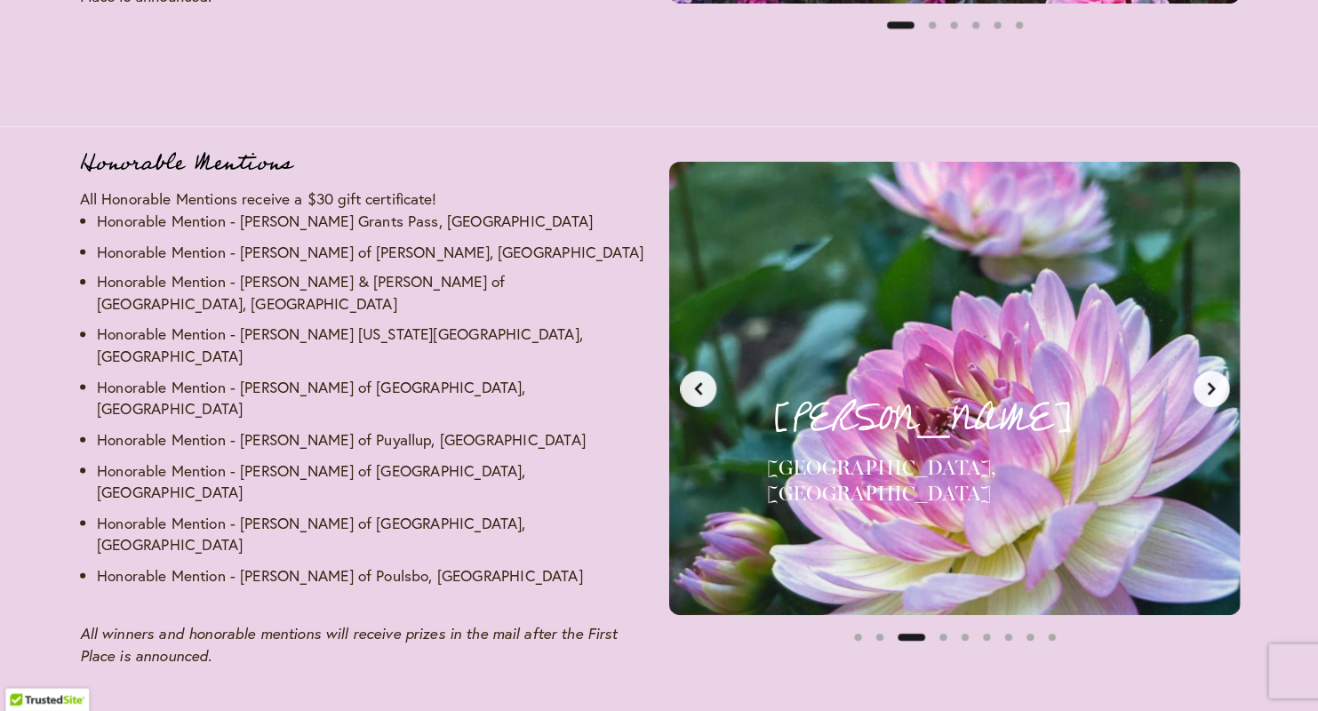
click at [1184, 378] on button "Next slide" at bounding box center [1200, 396] width 36 height 36
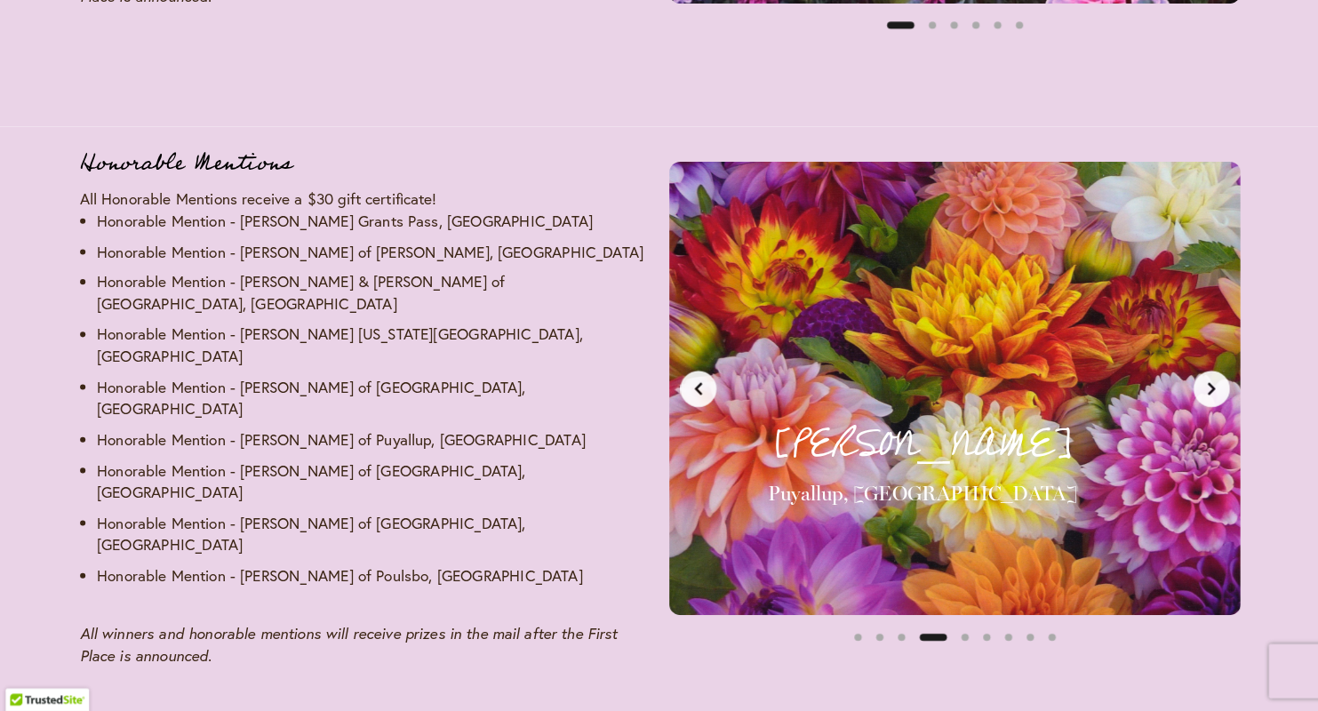
click at [1184, 378] on button "Next slide" at bounding box center [1200, 396] width 36 height 36
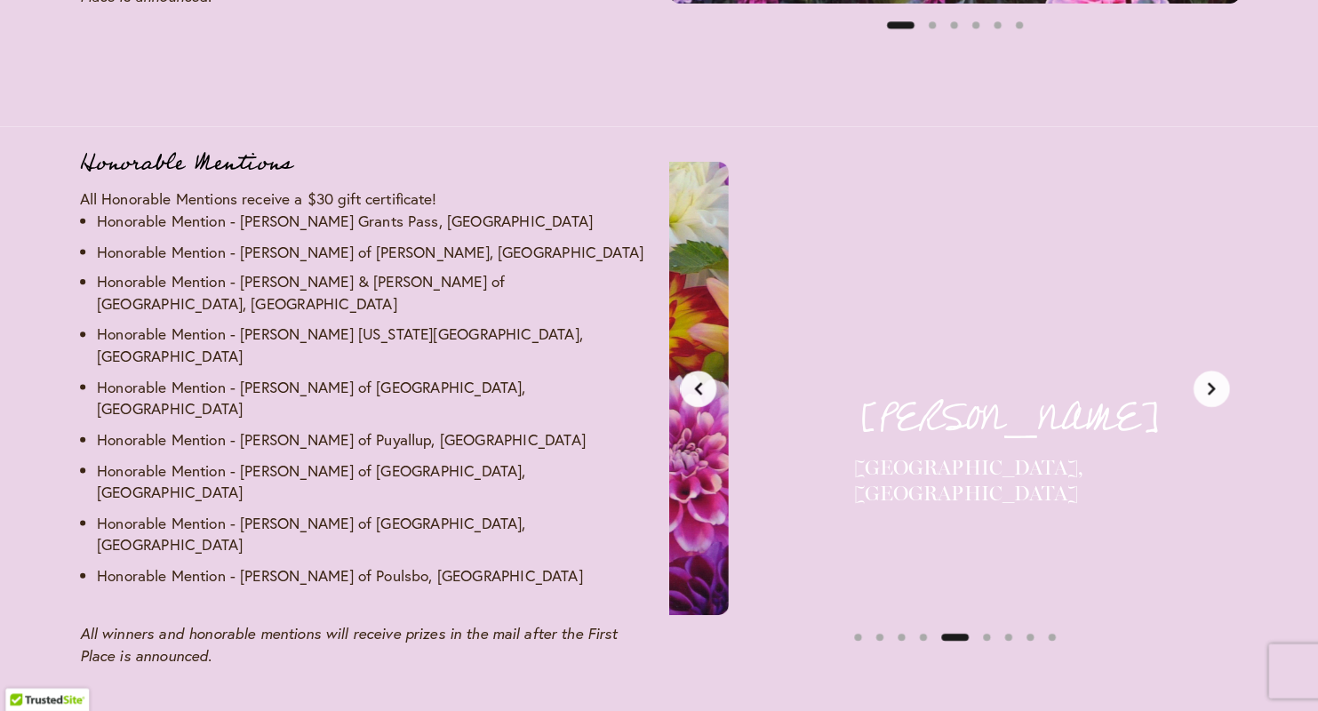
scroll to position [0, 2346]
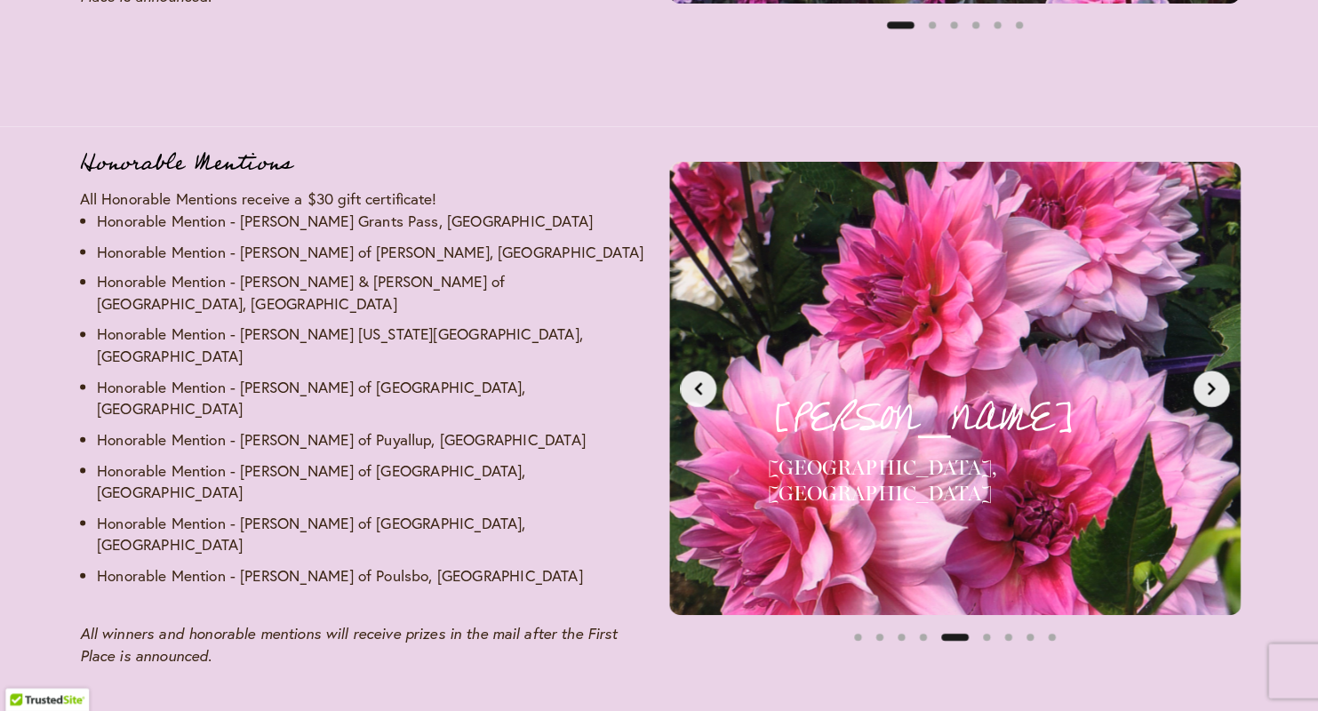
click at [1184, 378] on button "Next slide" at bounding box center [1200, 396] width 36 height 36
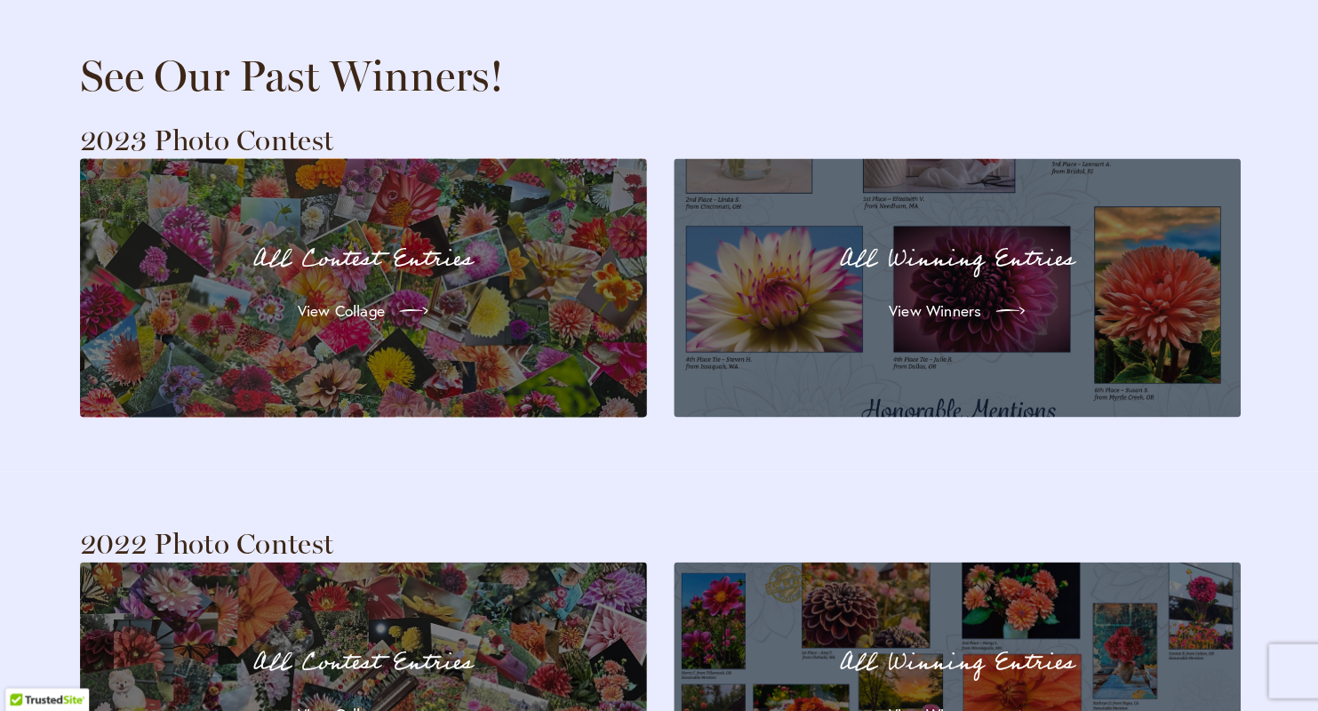
scroll to position [3451, 0]
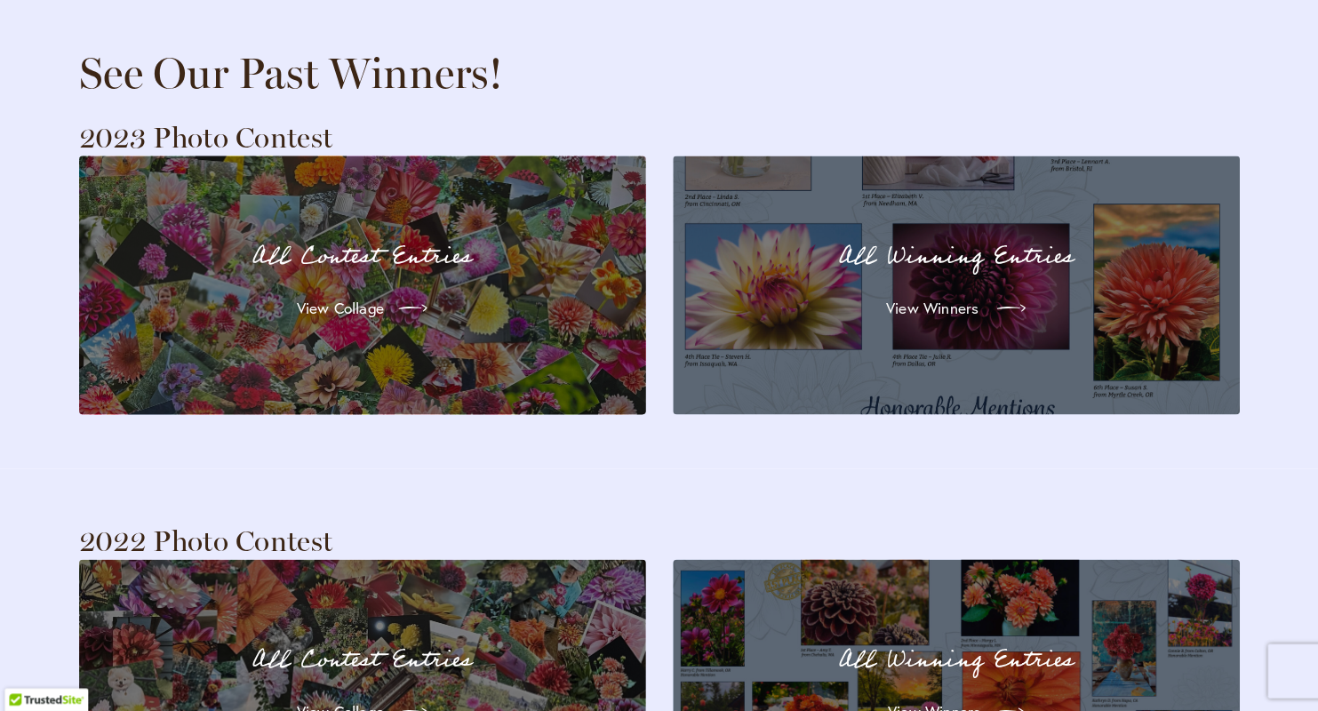
click at [884, 306] on span "View Winners" at bounding box center [927, 316] width 91 height 21
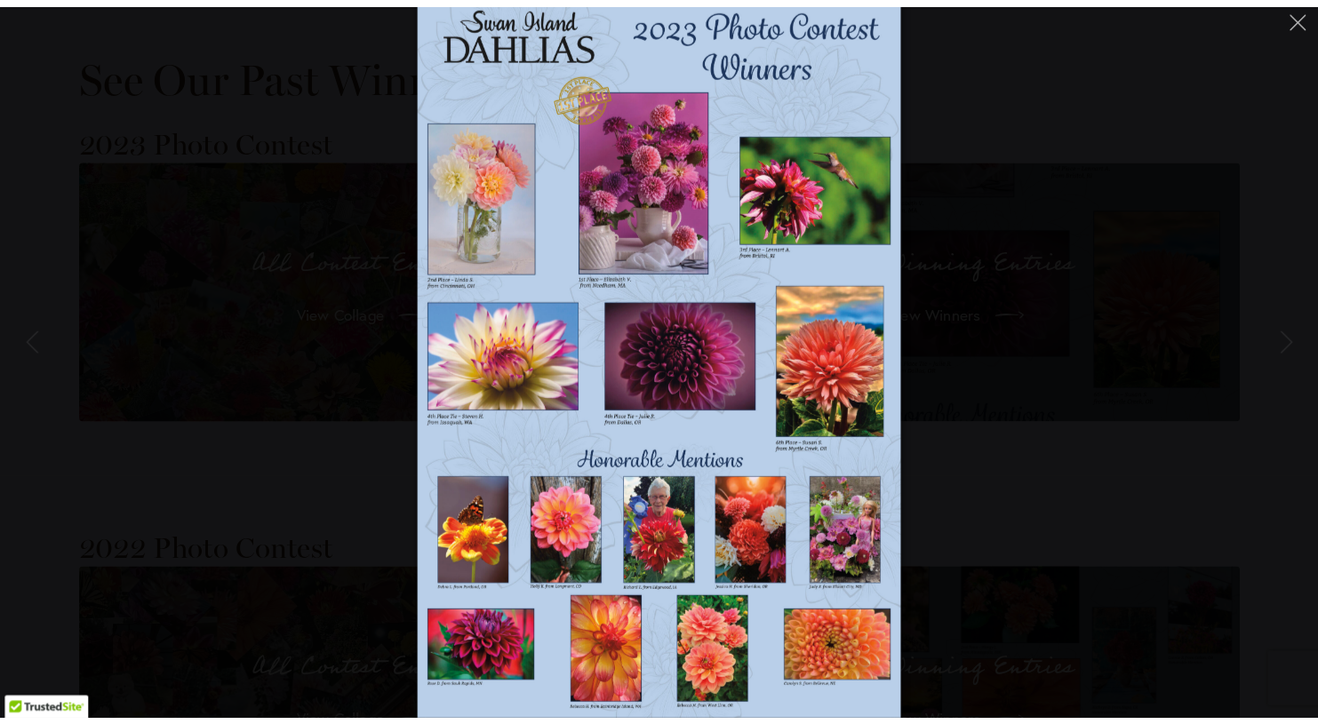
scroll to position [3461, 0]
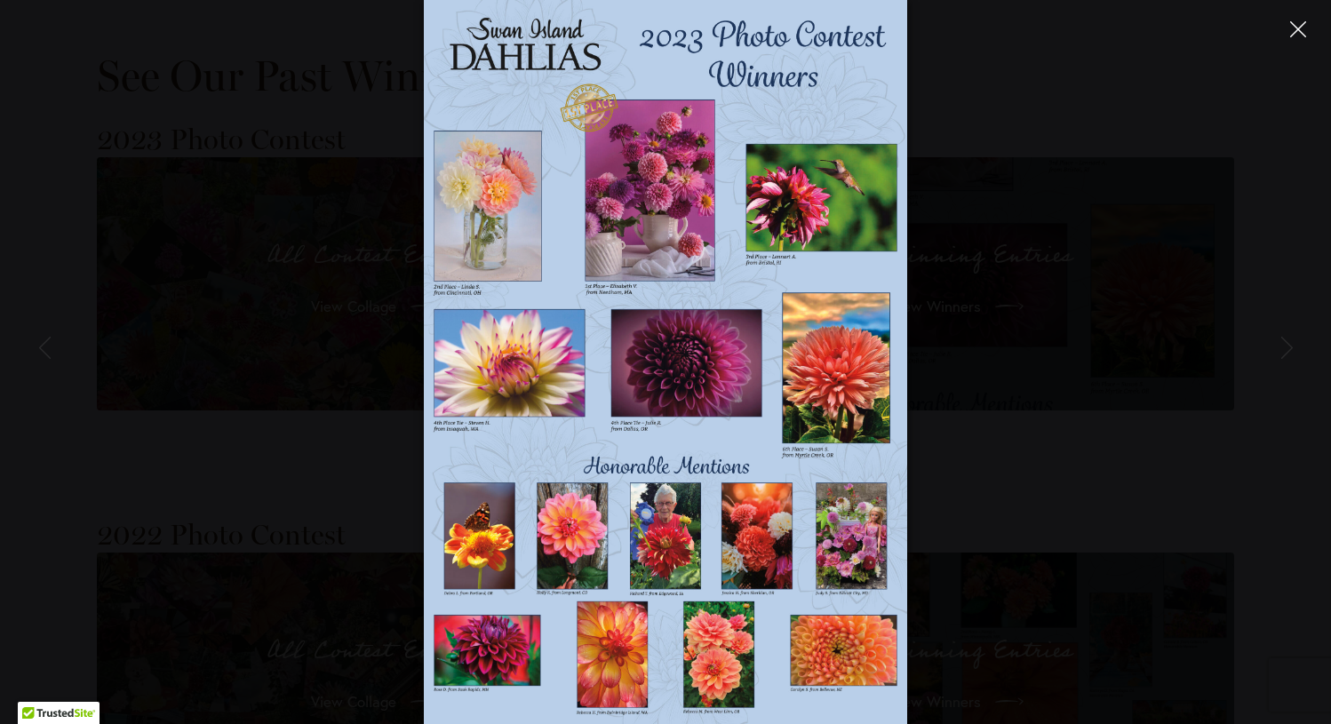
click at [1297, 26] on icon "Close" at bounding box center [1298, 29] width 16 height 16
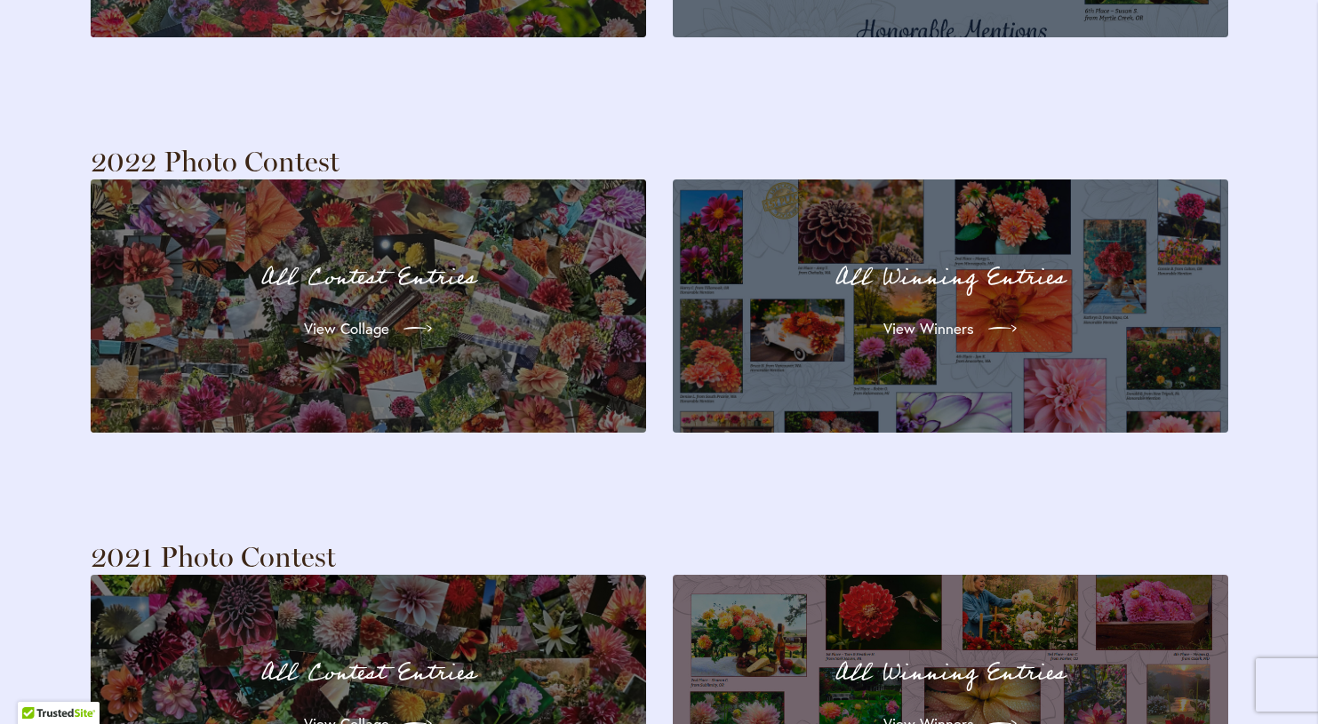
scroll to position [3842, 0]
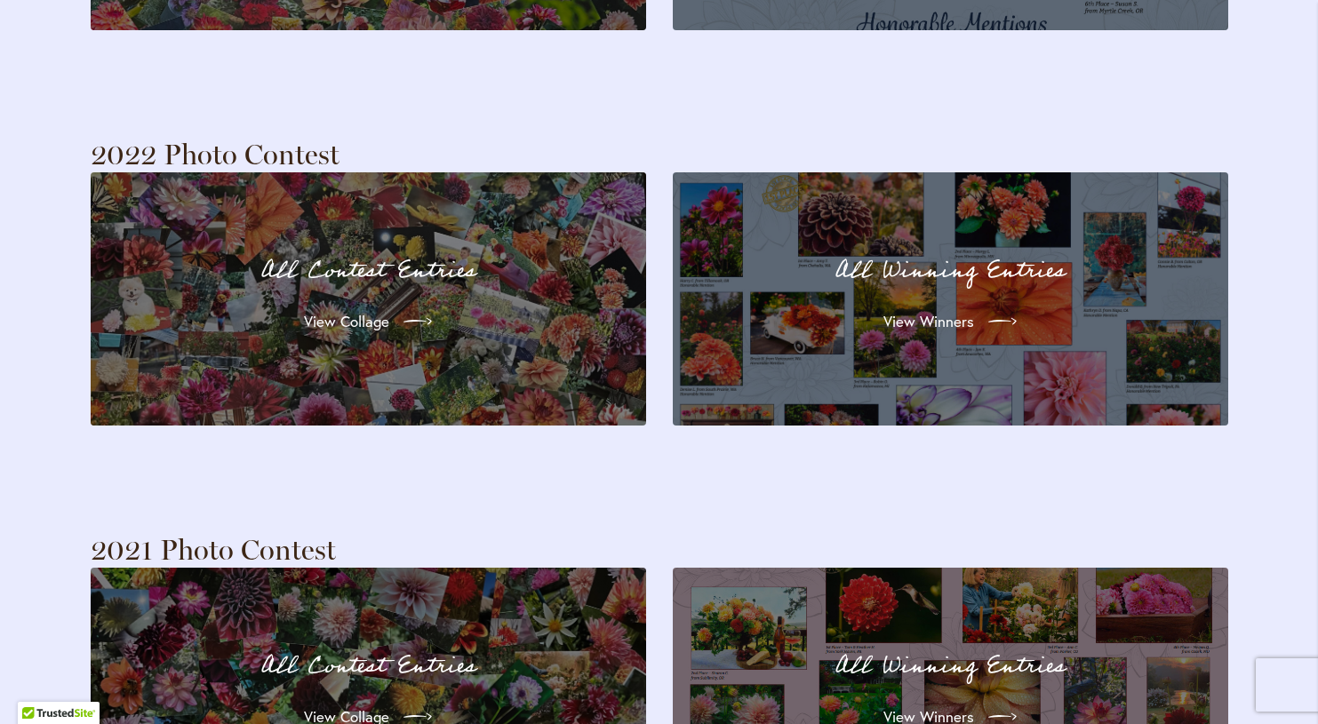
click at [856, 297] on div "View Winners" at bounding box center [950, 322] width 491 height 50
click at [926, 311] on span "View Winners" at bounding box center [927, 321] width 91 height 21
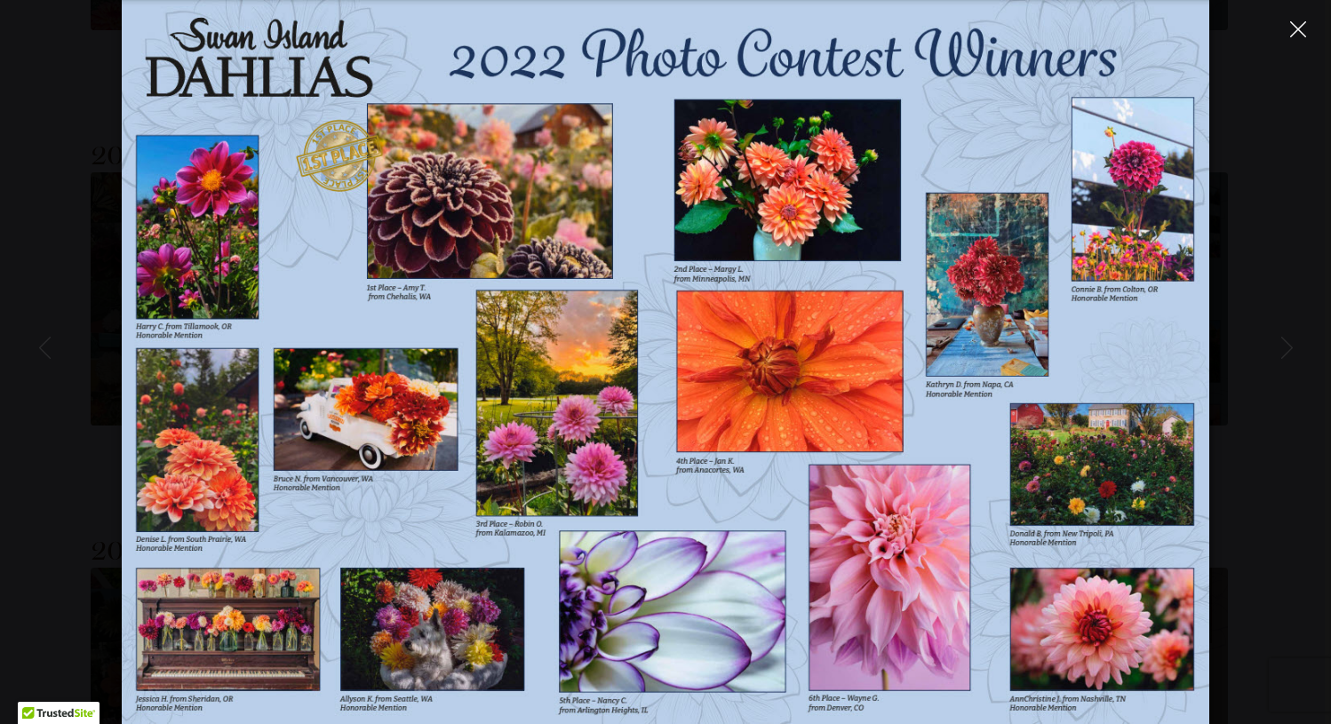
click at [1297, 29] on icon "Close" at bounding box center [1298, 29] width 16 height 16
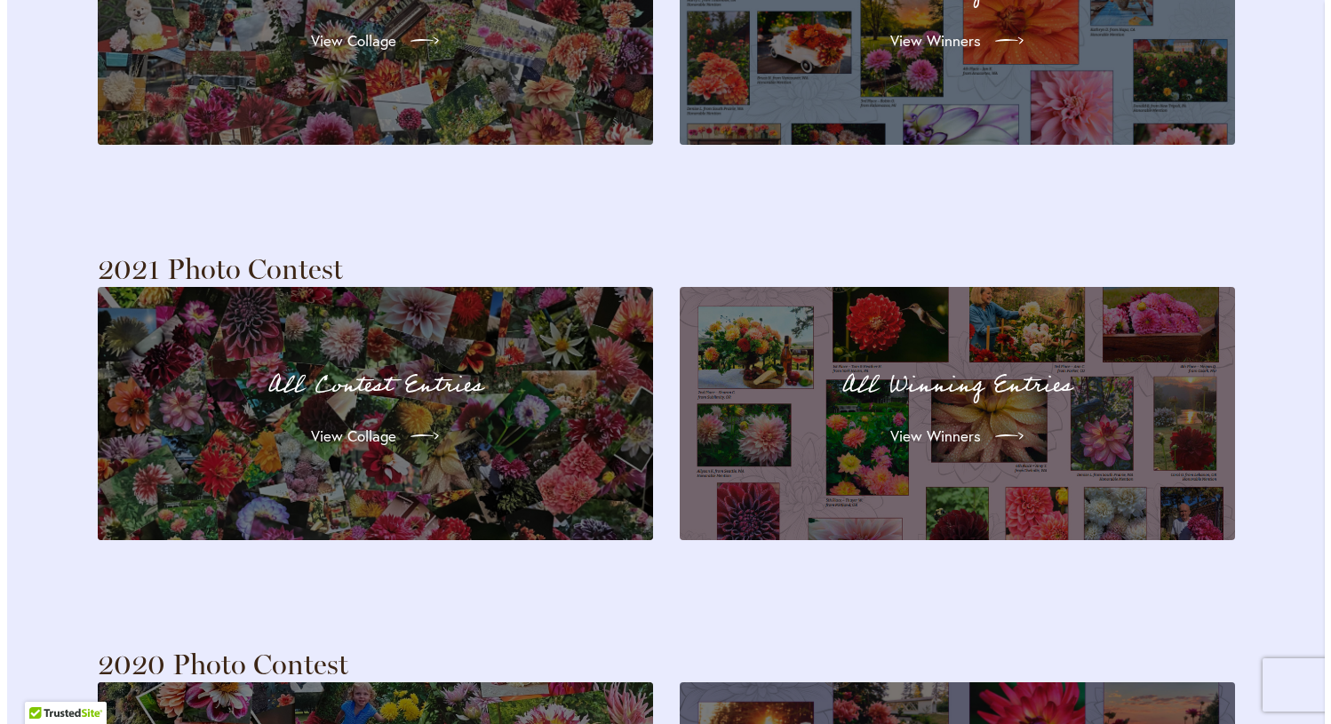
scroll to position [4185, 0]
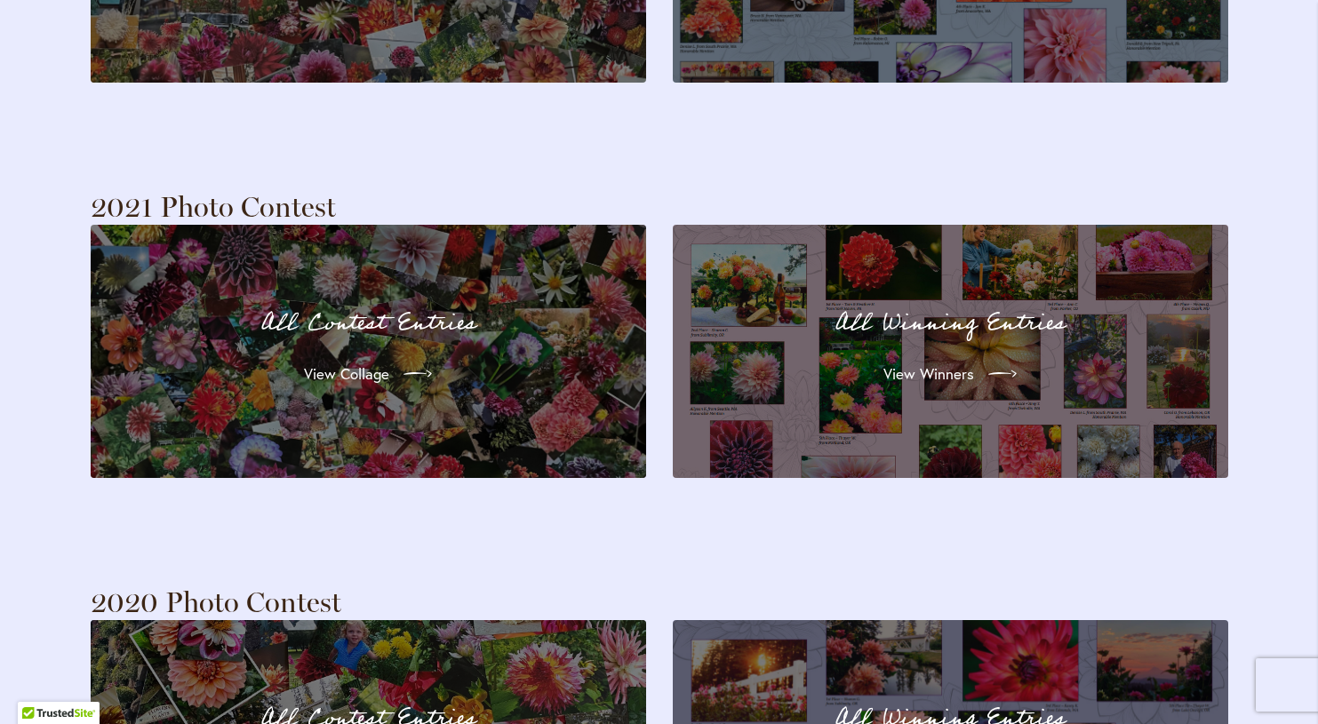
click at [931, 299] on div "All Winning Entries View Winners" at bounding box center [950, 351] width 491 height 189
click at [938, 363] on span "View Winners" at bounding box center [927, 373] width 91 height 21
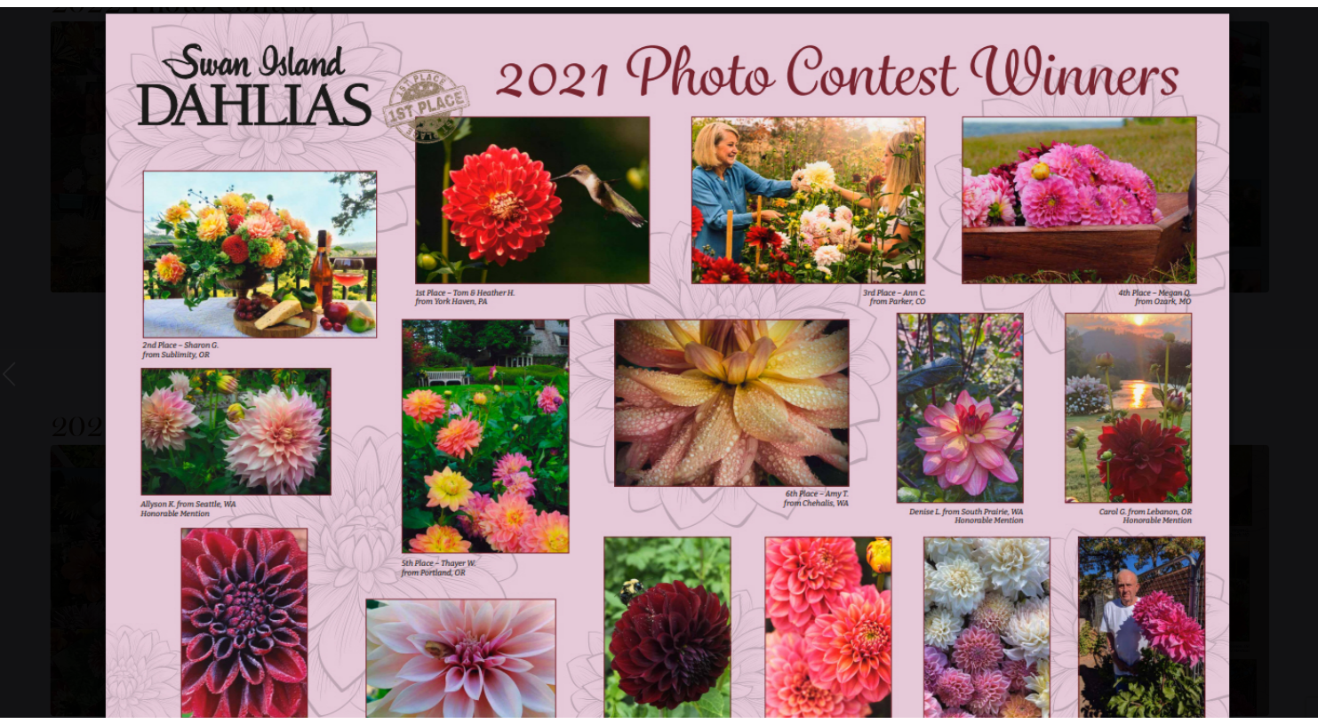
scroll to position [3992, 0]
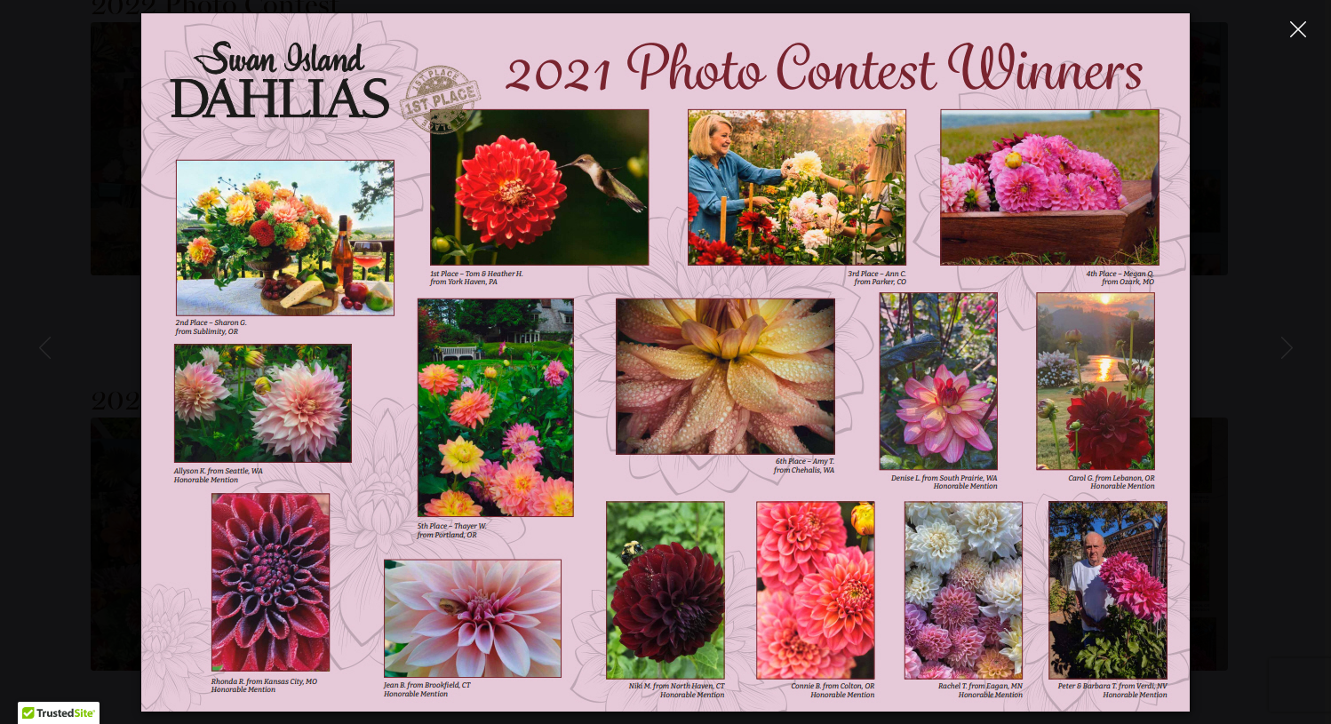
click at [1298, 29] on icon "Close" at bounding box center [1298, 29] width 16 height 16
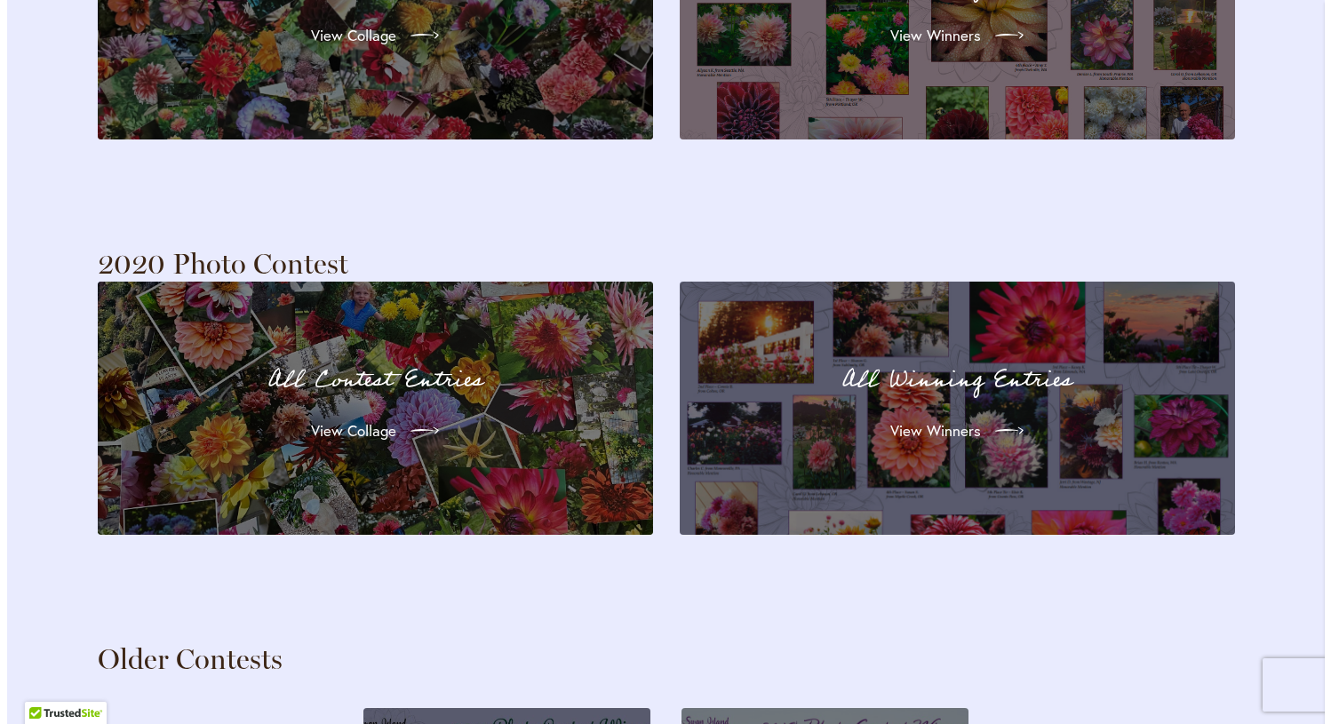
scroll to position [4526, 0]
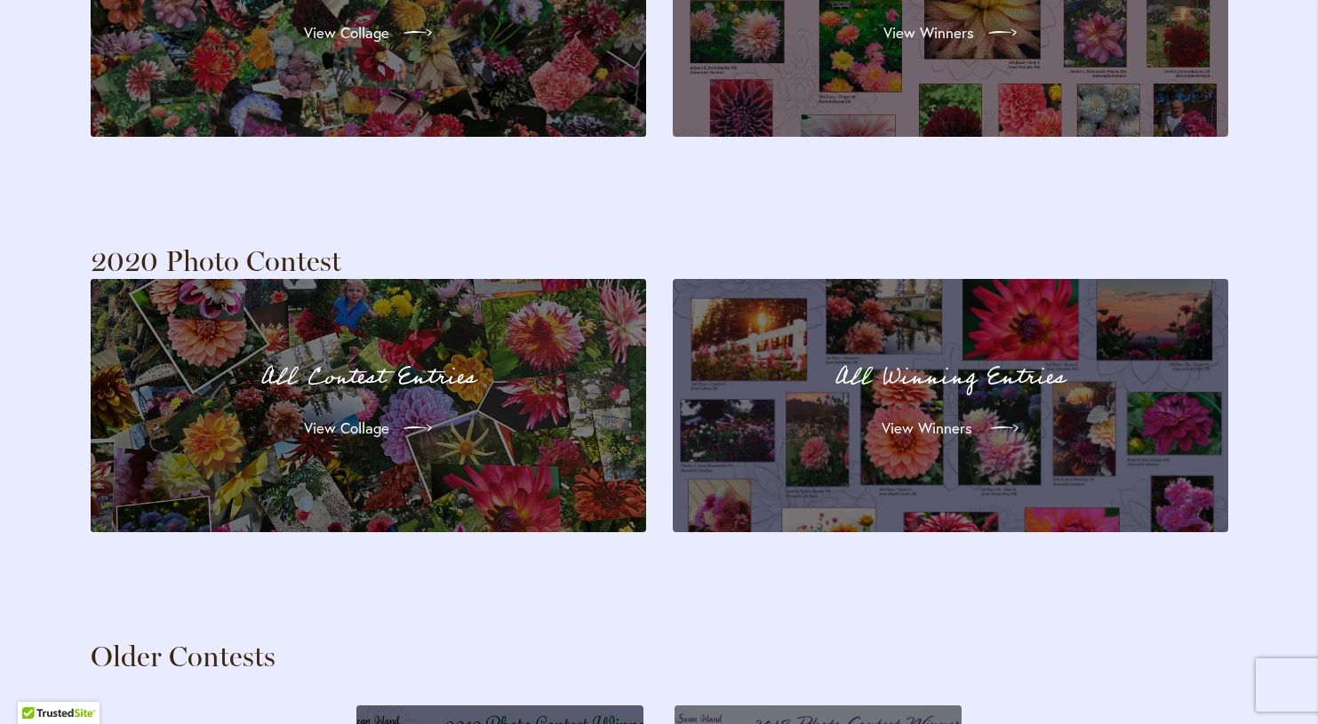
click at [921, 418] on span "View Winners" at bounding box center [927, 428] width 91 height 21
